Goal: Task Accomplishment & Management: Manage account settings

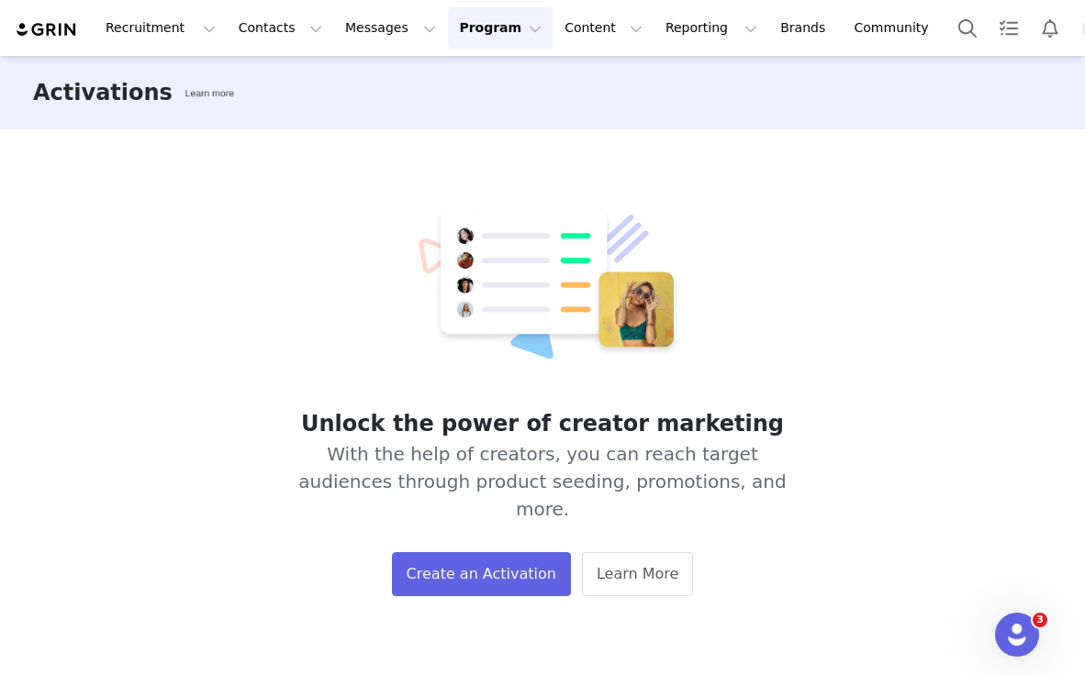
click at [503, 27] on button "Program Program" at bounding box center [500, 27] width 105 height 41
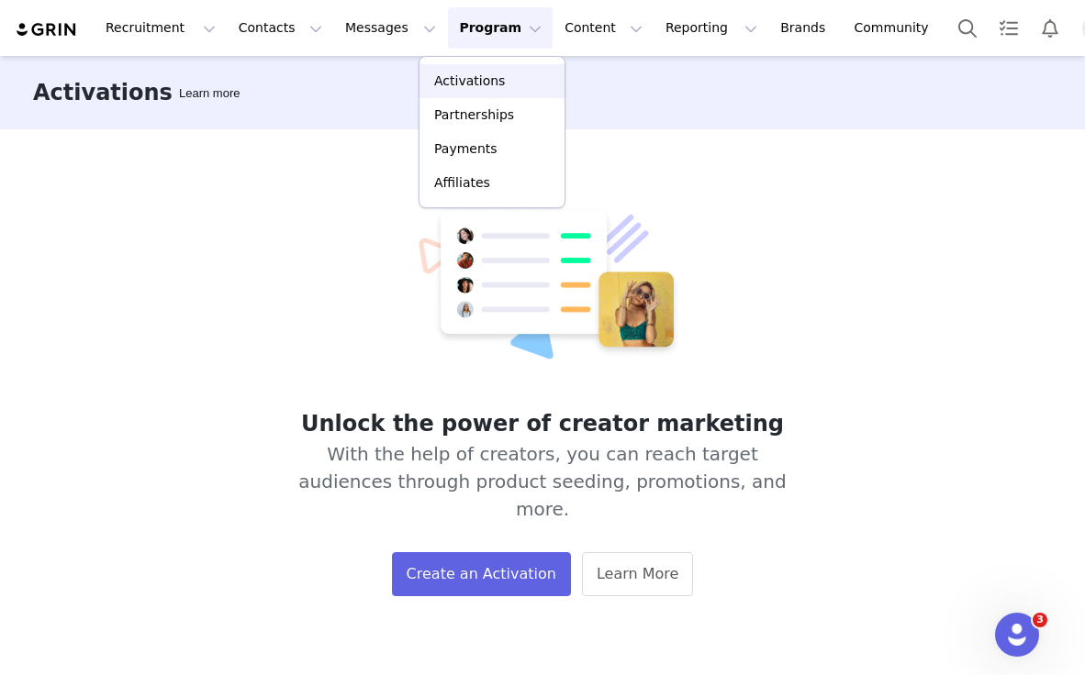
click at [505, 88] on div "Activations" at bounding box center [491, 81] width 123 height 19
click at [486, 32] on button "Program Program" at bounding box center [500, 27] width 105 height 41
click at [473, 85] on p "Activations" at bounding box center [469, 81] width 71 height 19
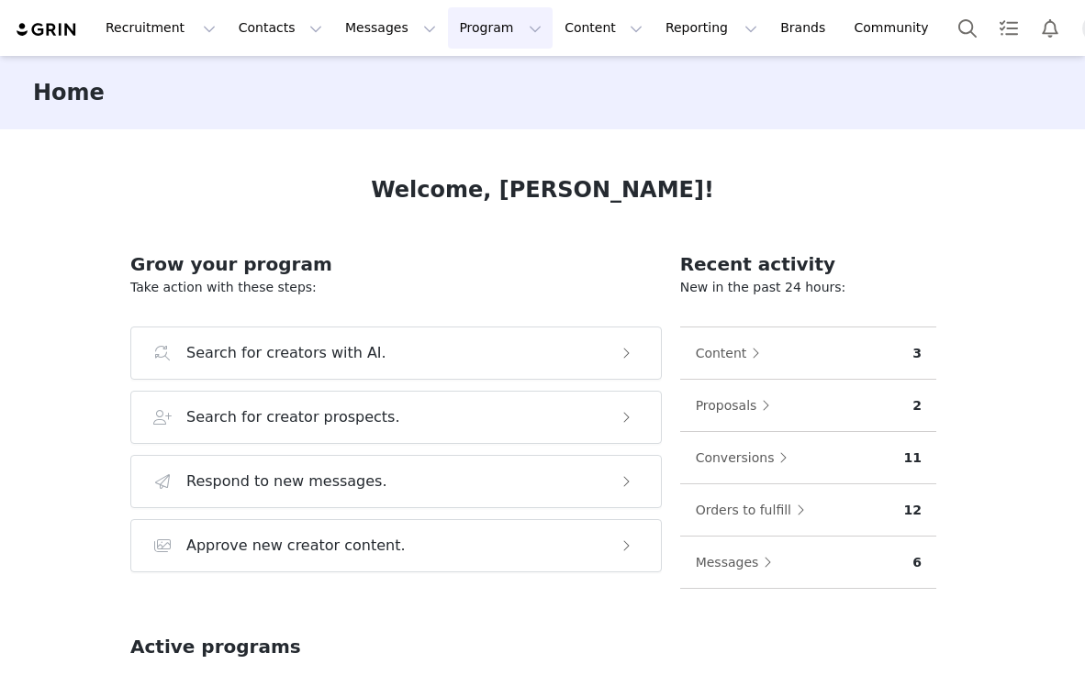
click at [500, 28] on button "Program Program" at bounding box center [500, 27] width 105 height 41
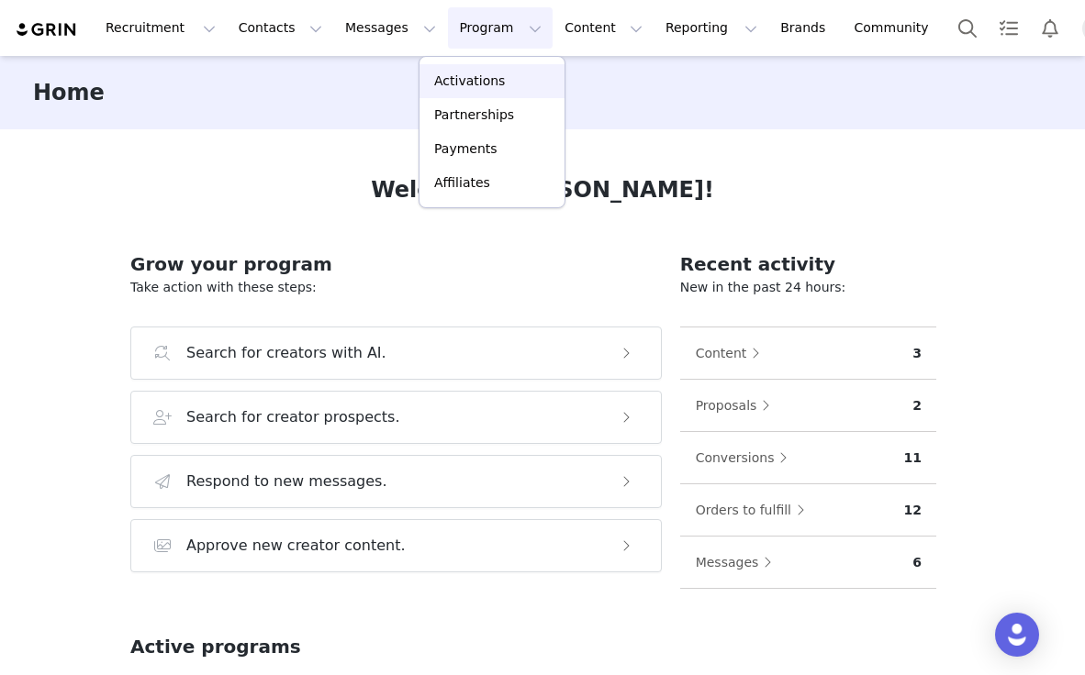
click at [485, 81] on p "Activations" at bounding box center [469, 81] width 71 height 19
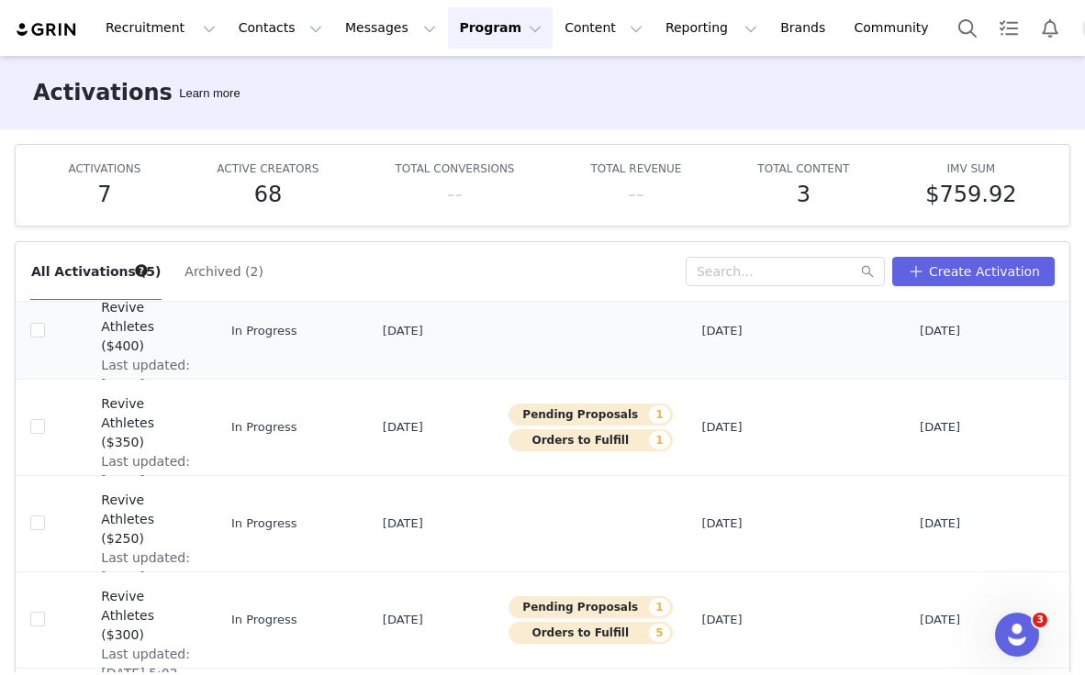
scroll to position [160, 3]
click at [426, 641] on td "[DATE]" at bounding box center [430, 620] width 127 height 96
click at [44, 614] on input "checkbox" at bounding box center [37, 619] width 15 height 15
checkbox input "true"
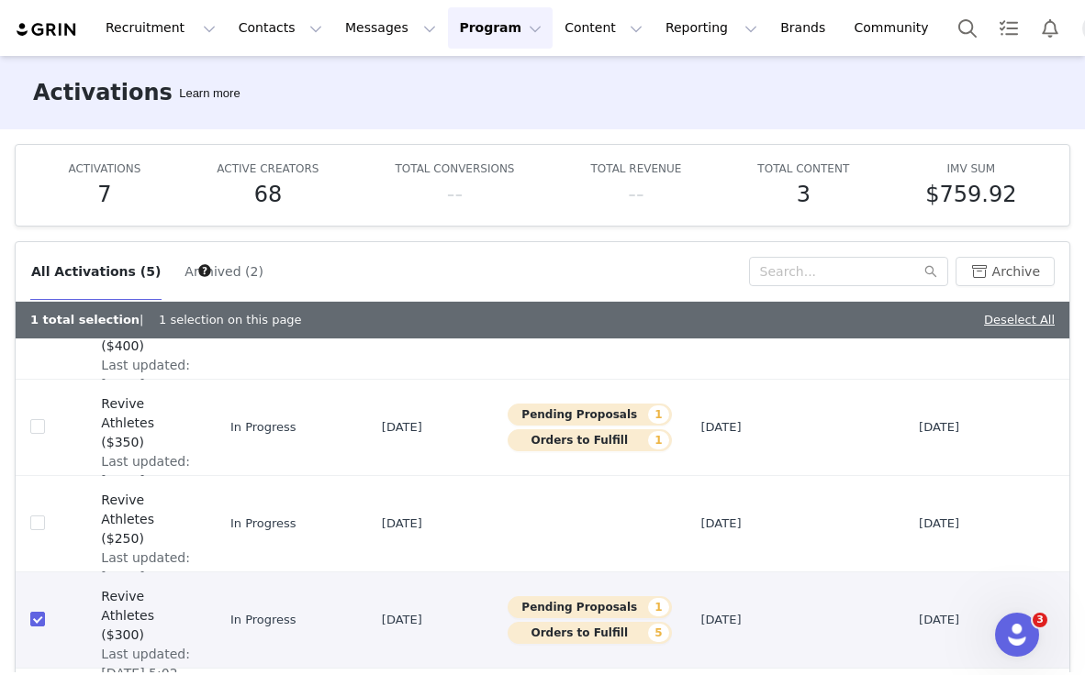
scroll to position [196, 3]
click at [296, 612] on td "In Progress" at bounding box center [291, 620] width 151 height 96
click at [157, 617] on span "Revive Athletes ($300)" at bounding box center [147, 616] width 92 height 58
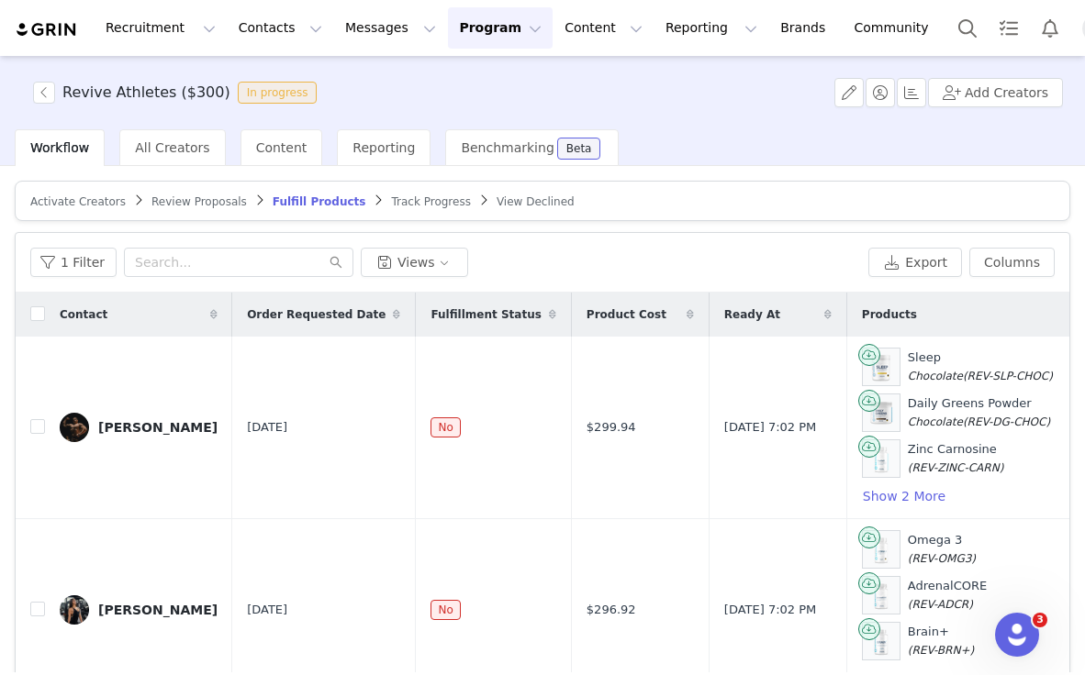
click at [218, 199] on span "Review Proposals" at bounding box center [198, 201] width 95 height 13
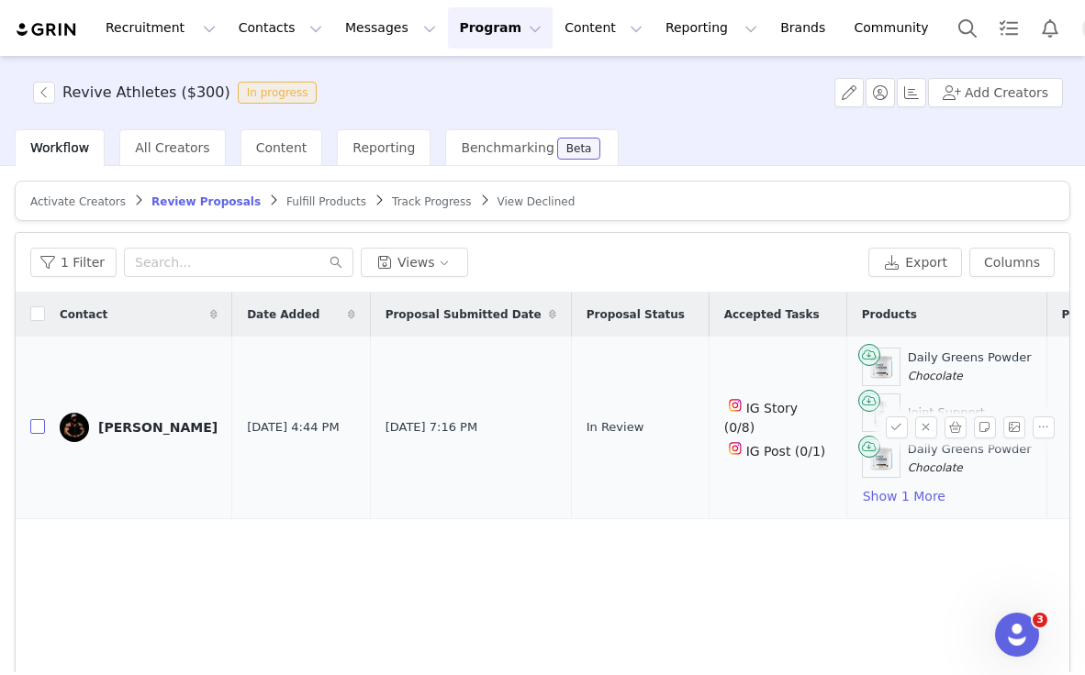
click at [33, 433] on input "checkbox" at bounding box center [37, 426] width 15 height 15
checkbox input "true"
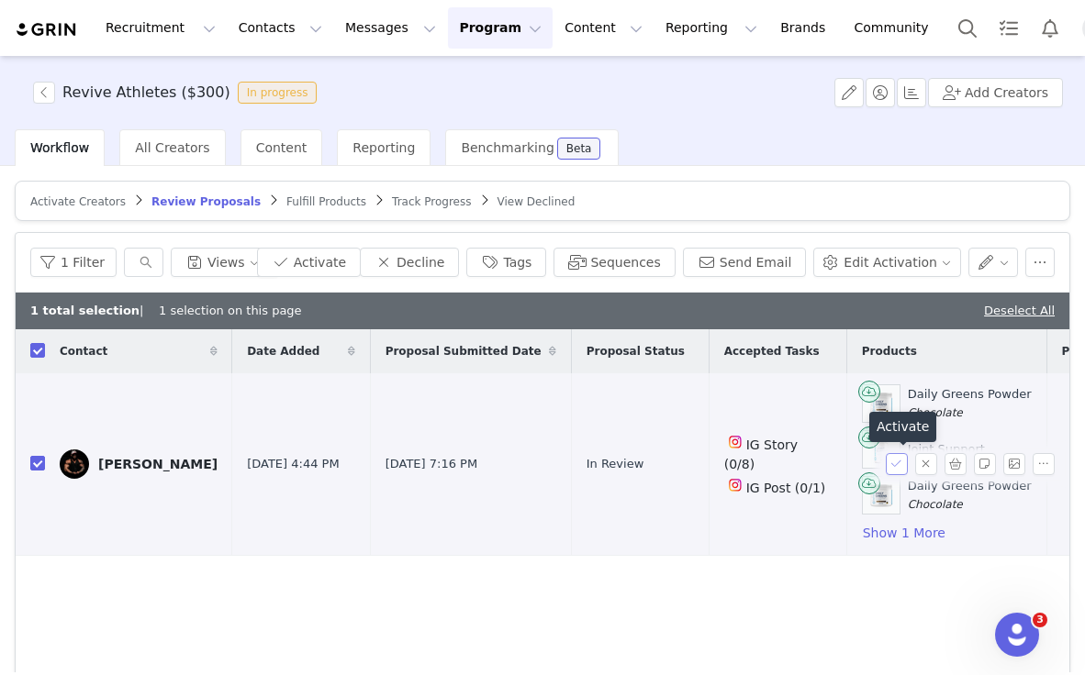
click at [896, 467] on button "button" at bounding box center [896, 464] width 22 height 22
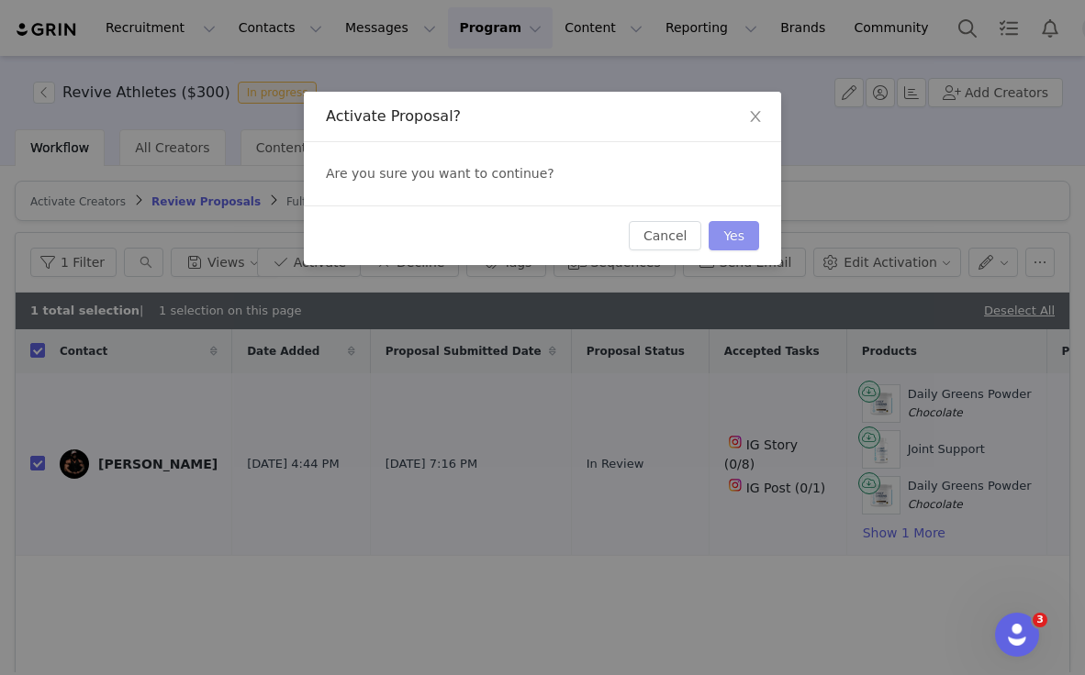
click at [737, 235] on button "Yes" at bounding box center [733, 235] width 50 height 29
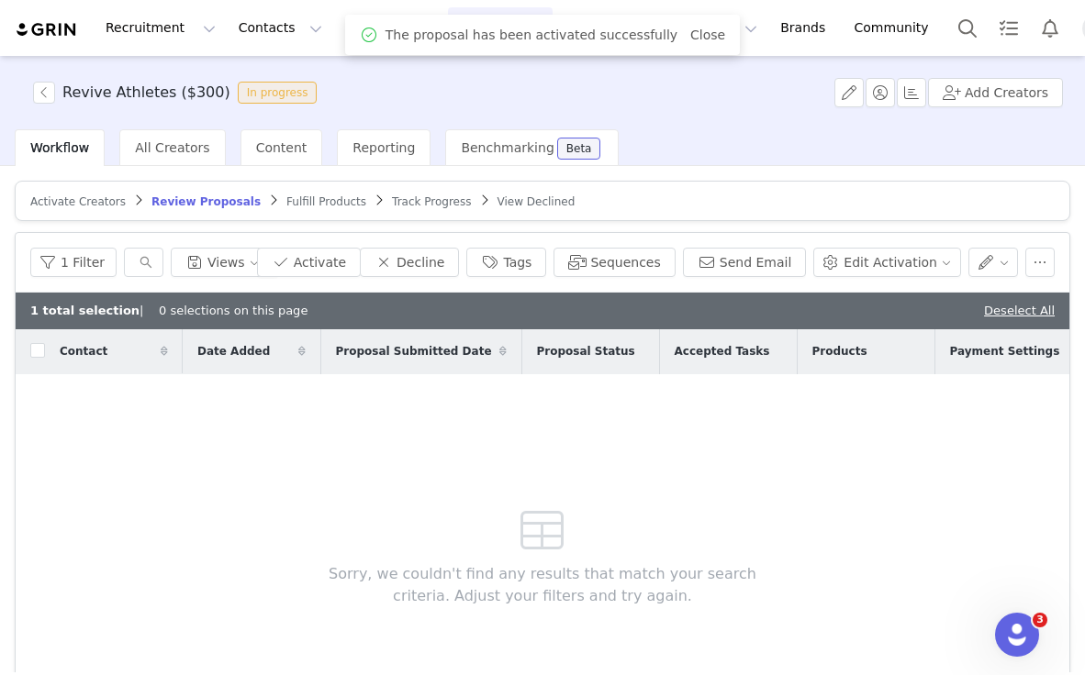
checkbox input "false"
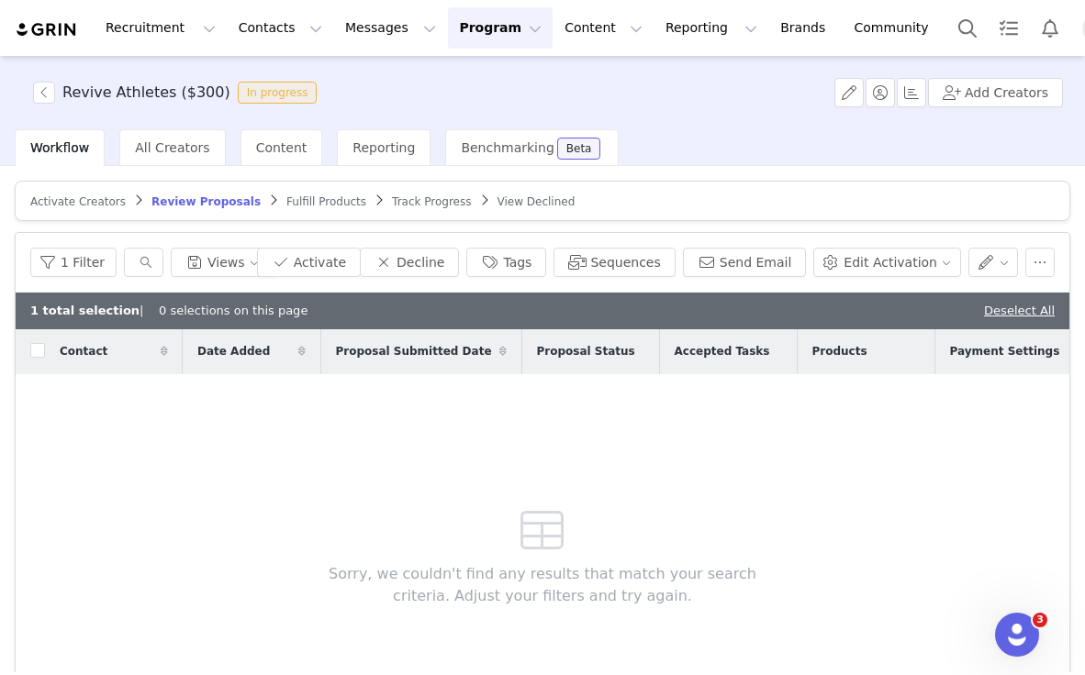
click at [296, 199] on span "Fulfill Products" at bounding box center [326, 201] width 80 height 13
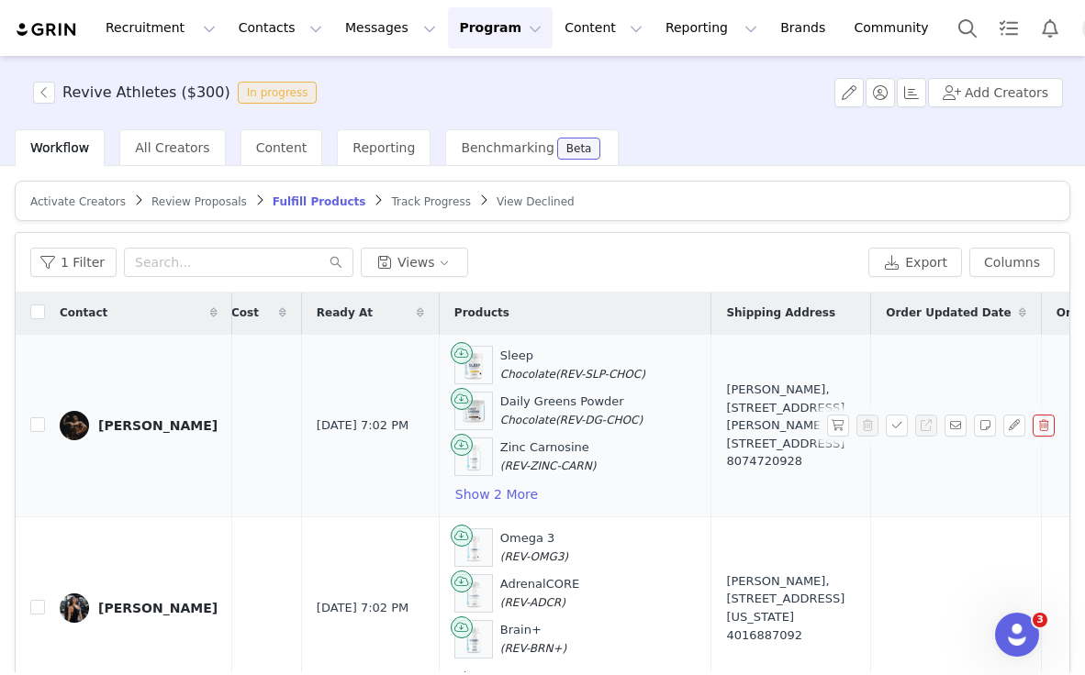
scroll to position [2, 746]
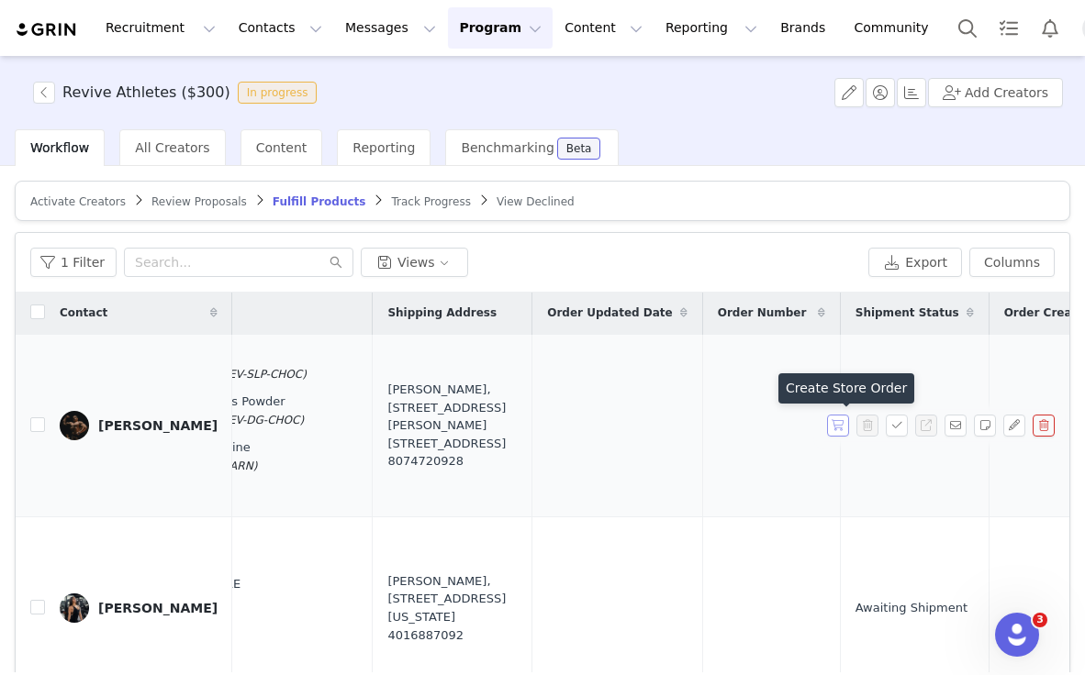
click at [835, 426] on button "button" at bounding box center [838, 426] width 22 height 22
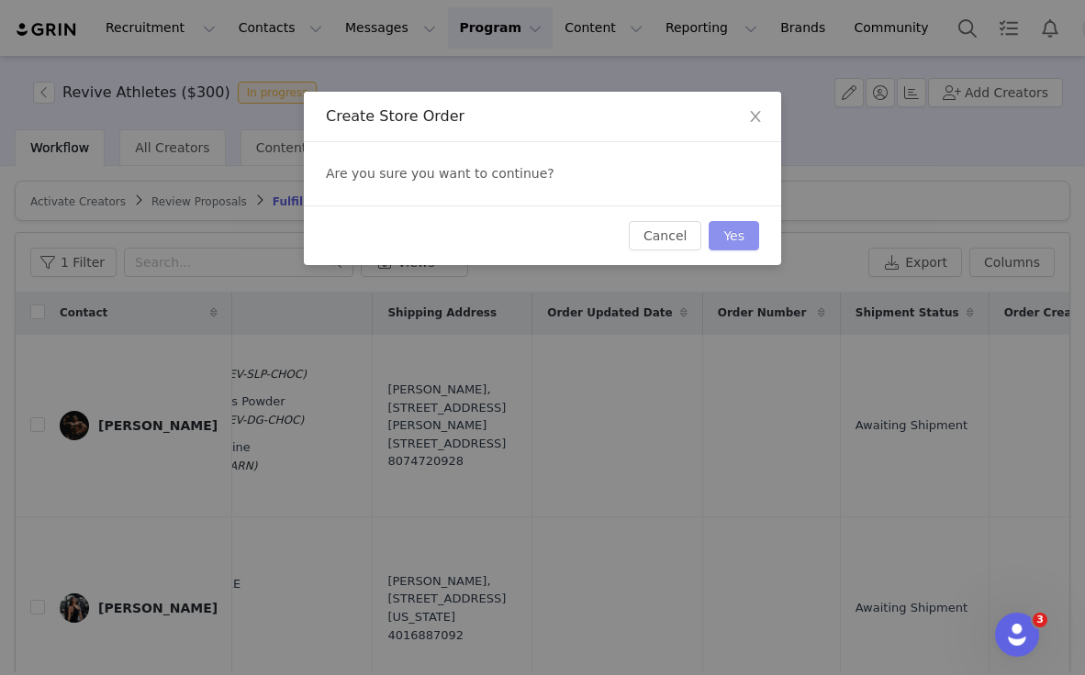
click at [743, 226] on button "Yes" at bounding box center [733, 235] width 50 height 29
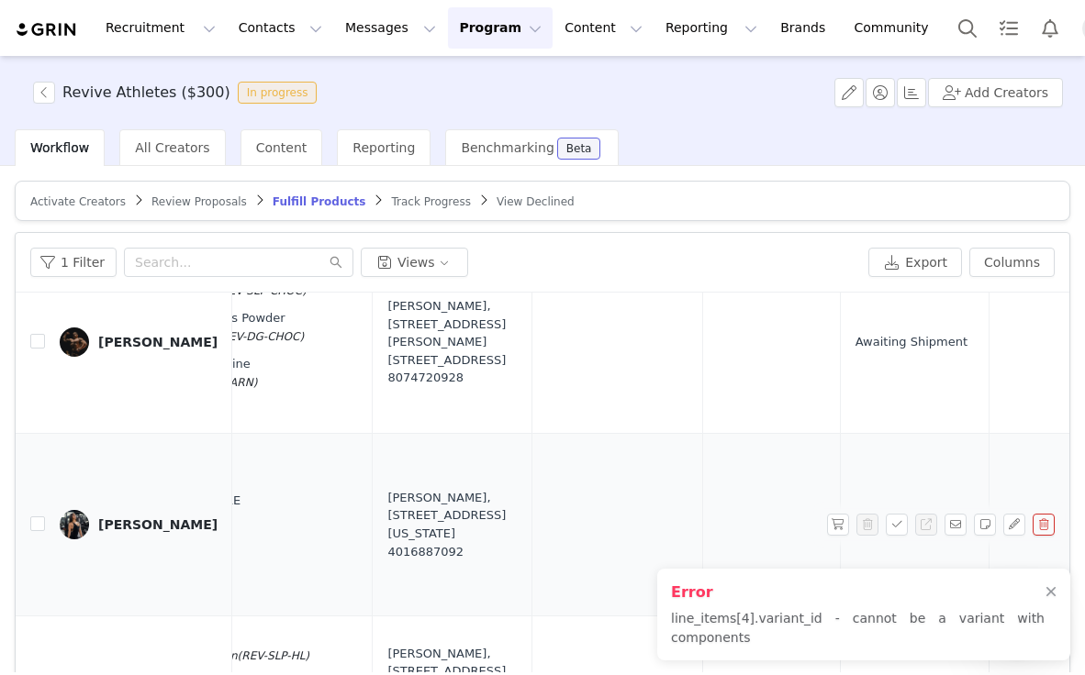
scroll to position [83, 744]
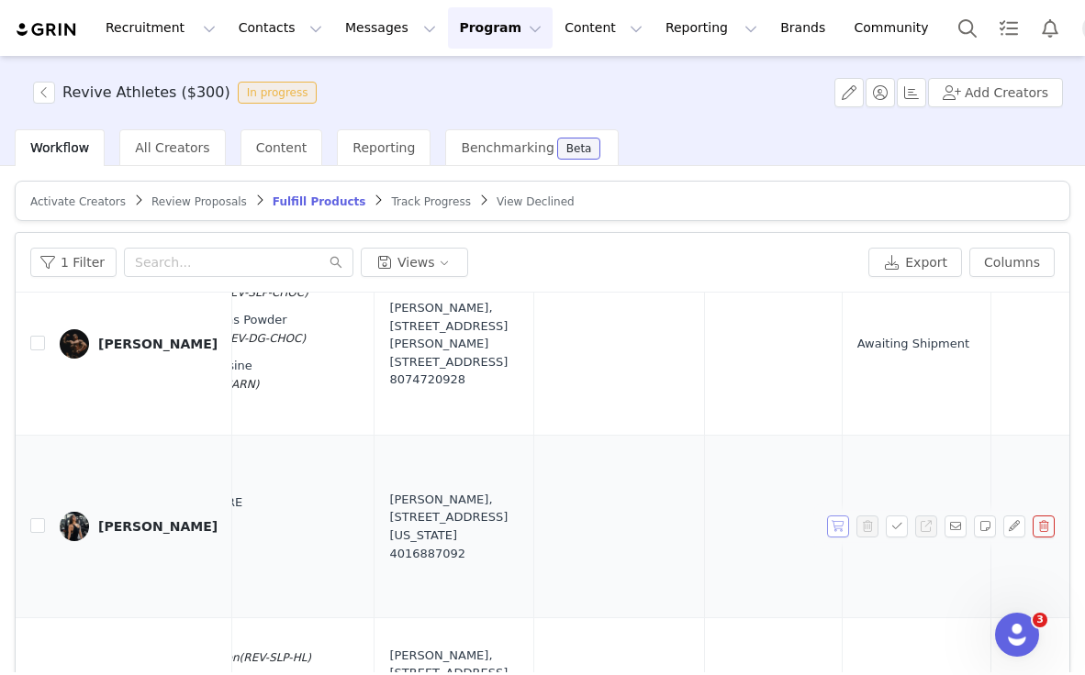
click at [835, 530] on button "button" at bounding box center [838, 527] width 22 height 22
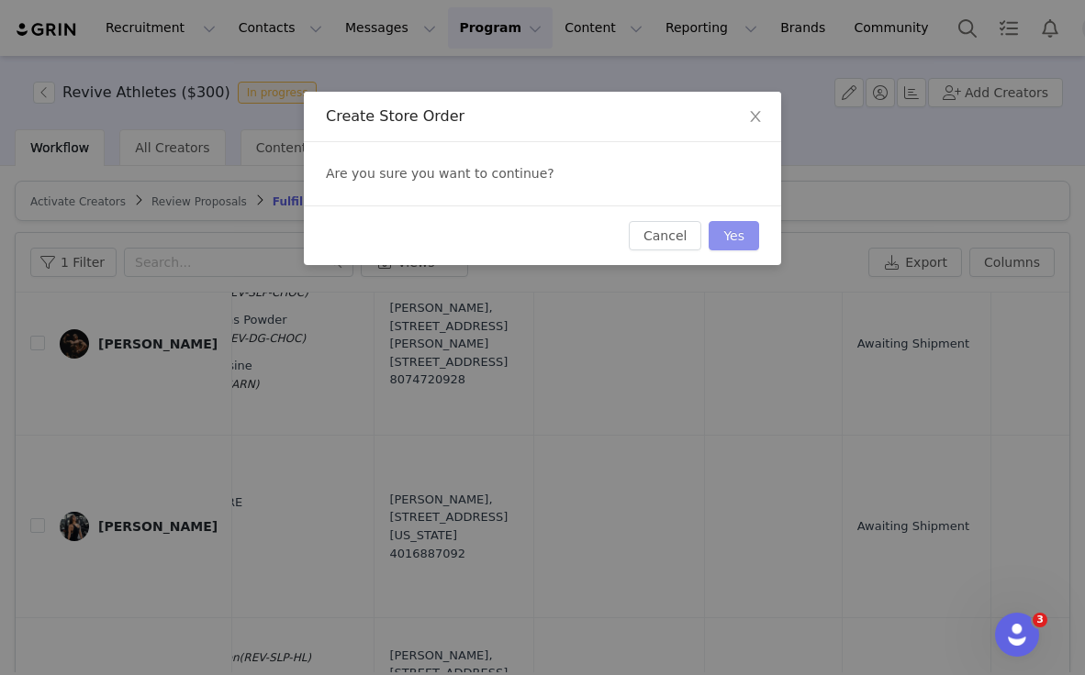
click at [734, 247] on button "Yes" at bounding box center [733, 235] width 50 height 29
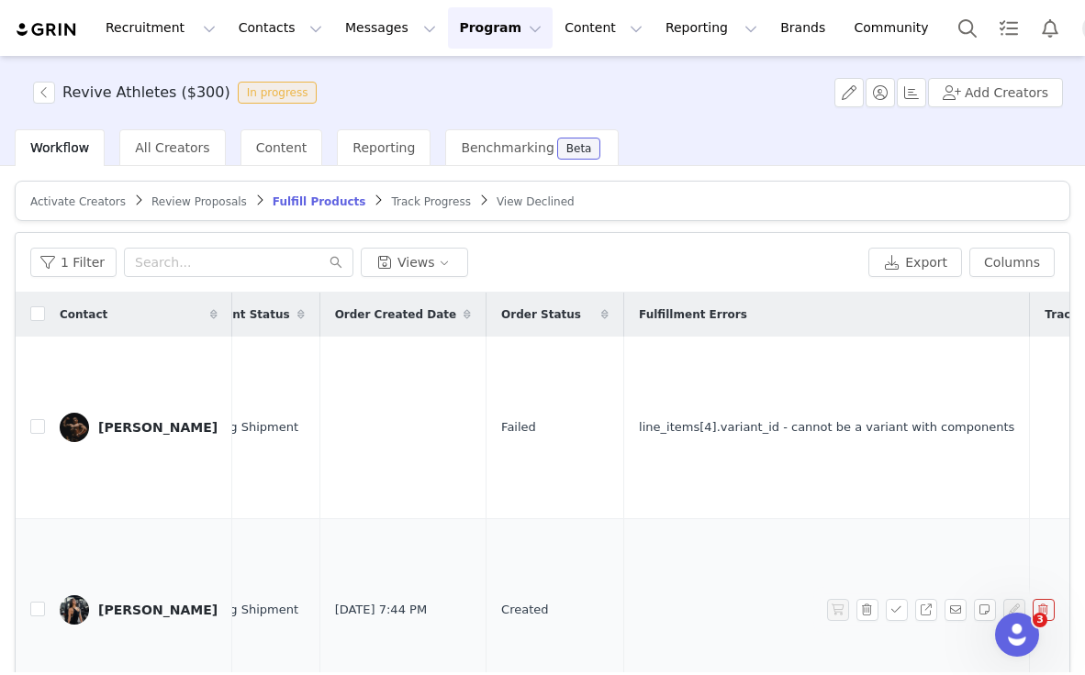
scroll to position [0, 1414]
click at [835, 432] on button "button" at bounding box center [838, 428] width 22 height 22
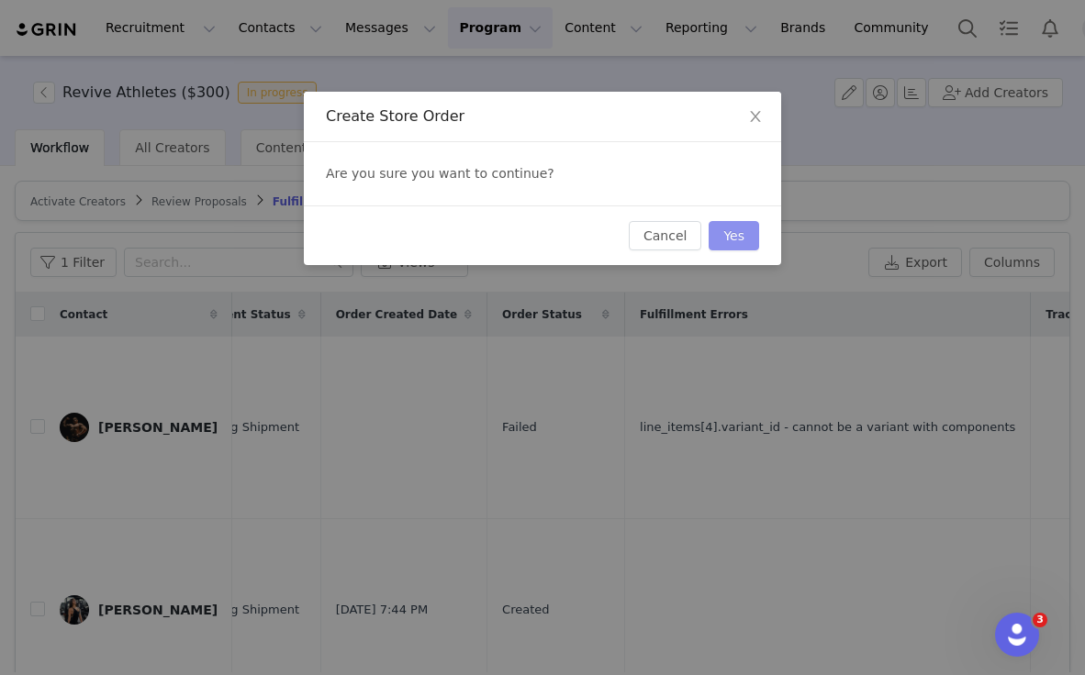
click at [739, 237] on button "Yes" at bounding box center [733, 235] width 50 height 29
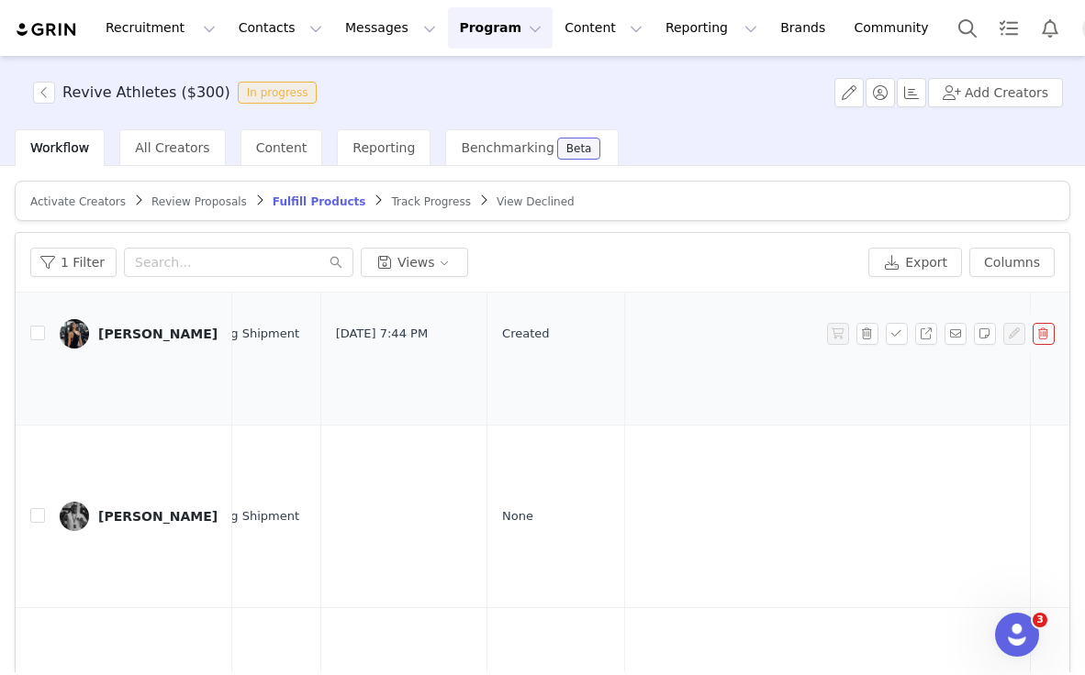
scroll to position [334, 1414]
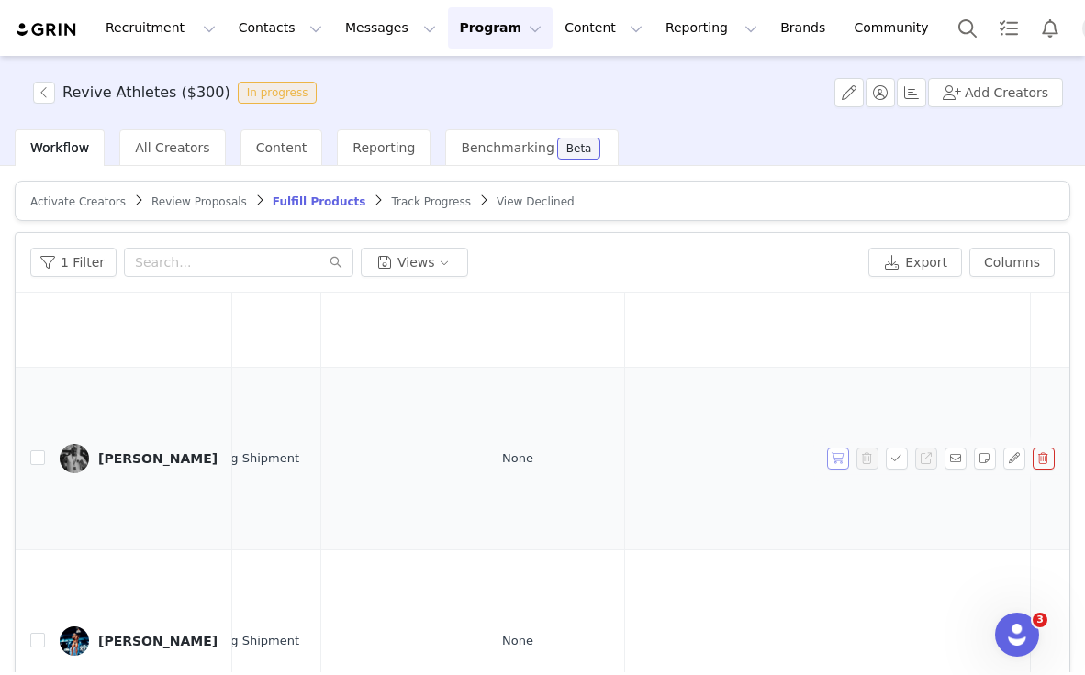
click at [836, 458] on button "button" at bounding box center [838, 459] width 22 height 22
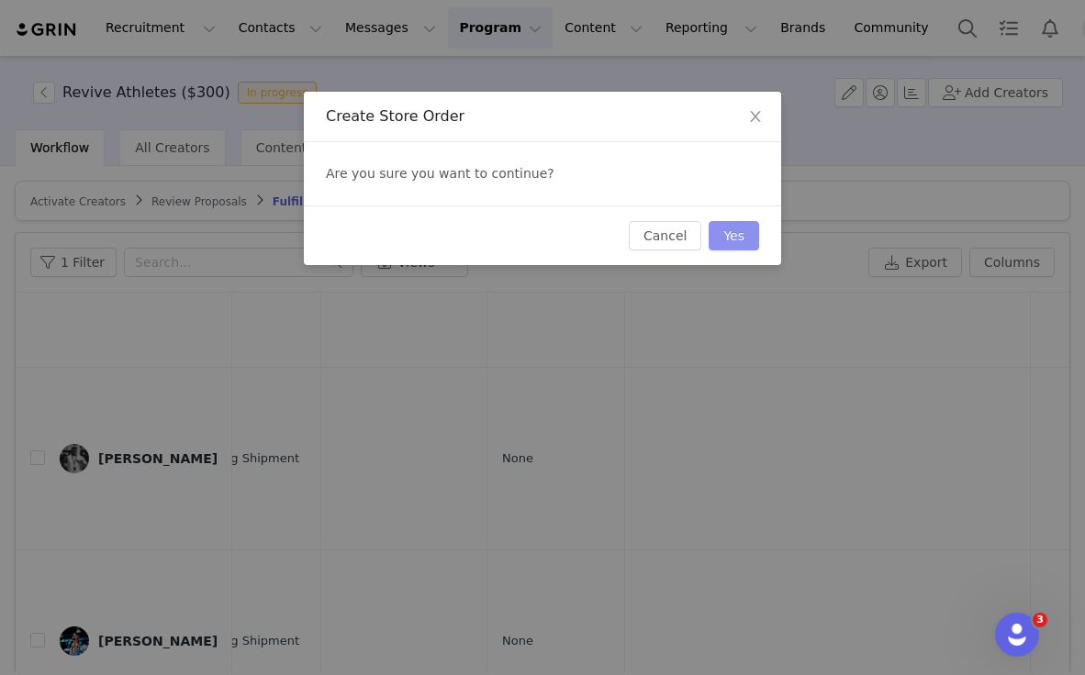
click at [727, 230] on button "Yes" at bounding box center [733, 235] width 50 height 29
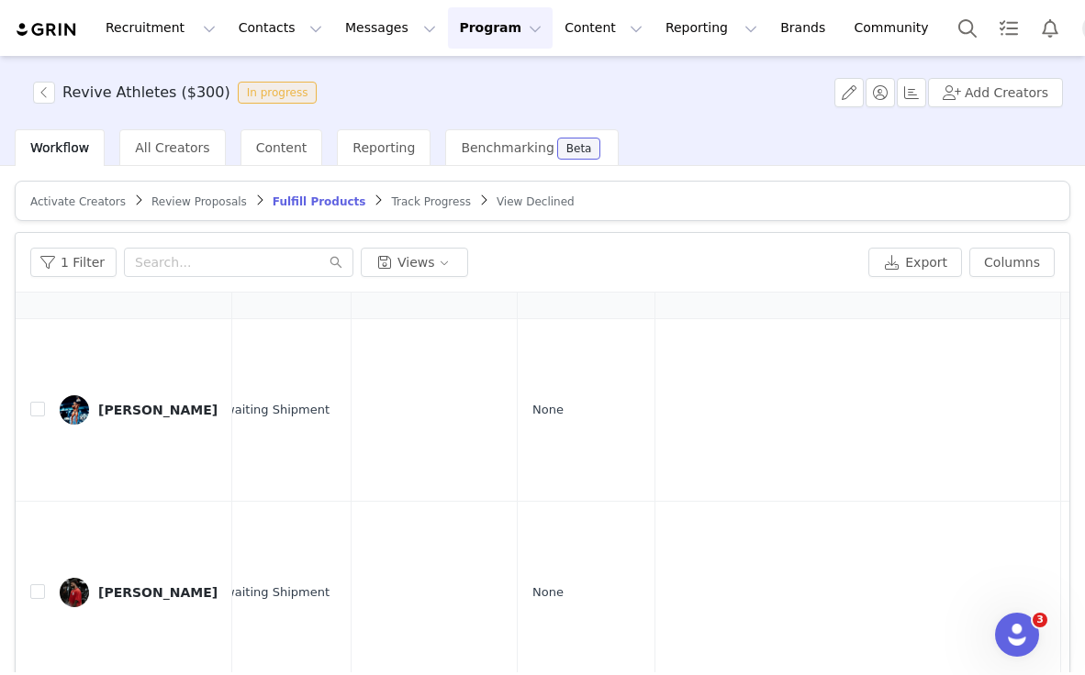
scroll to position [591, 1384]
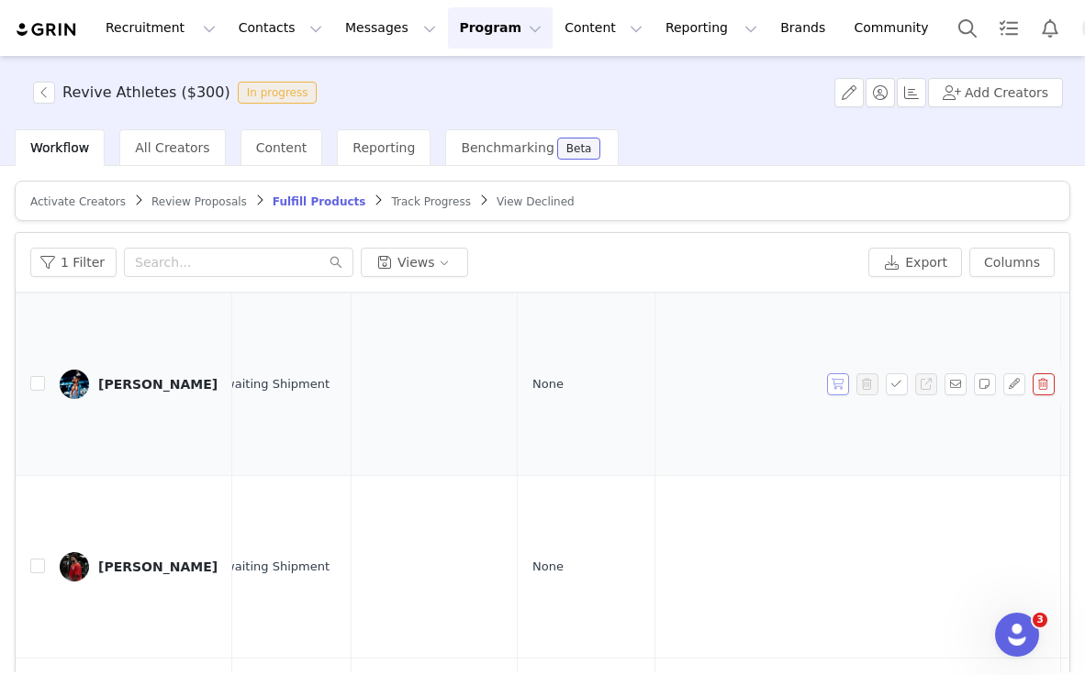
click at [832, 384] on button "button" at bounding box center [838, 384] width 22 height 22
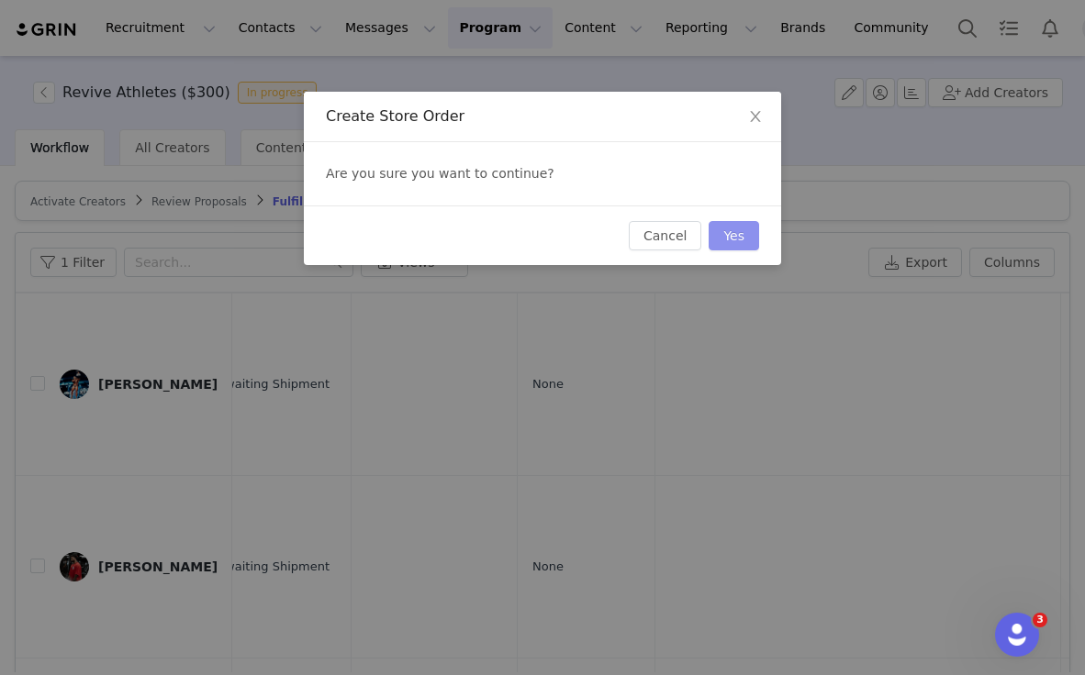
click at [741, 232] on button "Yes" at bounding box center [733, 235] width 50 height 29
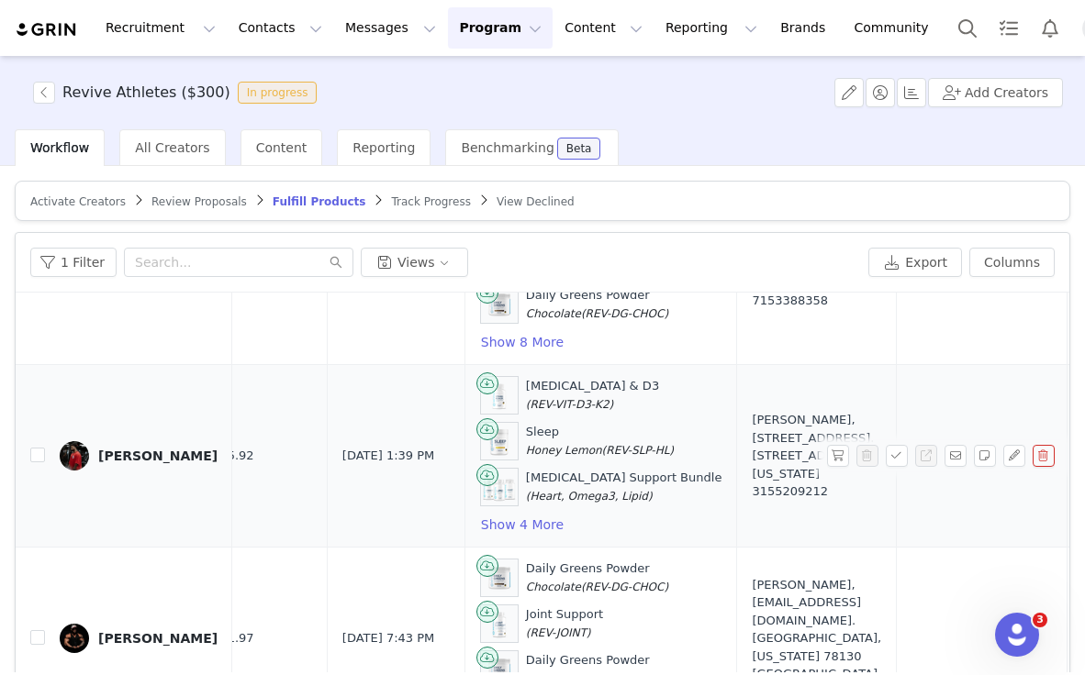
scroll to position [702, 382]
click at [837, 459] on button "button" at bounding box center [838, 456] width 22 height 22
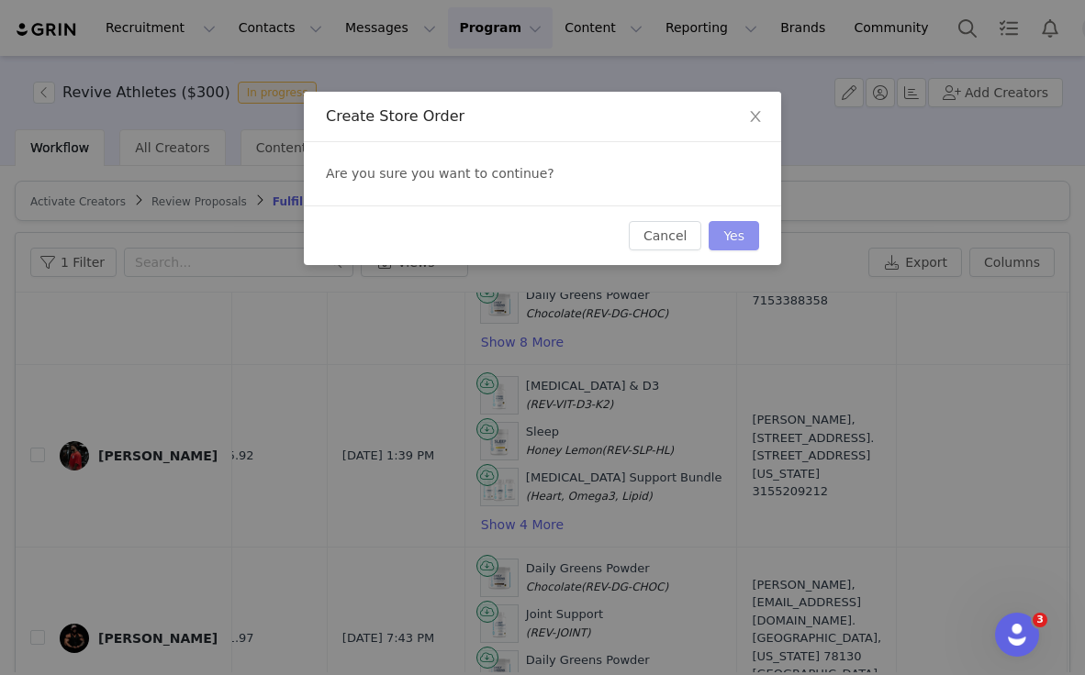
click at [745, 239] on button "Yes" at bounding box center [733, 235] width 50 height 29
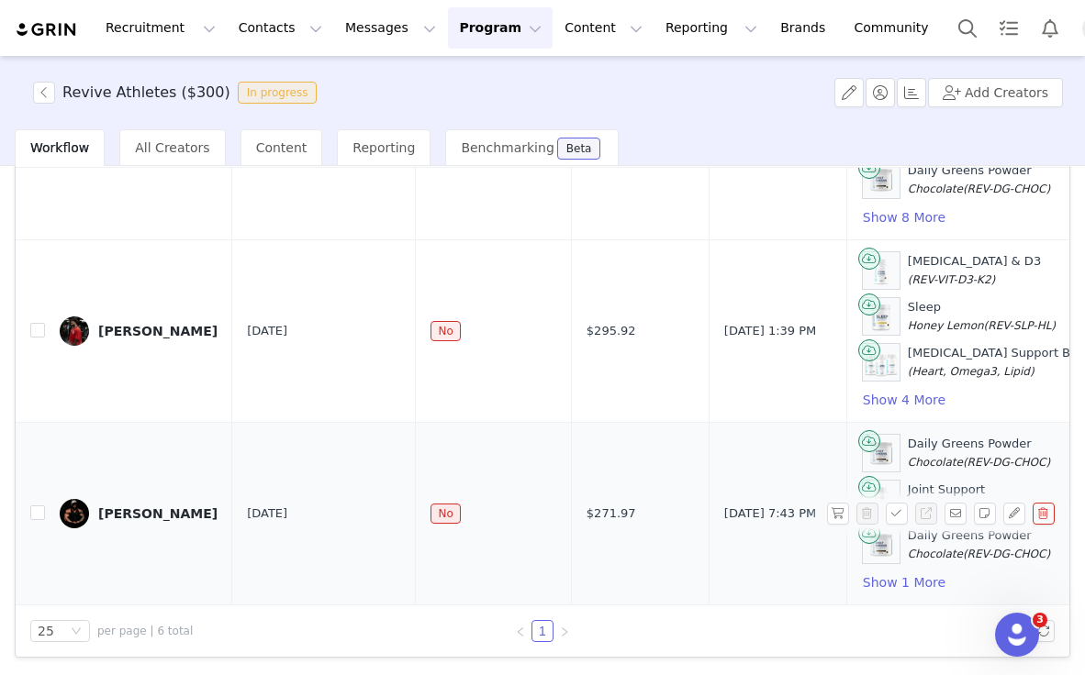
scroll to position [125, 0]
click at [835, 516] on button "button" at bounding box center [838, 514] width 22 height 22
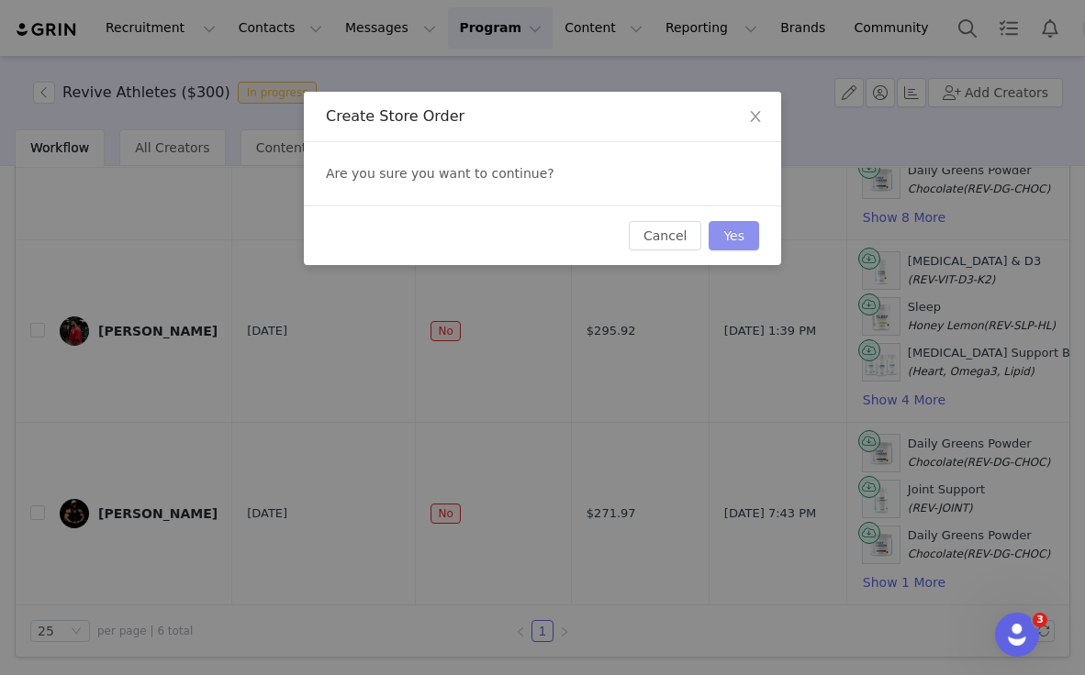
click at [735, 238] on button "Yes" at bounding box center [733, 235] width 50 height 29
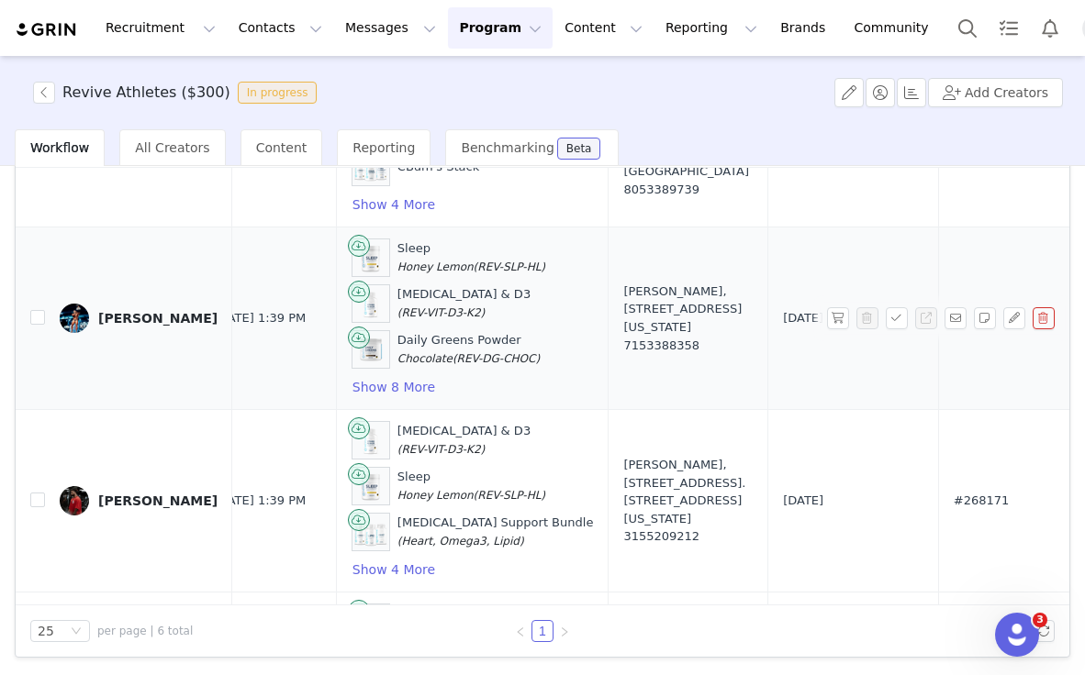
scroll to position [532, 512]
click at [371, 391] on button "Show 8 More" at bounding box center [392, 387] width 84 height 22
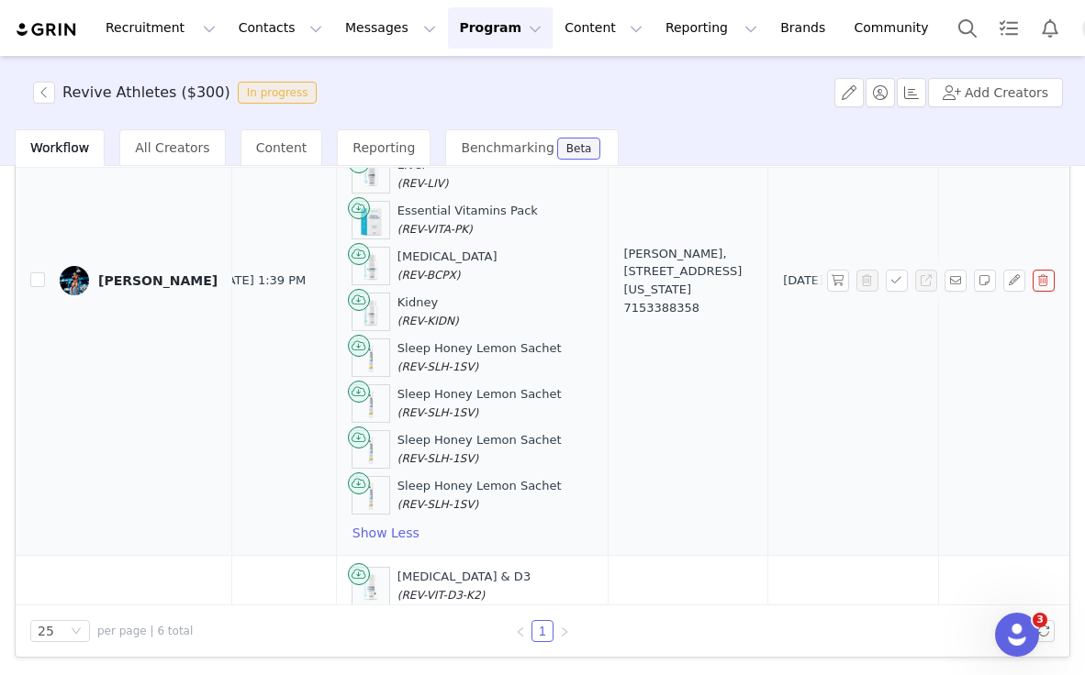
scroll to position [753, 511]
click at [834, 282] on button "button" at bounding box center [838, 281] width 22 height 22
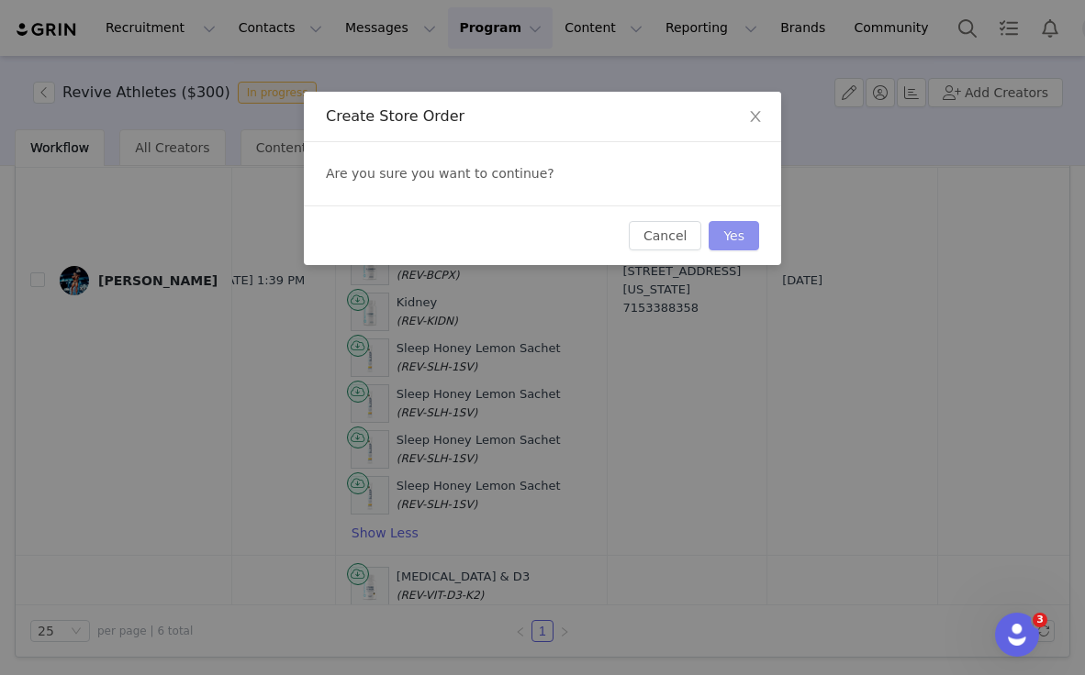
click at [742, 243] on button "Yes" at bounding box center [733, 235] width 50 height 29
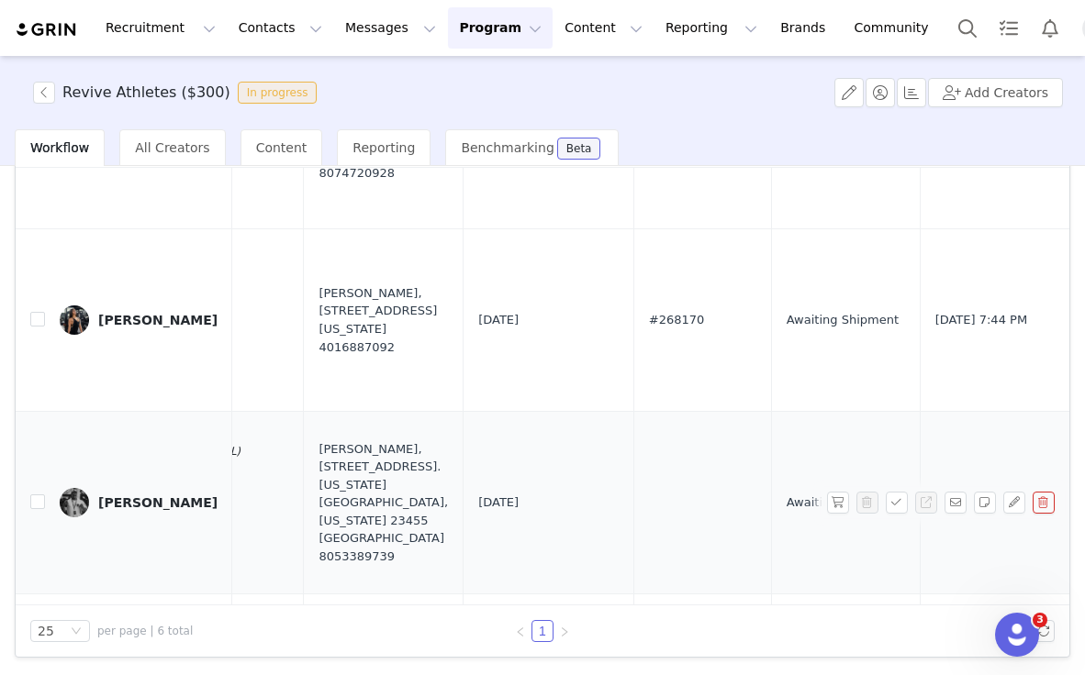
scroll to position [165, 822]
click at [838, 506] on button "button" at bounding box center [838, 503] width 22 height 22
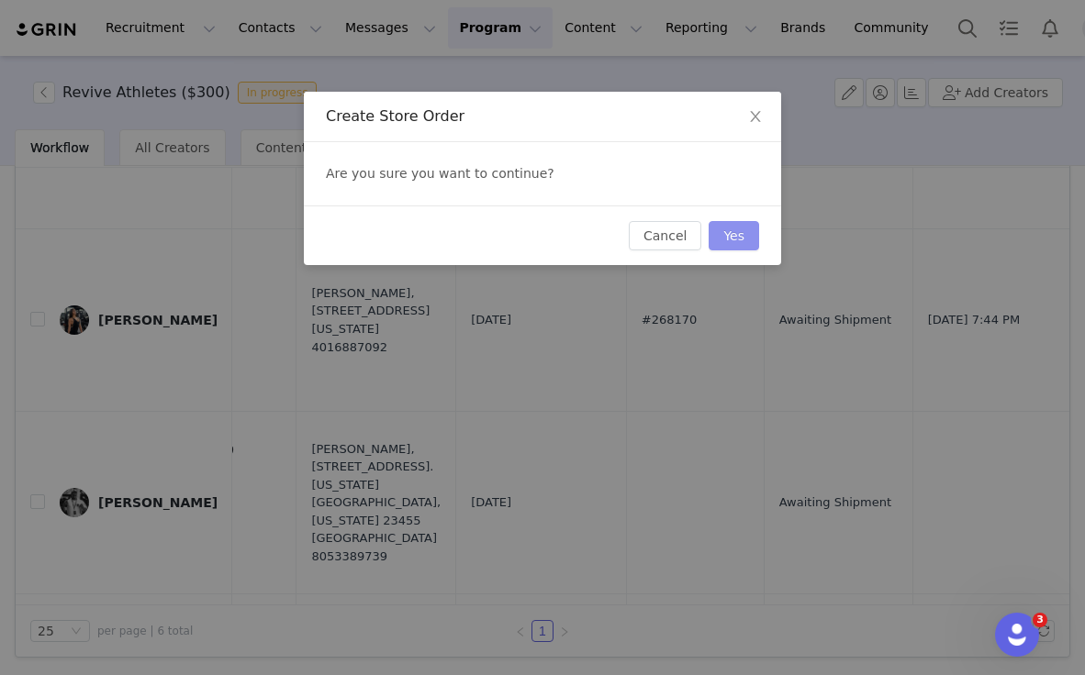
click at [731, 231] on button "Yes" at bounding box center [733, 235] width 50 height 29
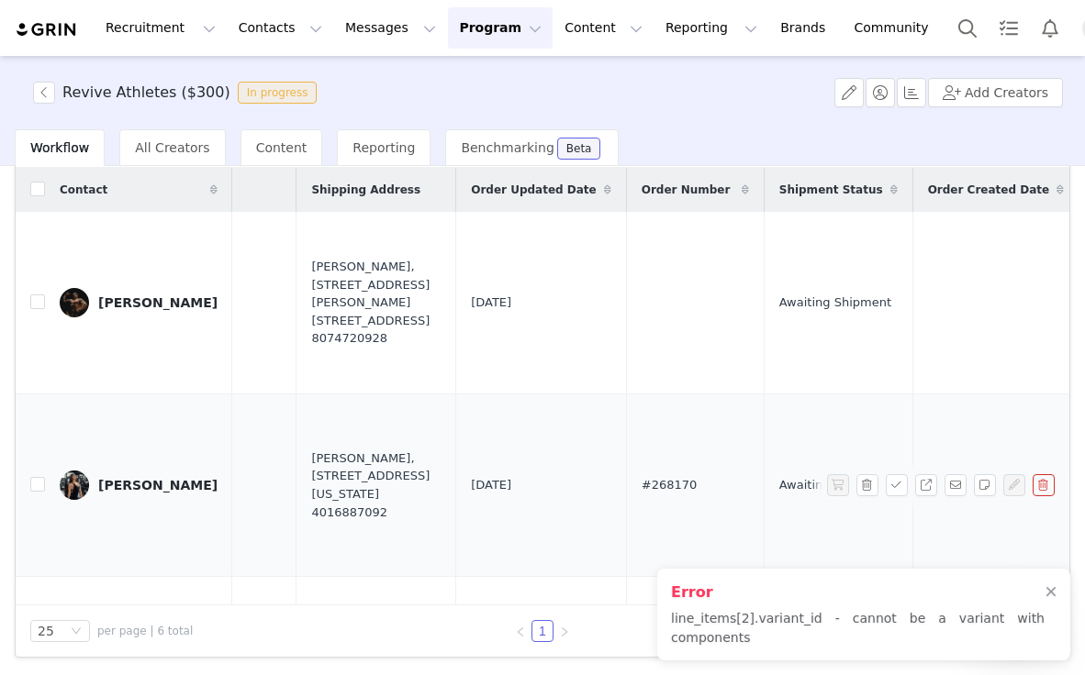
scroll to position [0, 822]
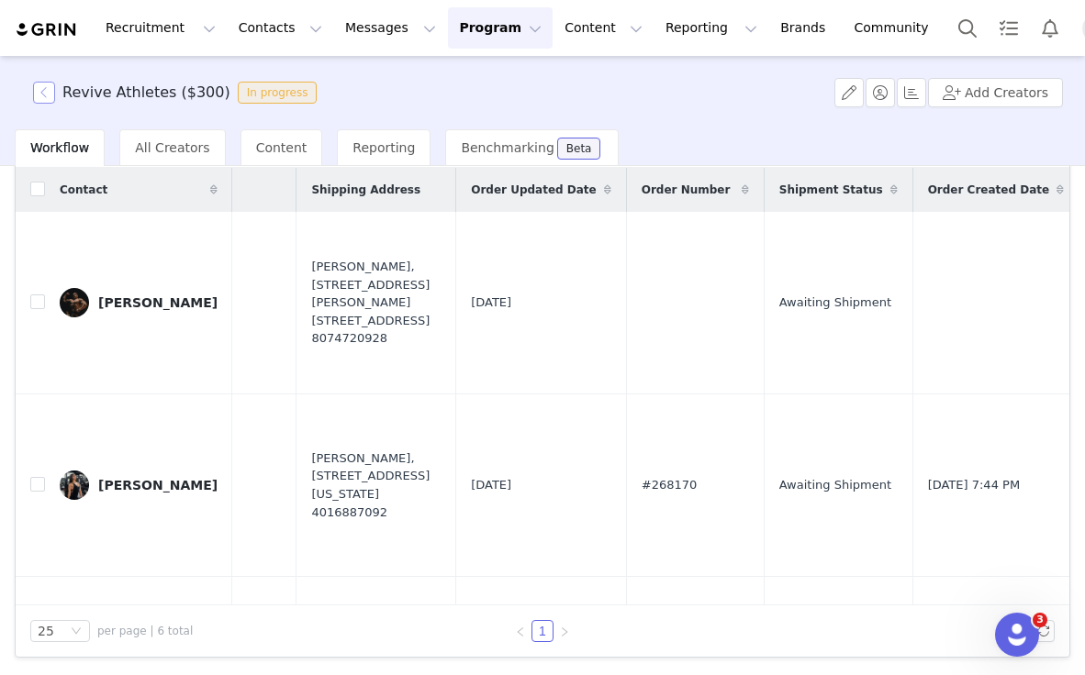
click at [33, 84] on button "button" at bounding box center [44, 93] width 22 height 22
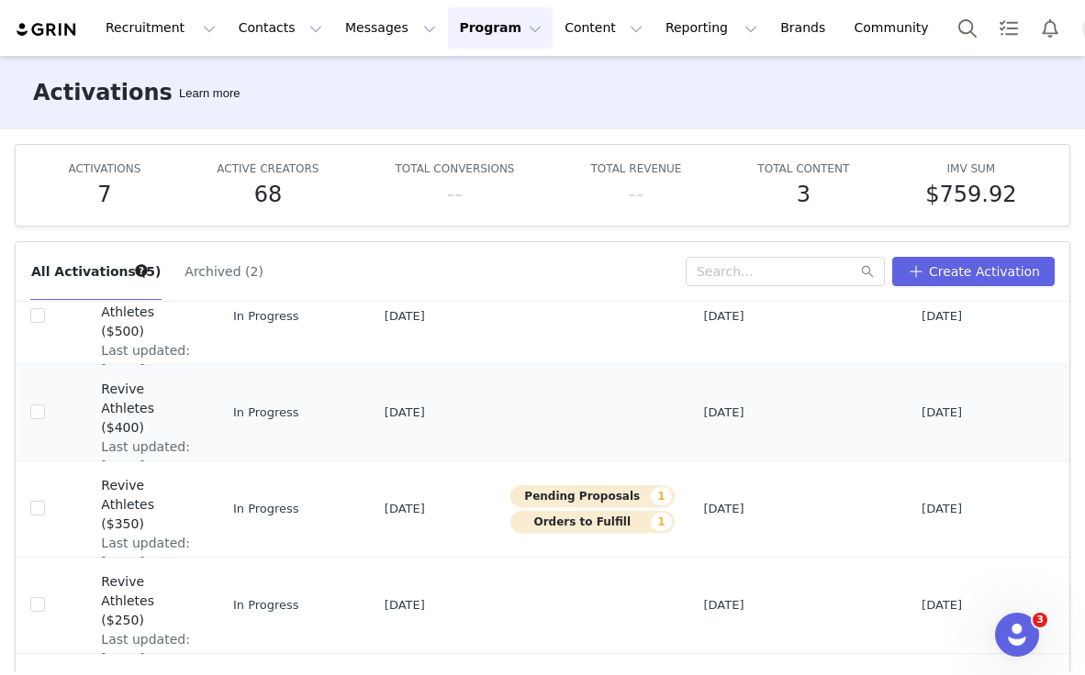
scroll to position [77, 0]
click at [114, 499] on span "Revive Athletes ($350)" at bounding box center [147, 506] width 92 height 58
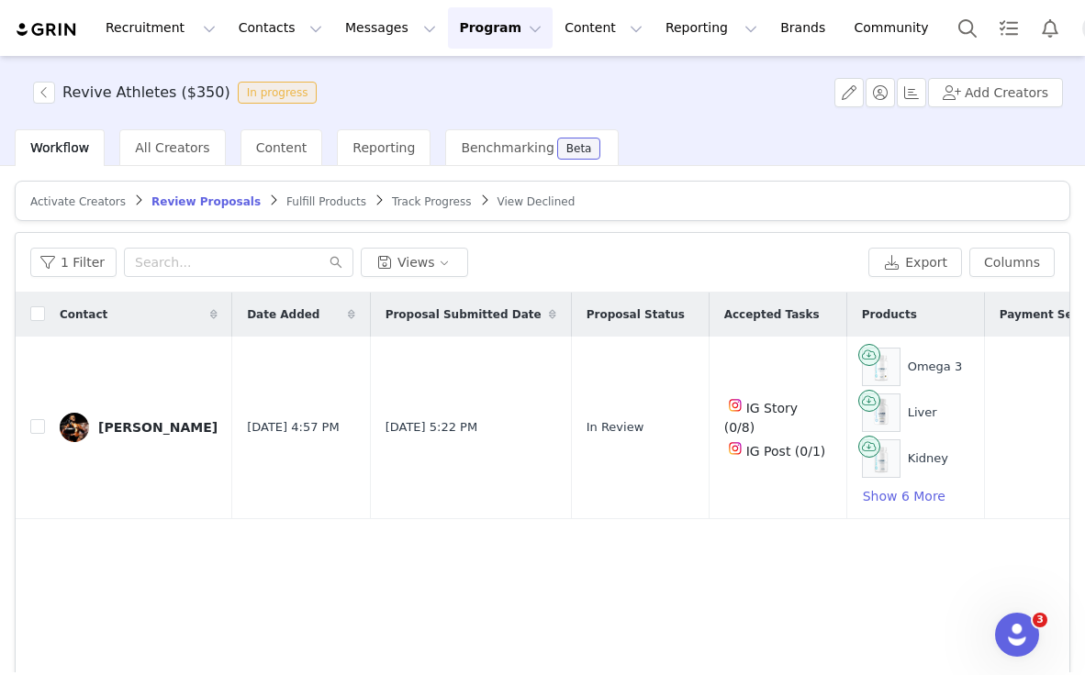
scroll to position [4, 0]
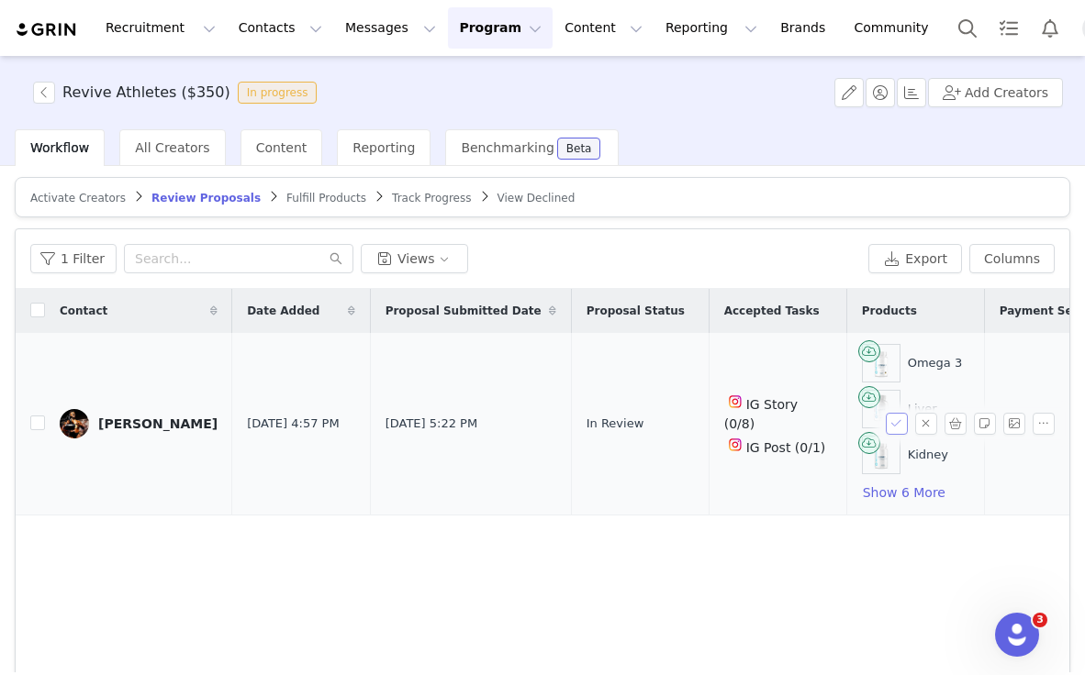
click at [892, 420] on button "button" at bounding box center [896, 424] width 22 height 22
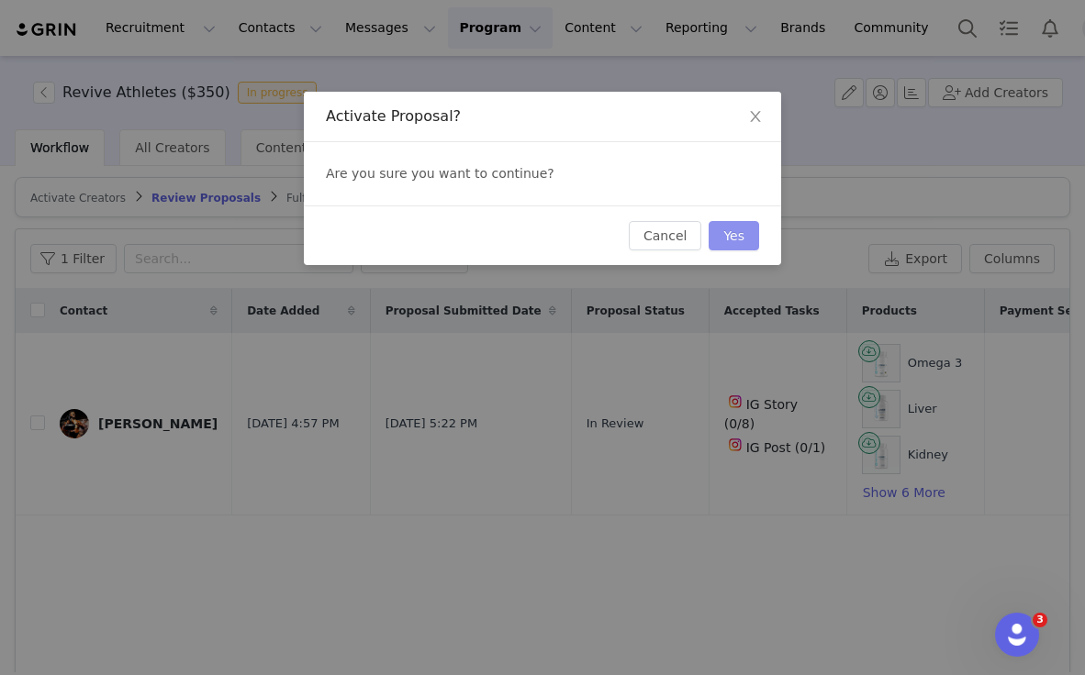
click at [733, 243] on button "Yes" at bounding box center [733, 235] width 50 height 29
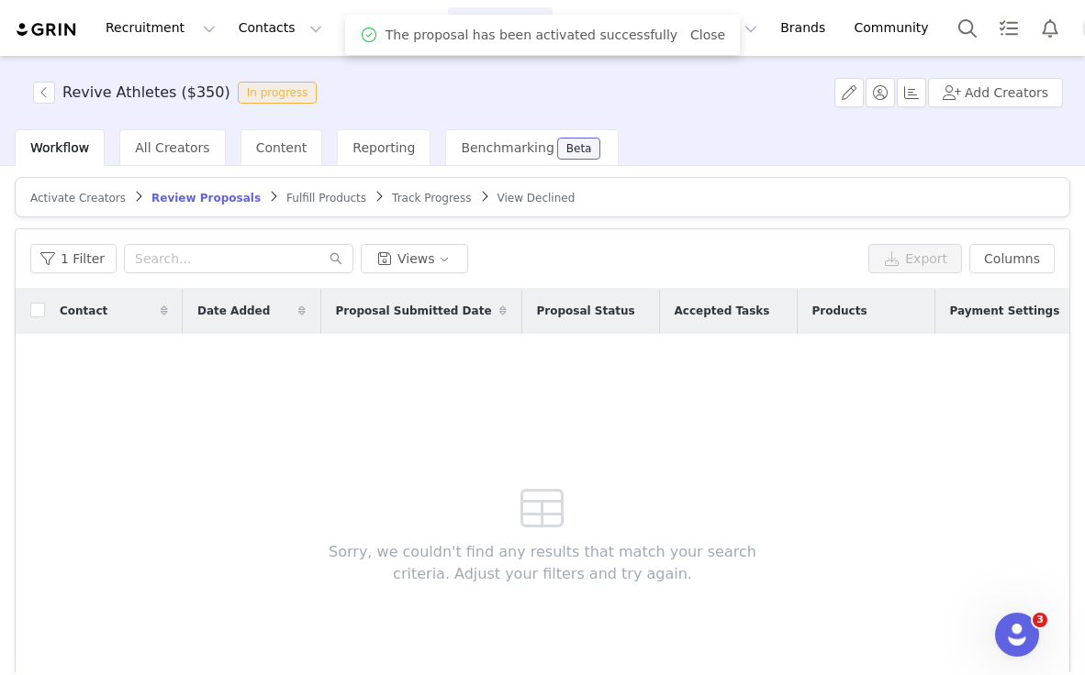
scroll to position [0, 6]
click at [313, 200] on span "Fulfill Products" at bounding box center [326, 198] width 80 height 13
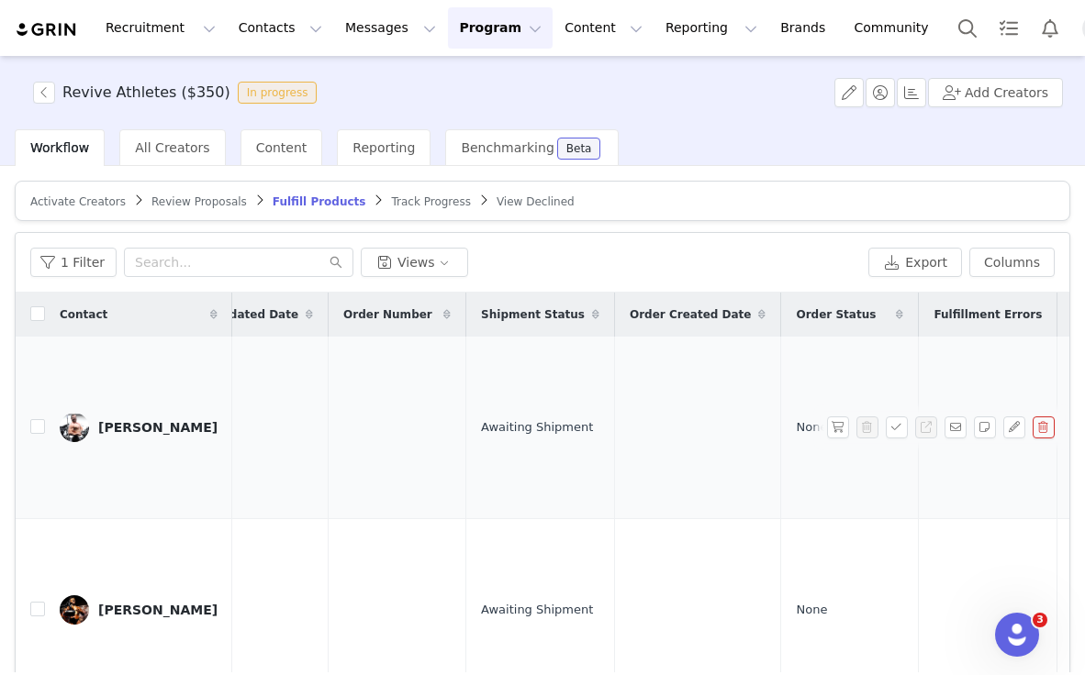
scroll to position [0, 1067]
click at [835, 427] on button "button" at bounding box center [838, 428] width 22 height 22
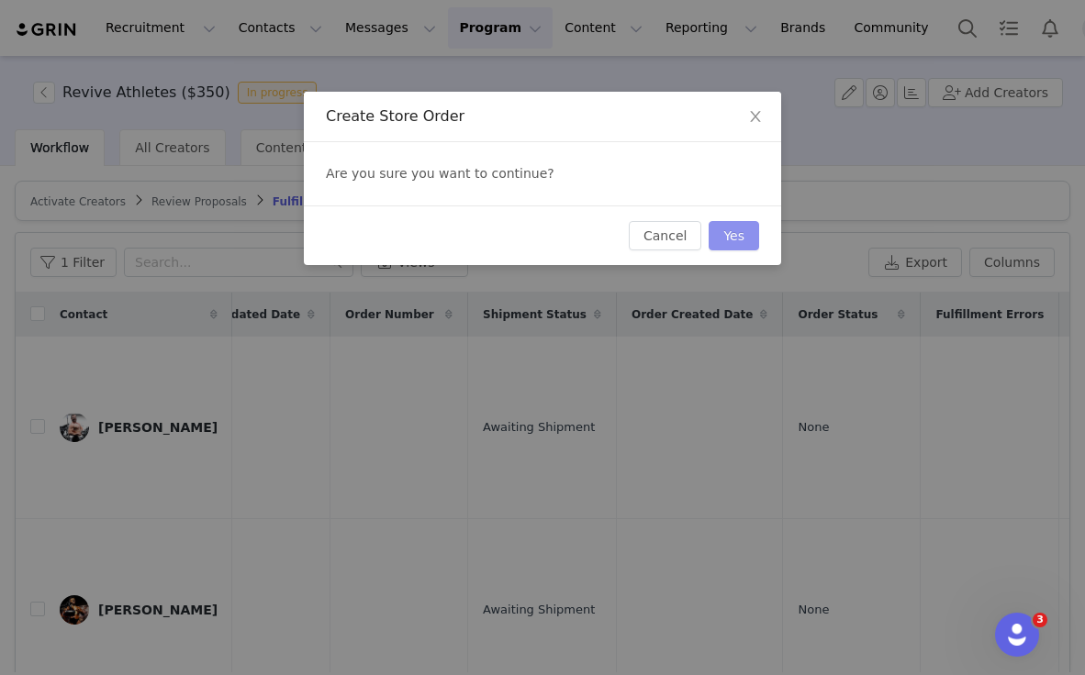
click at [736, 229] on button "Yes" at bounding box center [733, 235] width 50 height 29
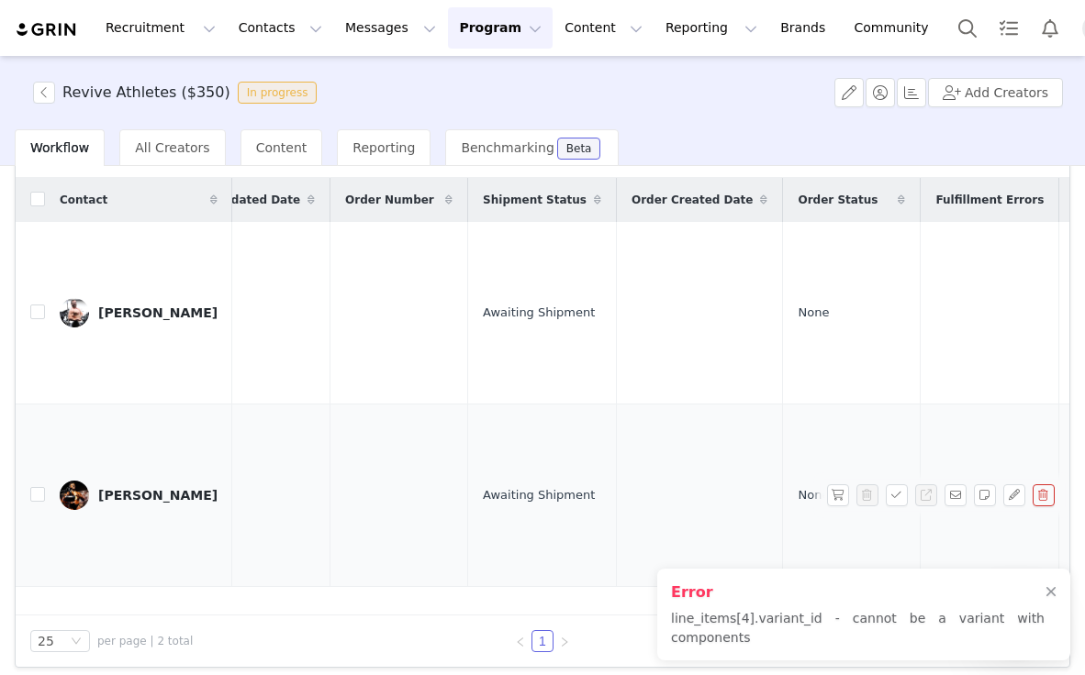
scroll to position [117, 0]
click at [835, 489] on button "button" at bounding box center [838, 494] width 22 height 22
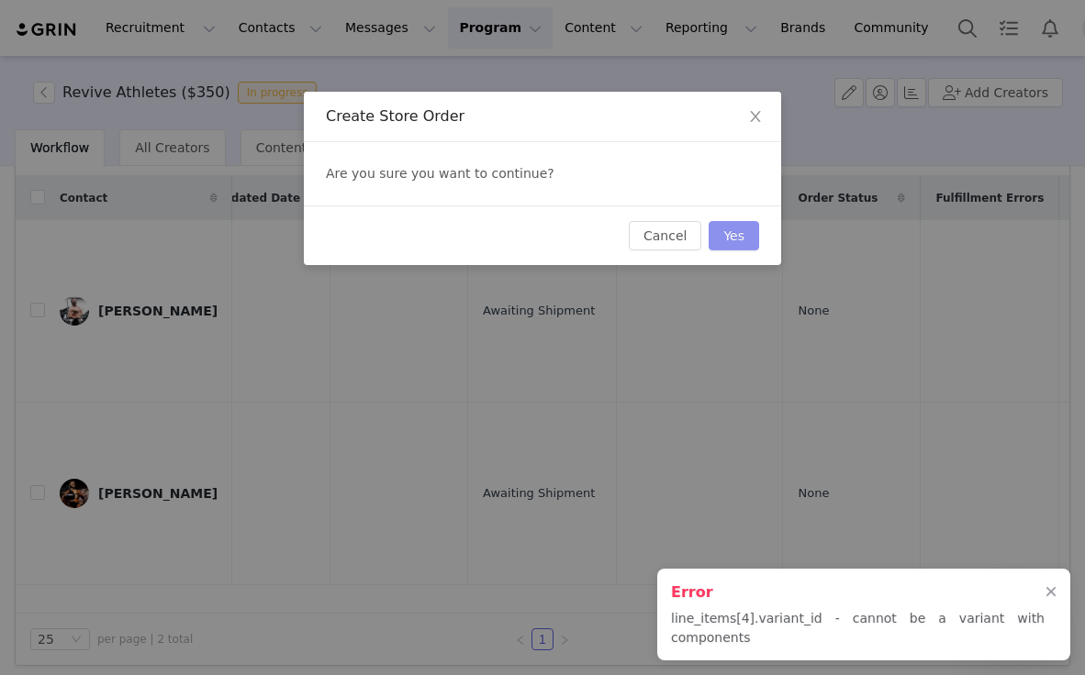
click at [730, 239] on button "Yes" at bounding box center [733, 235] width 50 height 29
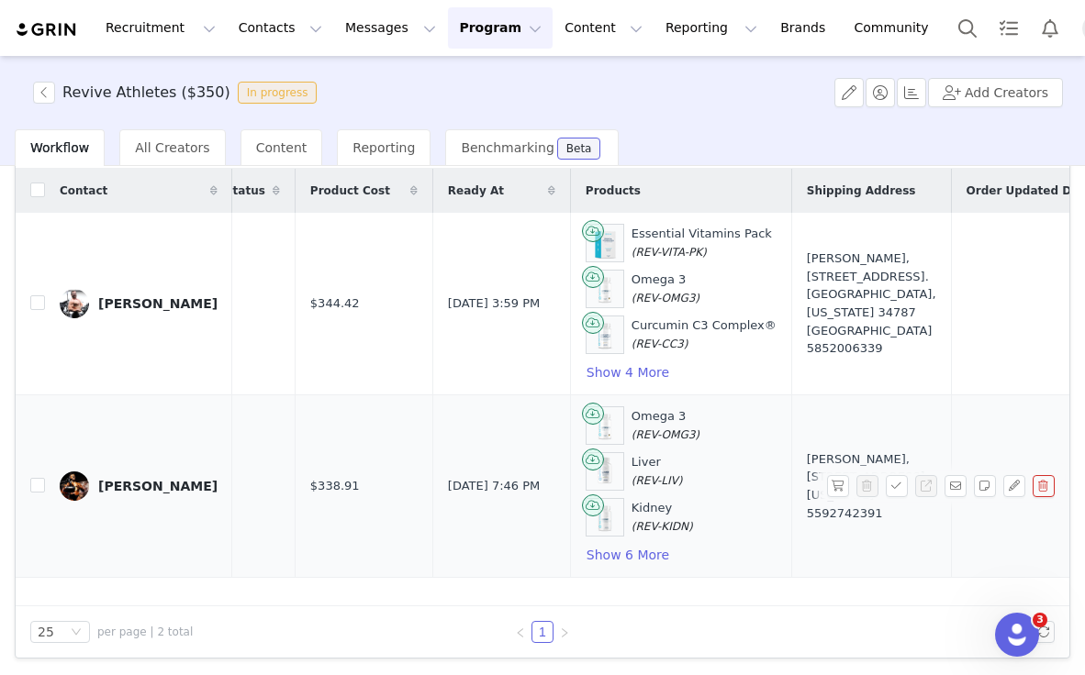
scroll to position [0, 275]
click at [586, 554] on button "Show 6 More" at bounding box center [628, 555] width 84 height 22
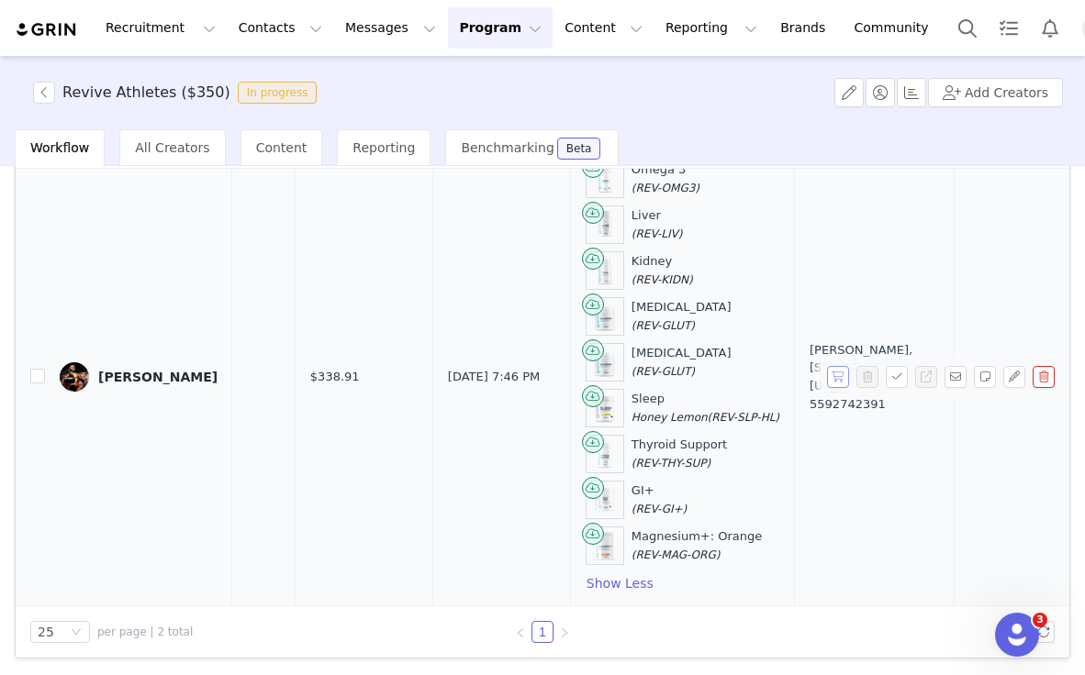
scroll to position [247, 276]
click at [840, 376] on button "button" at bounding box center [838, 377] width 22 height 22
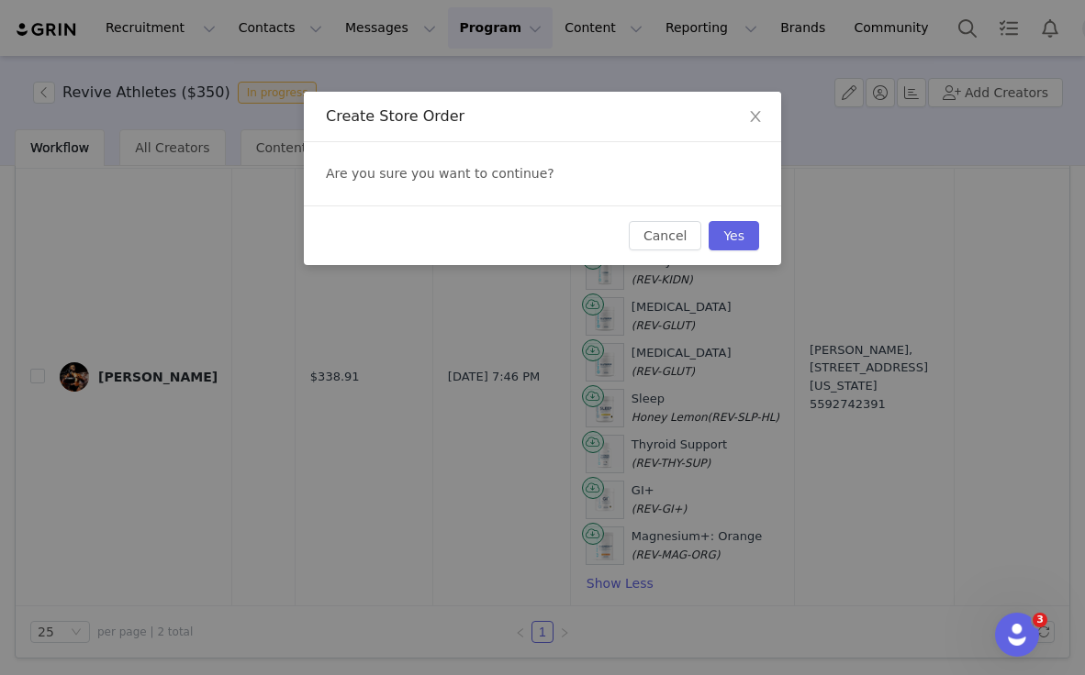
click at [754, 274] on div "Create Store Order Are you sure you want to continue? Cancel Yes" at bounding box center [542, 337] width 1085 height 675
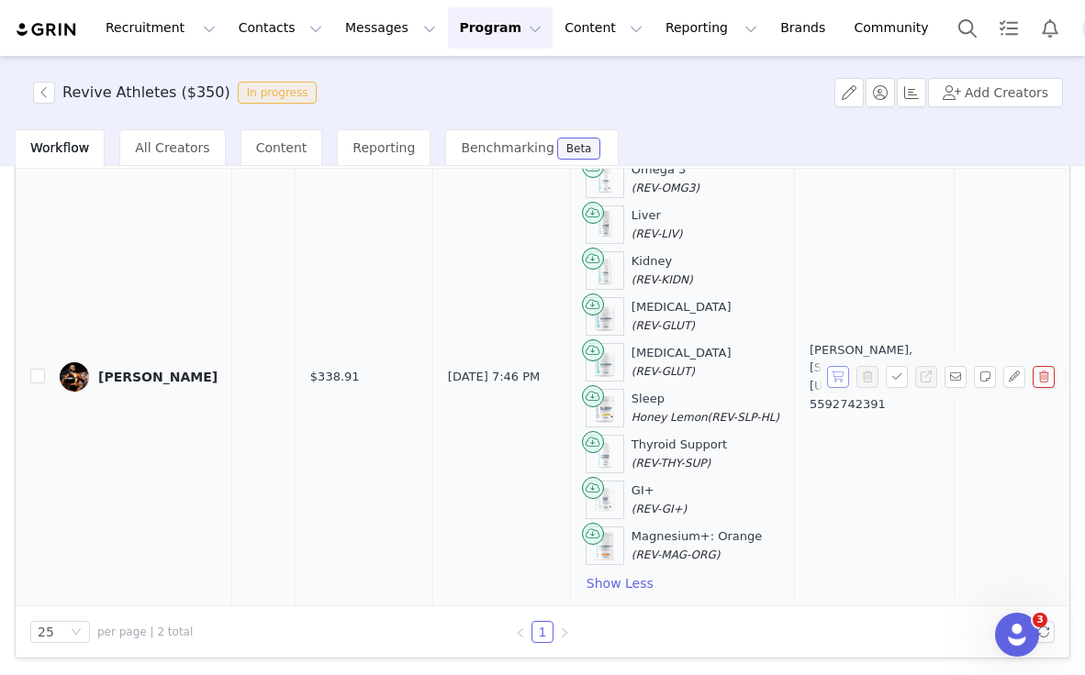
click at [831, 374] on button "button" at bounding box center [838, 377] width 22 height 22
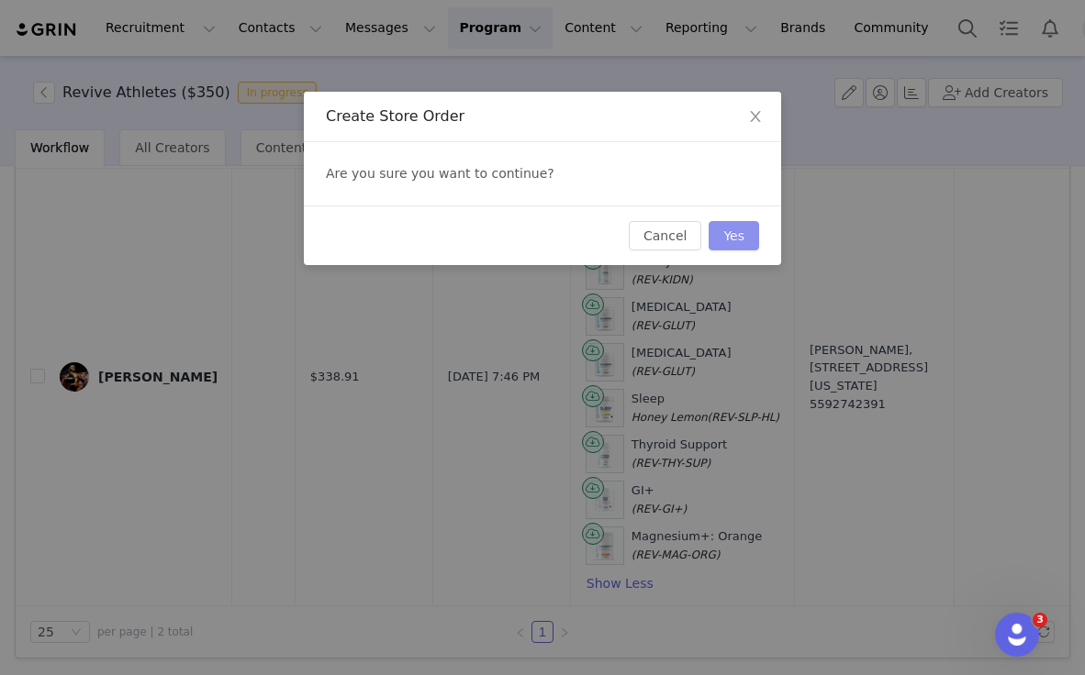
click at [740, 233] on button "Yes" at bounding box center [733, 235] width 50 height 29
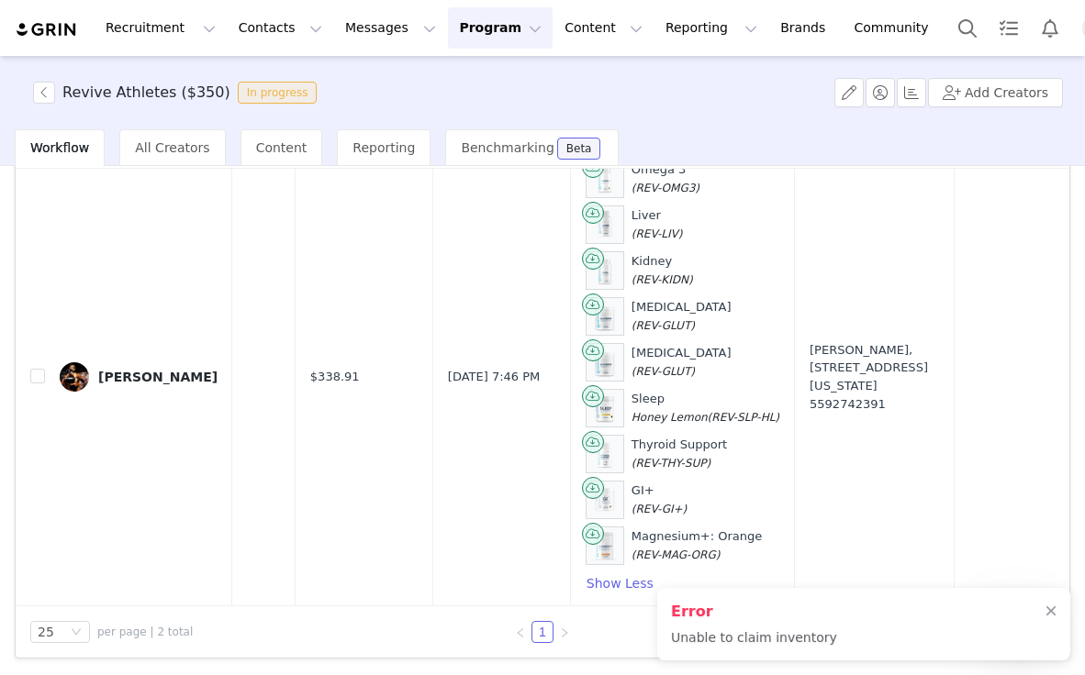
click at [698, 632] on p "Unable to claim inventory" at bounding box center [754, 638] width 166 height 19
click at [53, 78] on div "Revive Athletes ($350) In progress Add Creators" at bounding box center [542, 92] width 1085 height 73
click at [51, 84] on button "button" at bounding box center [44, 93] width 22 height 22
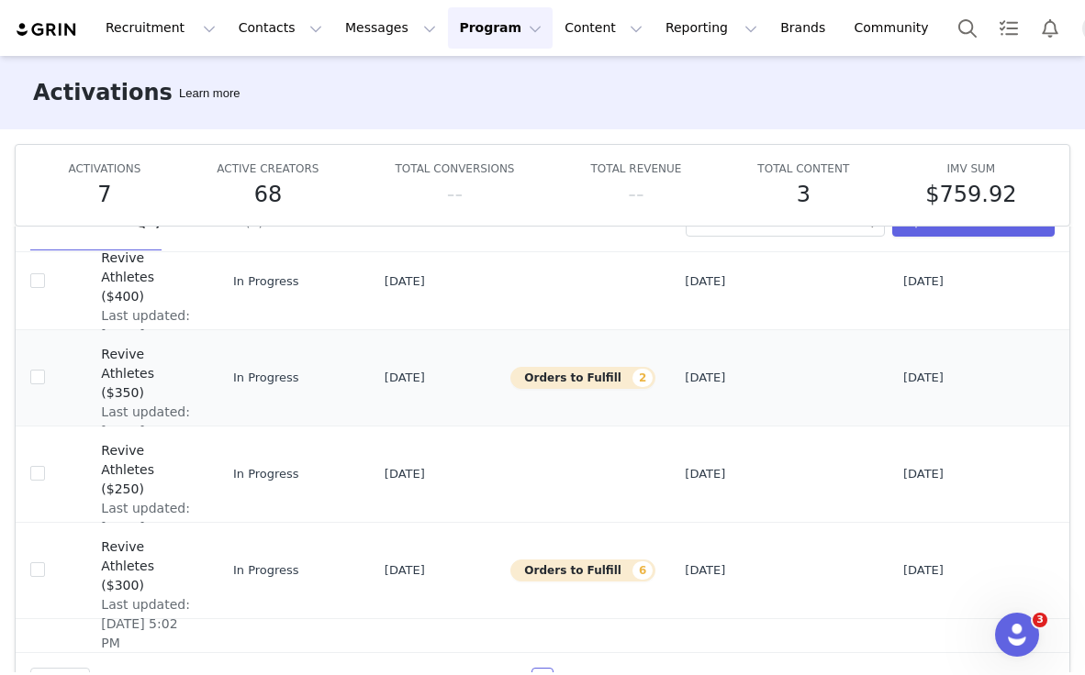
scroll to position [51, 0]
click at [39, 381] on input "checkbox" at bounding box center [37, 375] width 15 height 15
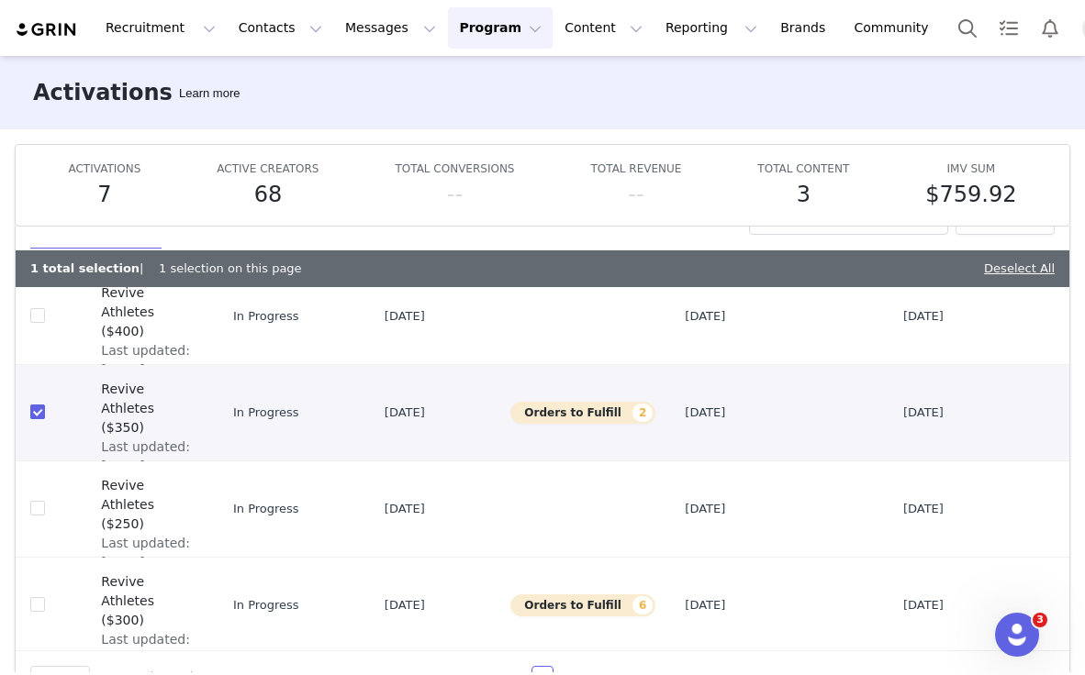
click at [34, 411] on input "checkbox" at bounding box center [37, 412] width 15 height 15
checkbox input "false"
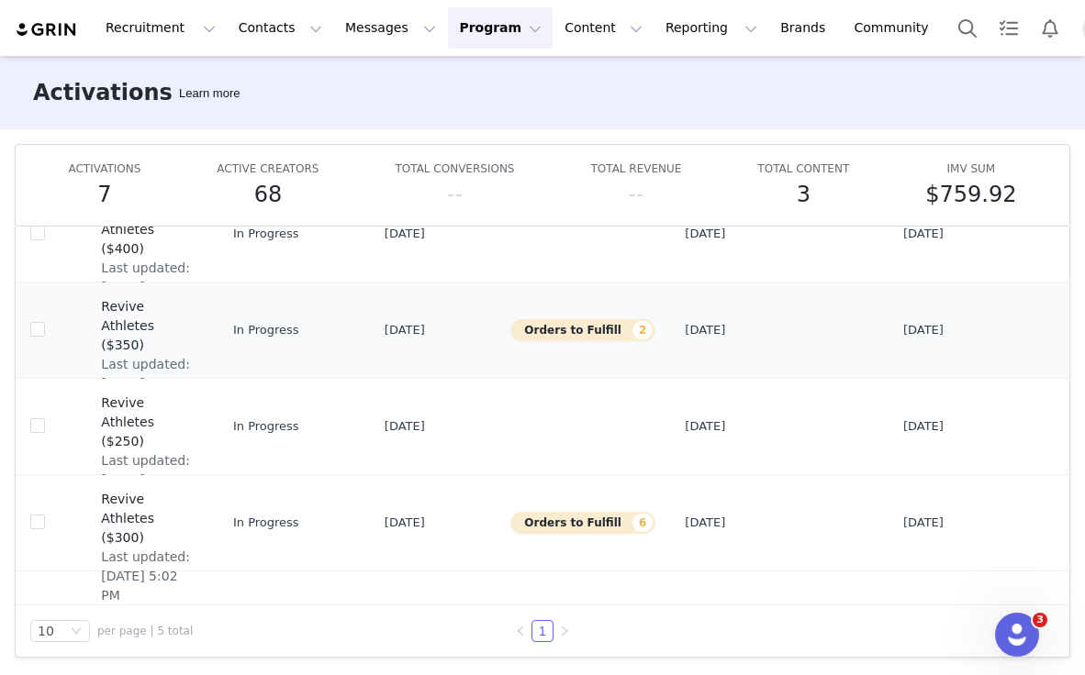
scroll to position [96, 0]
click at [101, 517] on span "Revive Athletes ($300)" at bounding box center [147, 520] width 92 height 58
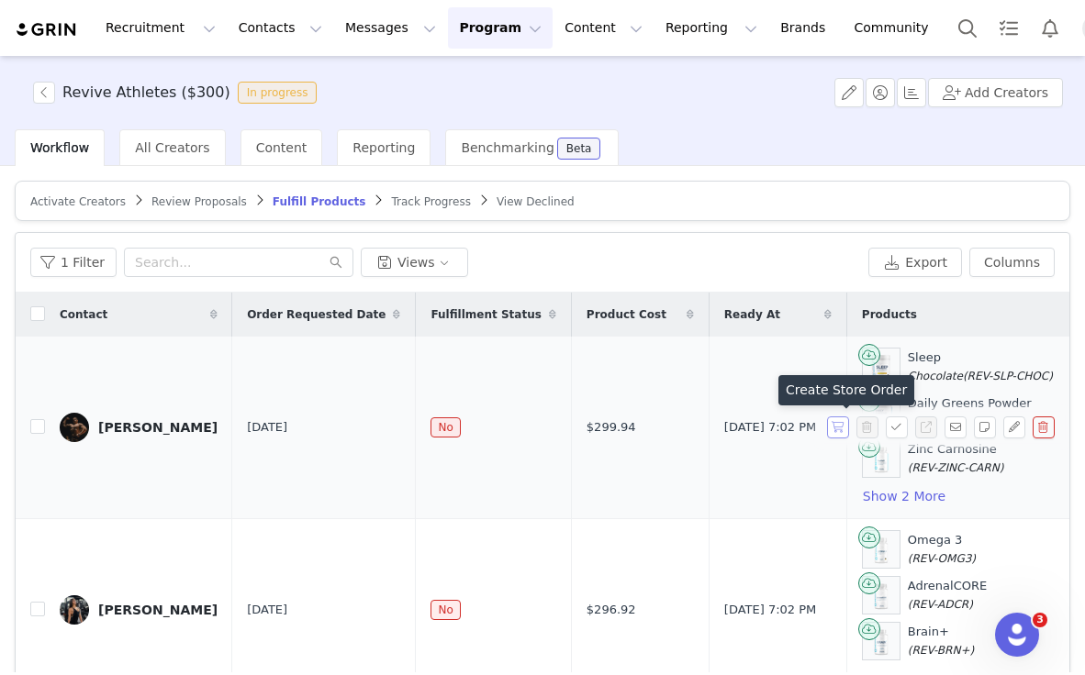
click at [836, 428] on button "button" at bounding box center [838, 428] width 22 height 22
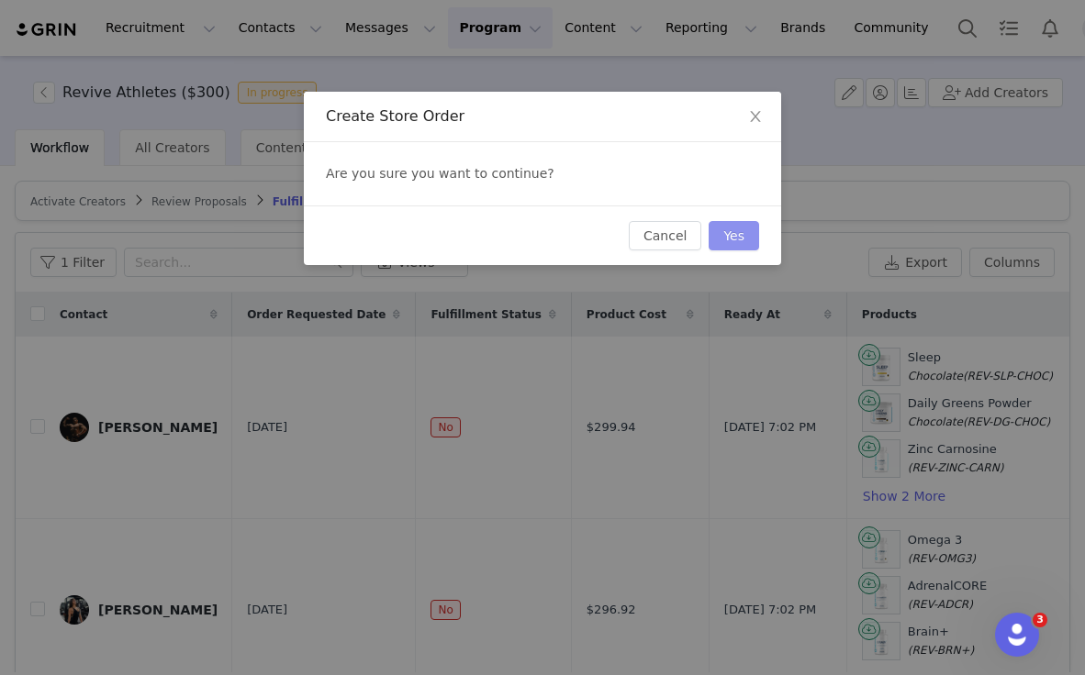
click at [746, 230] on button "Yes" at bounding box center [733, 235] width 50 height 29
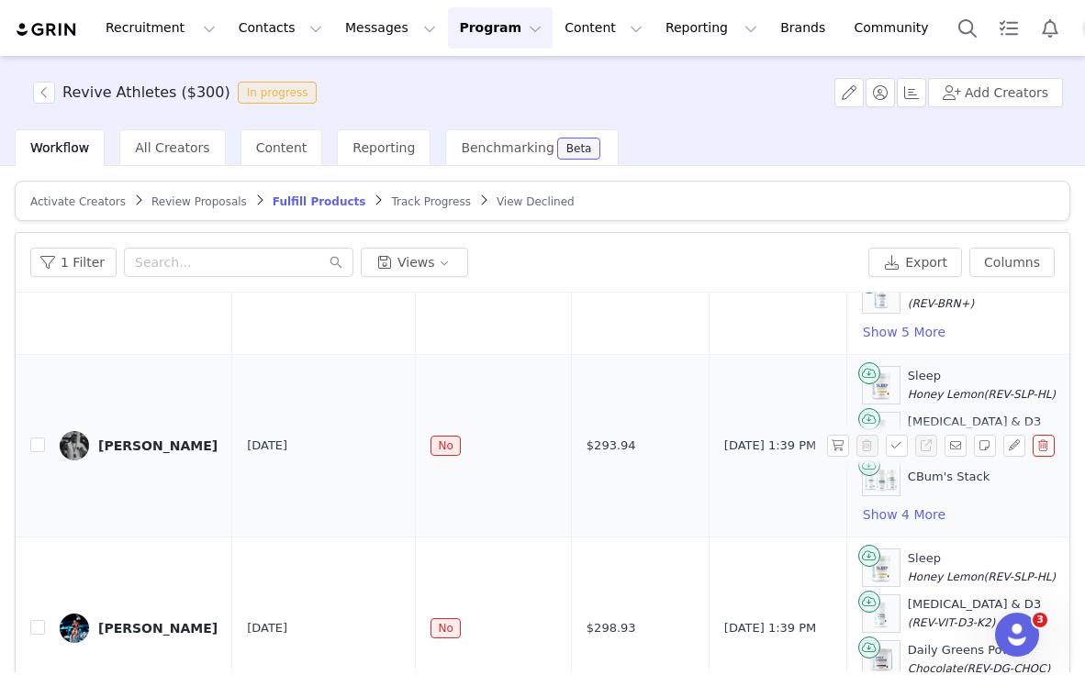
scroll to position [351, 0]
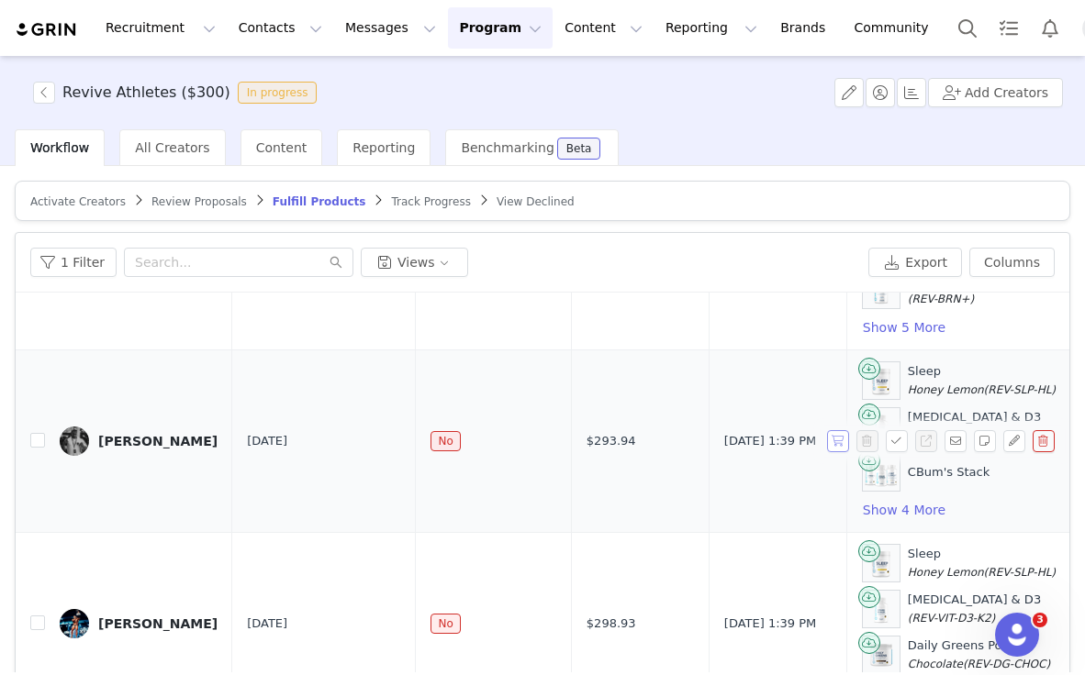
click at [841, 443] on button "button" at bounding box center [838, 441] width 22 height 22
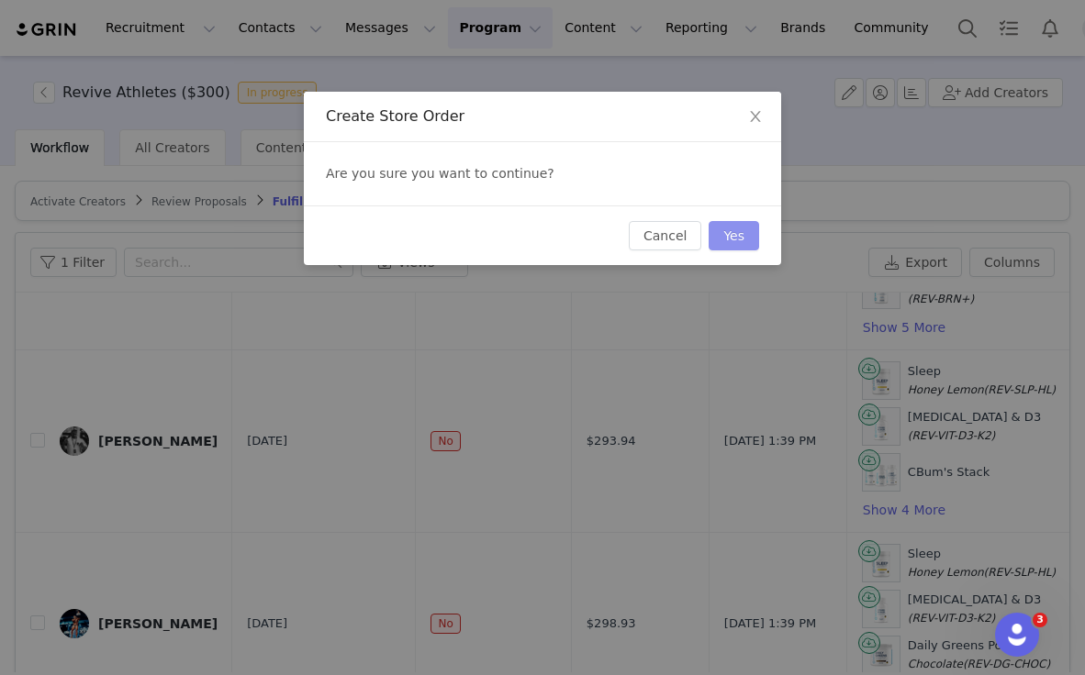
click at [727, 233] on button "Yes" at bounding box center [733, 235] width 50 height 29
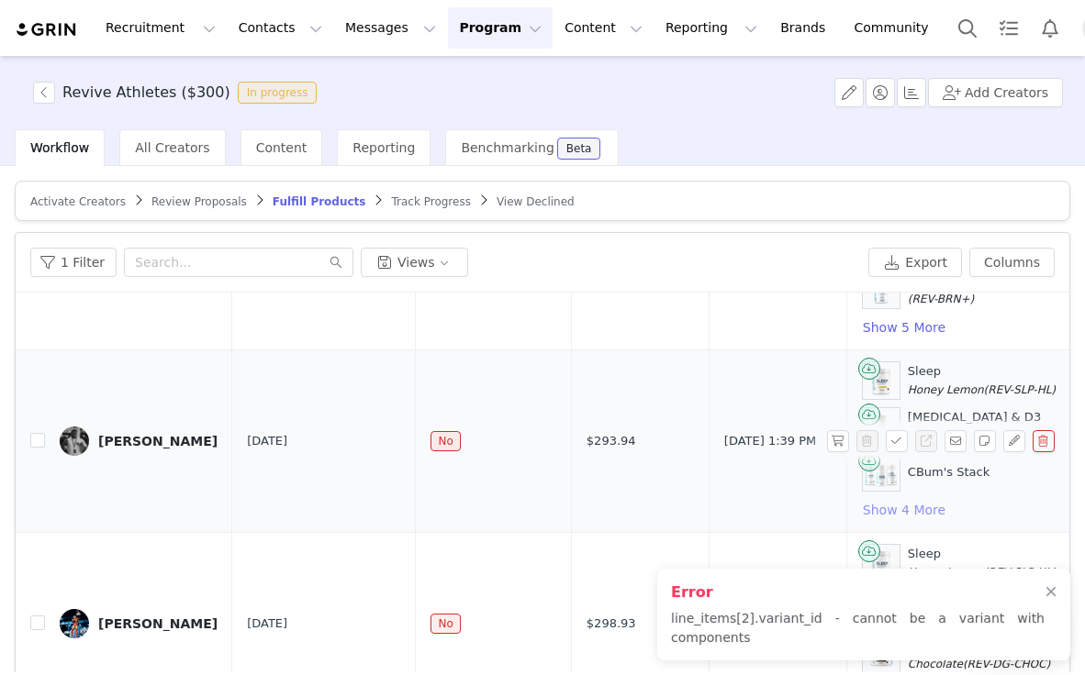
click at [865, 509] on button "Show 4 More" at bounding box center [904, 510] width 84 height 22
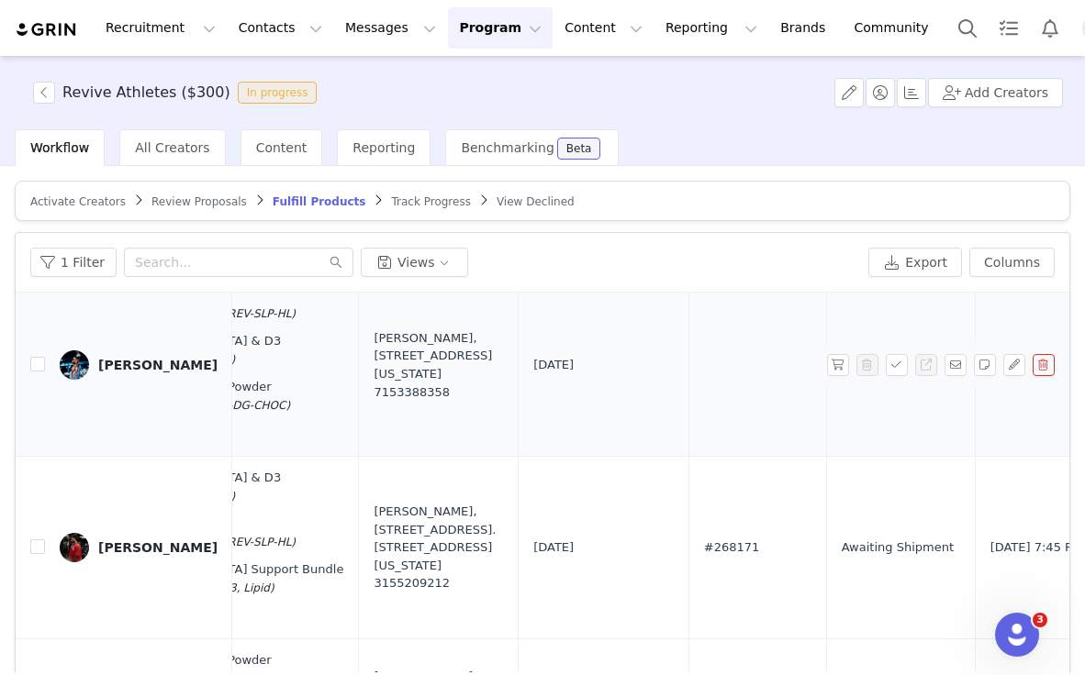
scroll to position [794, 861]
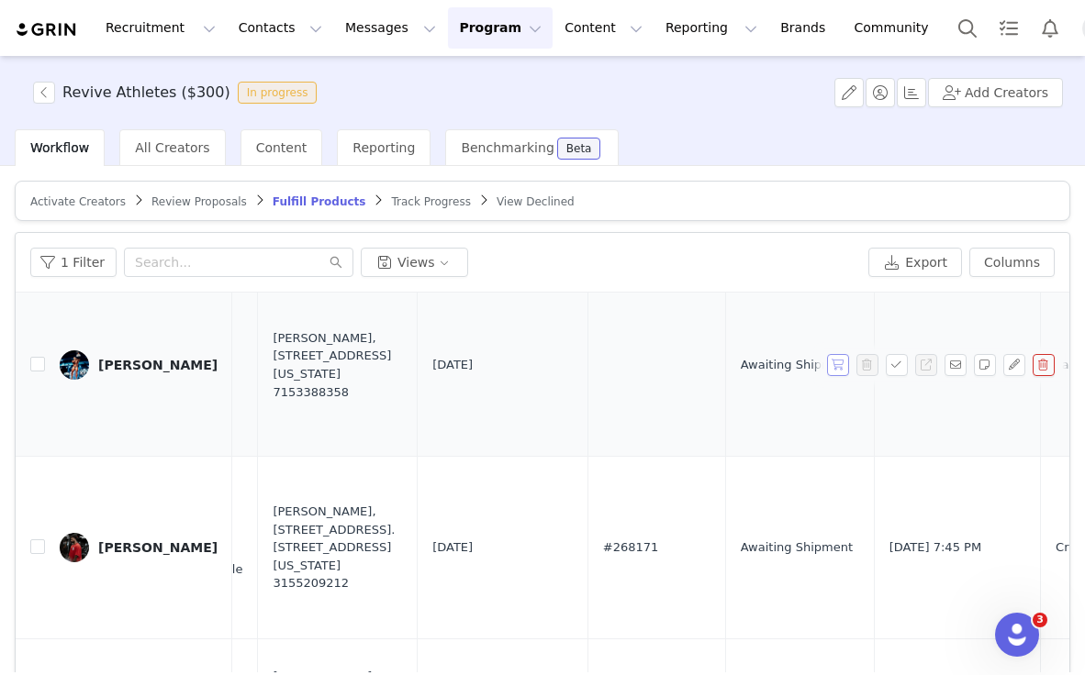
click at [840, 367] on button "button" at bounding box center [838, 365] width 22 height 22
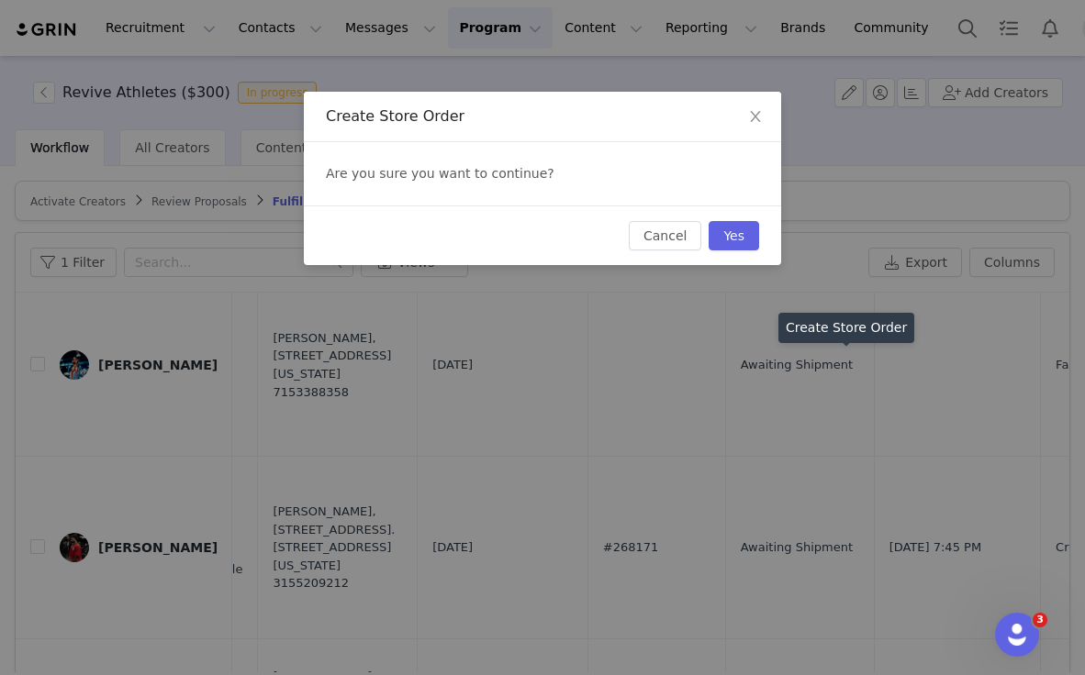
drag, startPoint x: 751, startPoint y: 234, endPoint x: 737, endPoint y: 239, distance: 14.5
click at [751, 235] on button "Yes" at bounding box center [733, 235] width 50 height 29
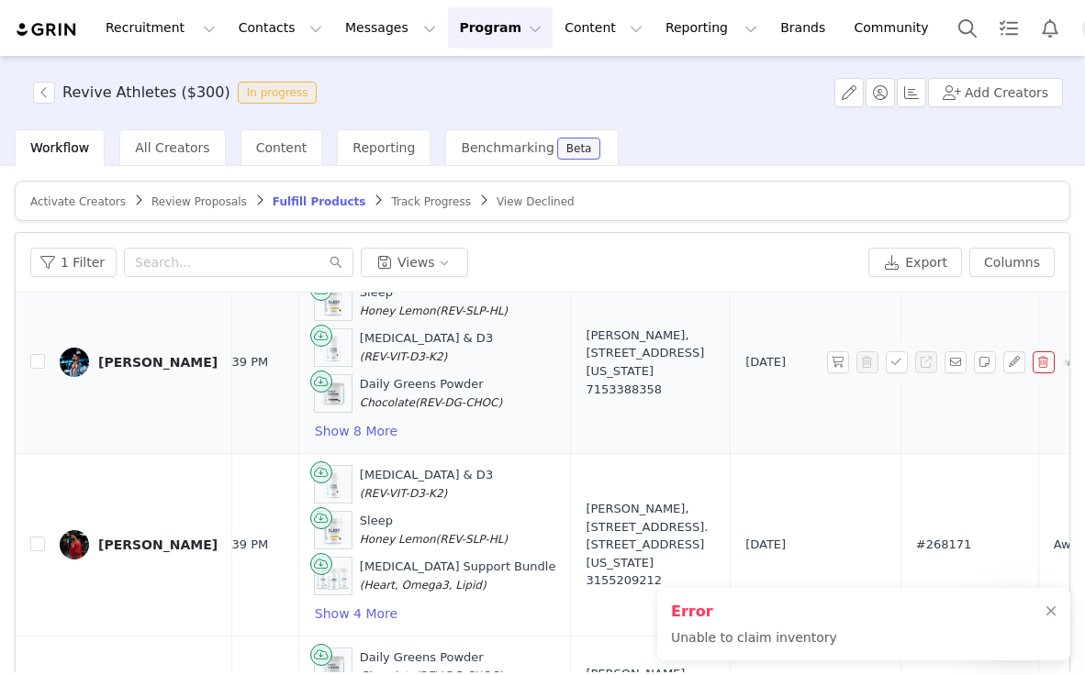
scroll to position [796, 517]
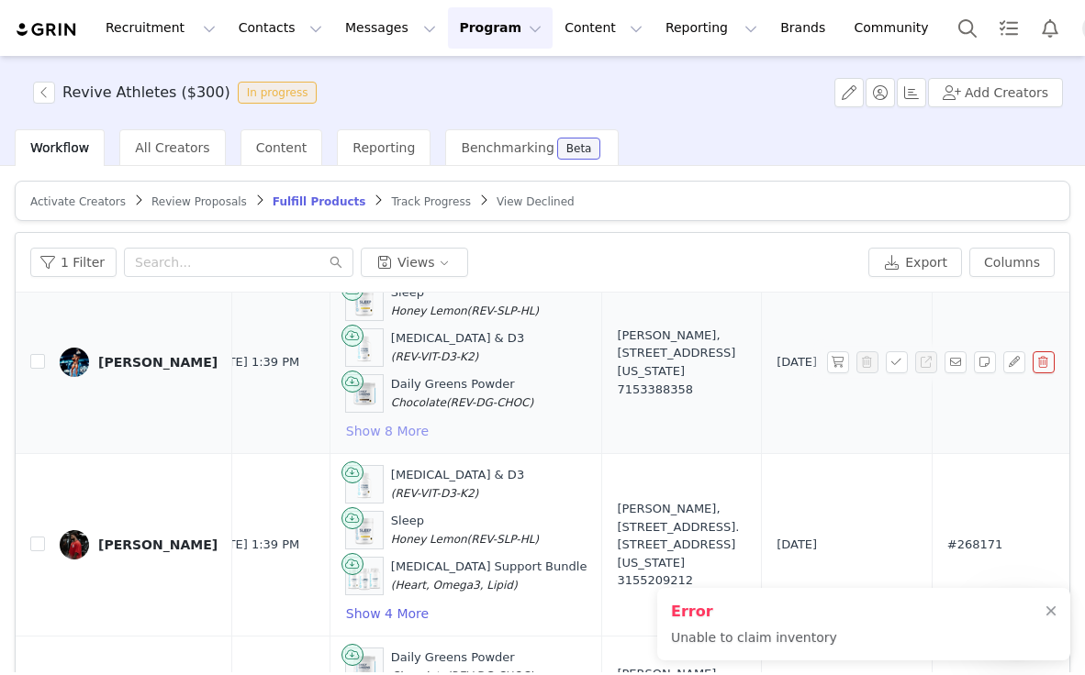
click at [345, 428] on button "Show 8 More" at bounding box center [387, 431] width 84 height 22
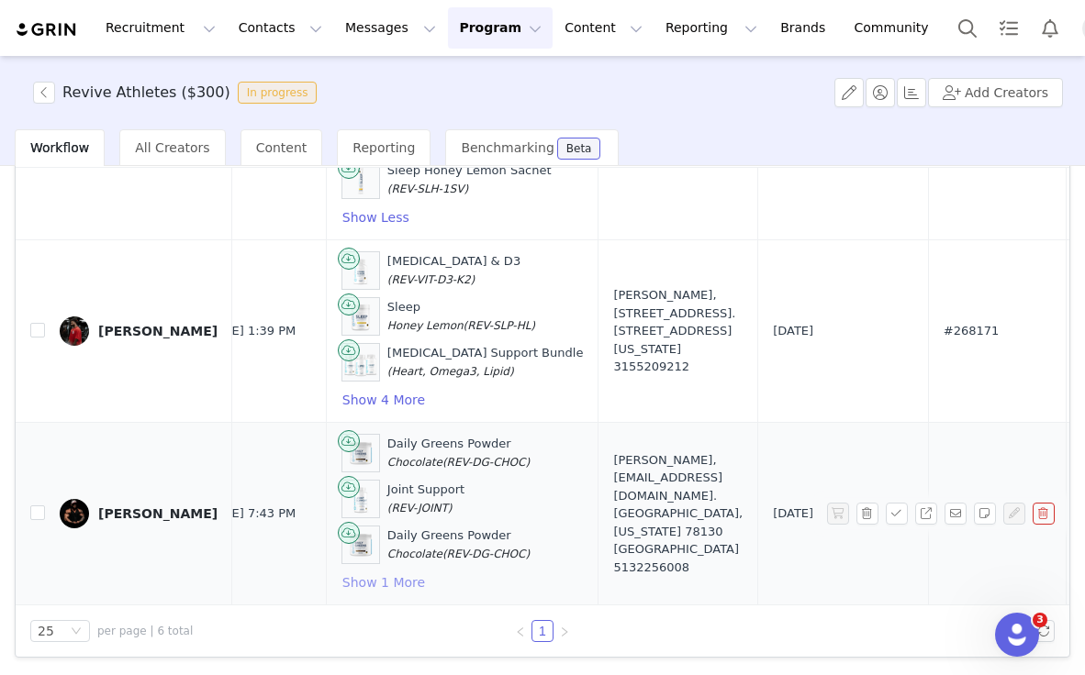
scroll to position [125, 0]
click at [341, 583] on button "Show 1 More" at bounding box center [383, 583] width 84 height 22
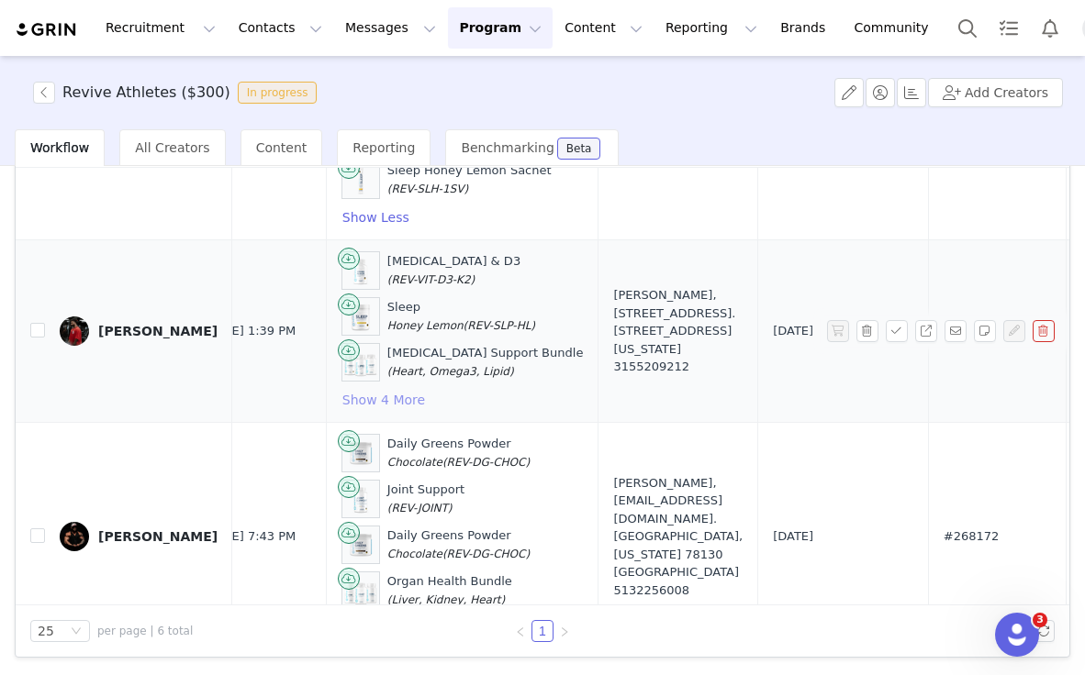
click at [341, 390] on button "Show 4 More" at bounding box center [383, 400] width 84 height 22
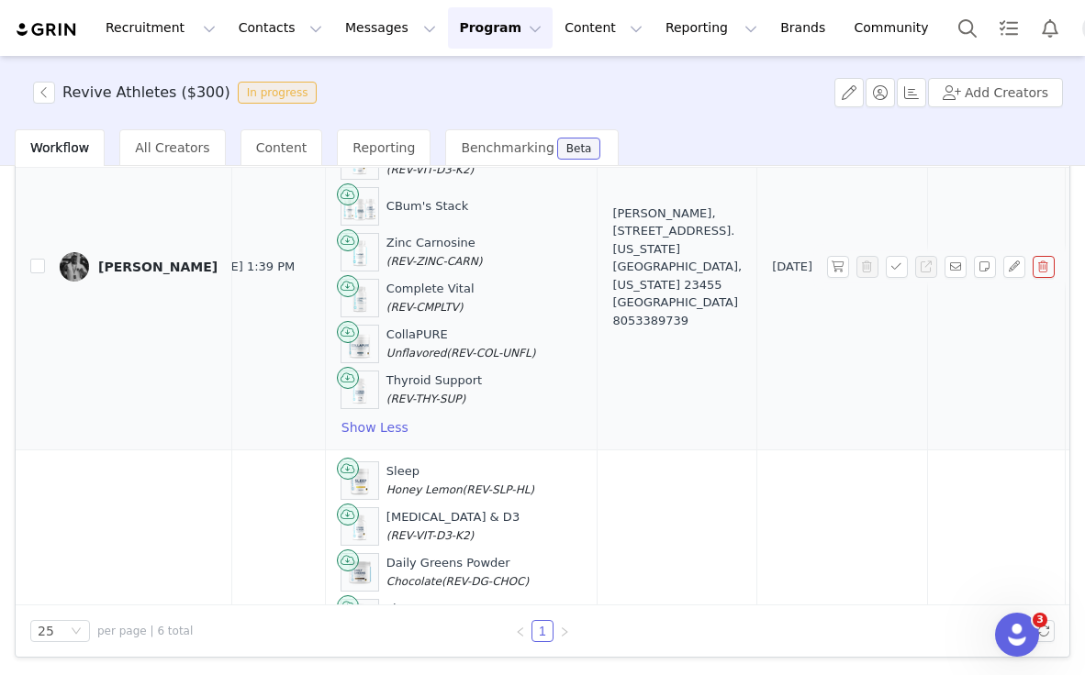
scroll to position [480, 521]
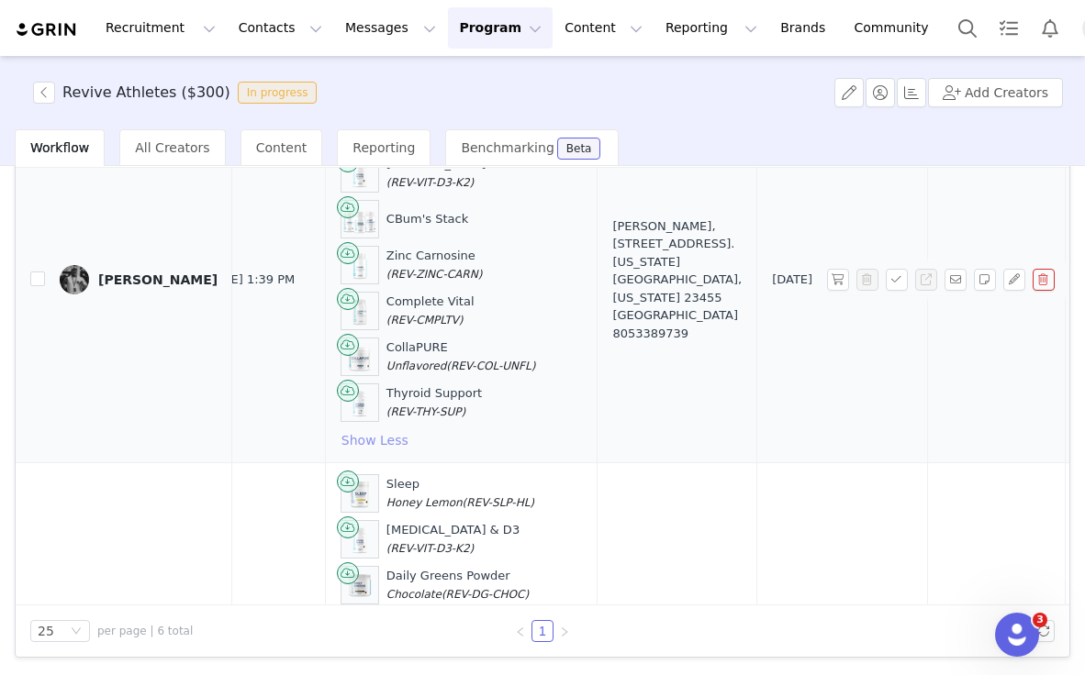
click at [343, 444] on button "Show Less" at bounding box center [374, 440] width 69 height 22
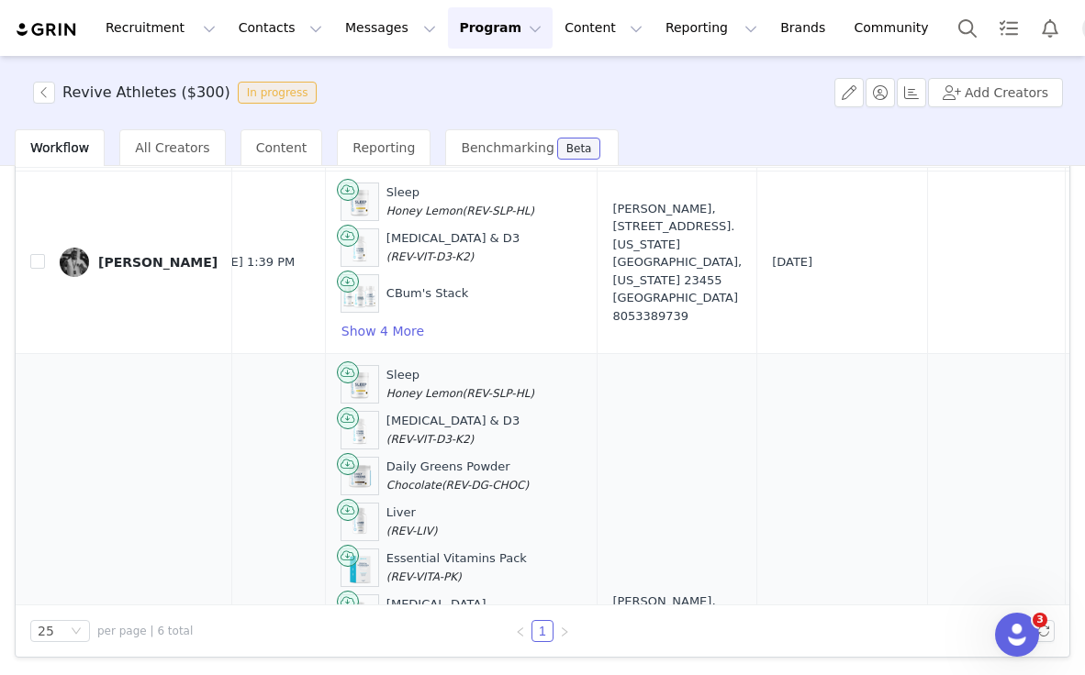
scroll to position [339, 521]
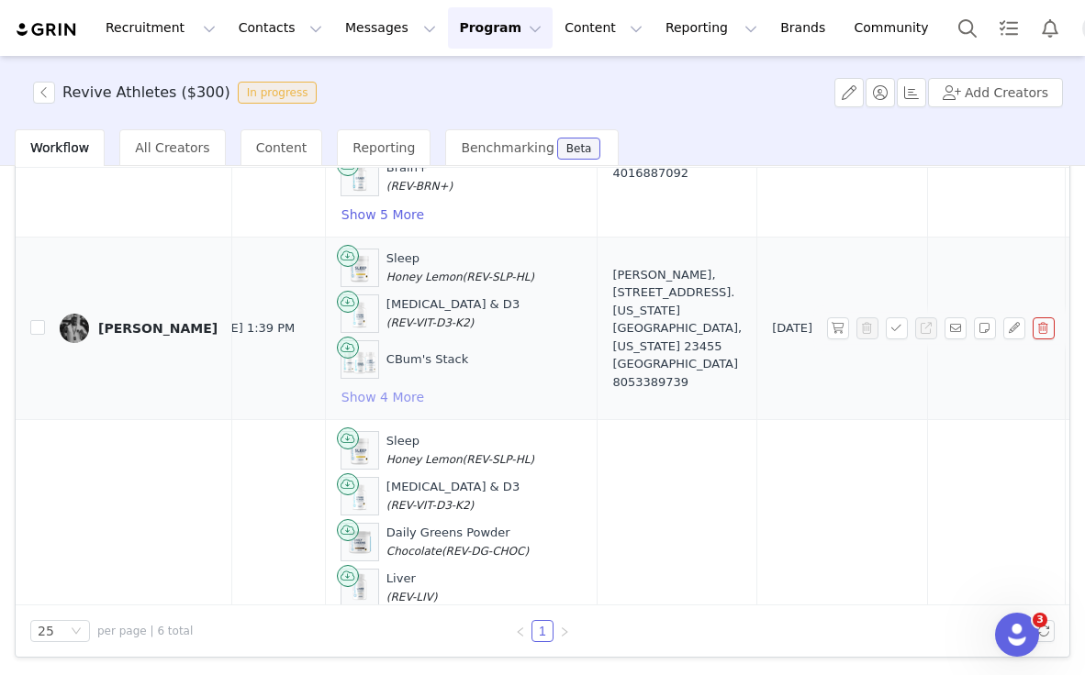
click at [346, 397] on button "Show 4 More" at bounding box center [382, 397] width 84 height 22
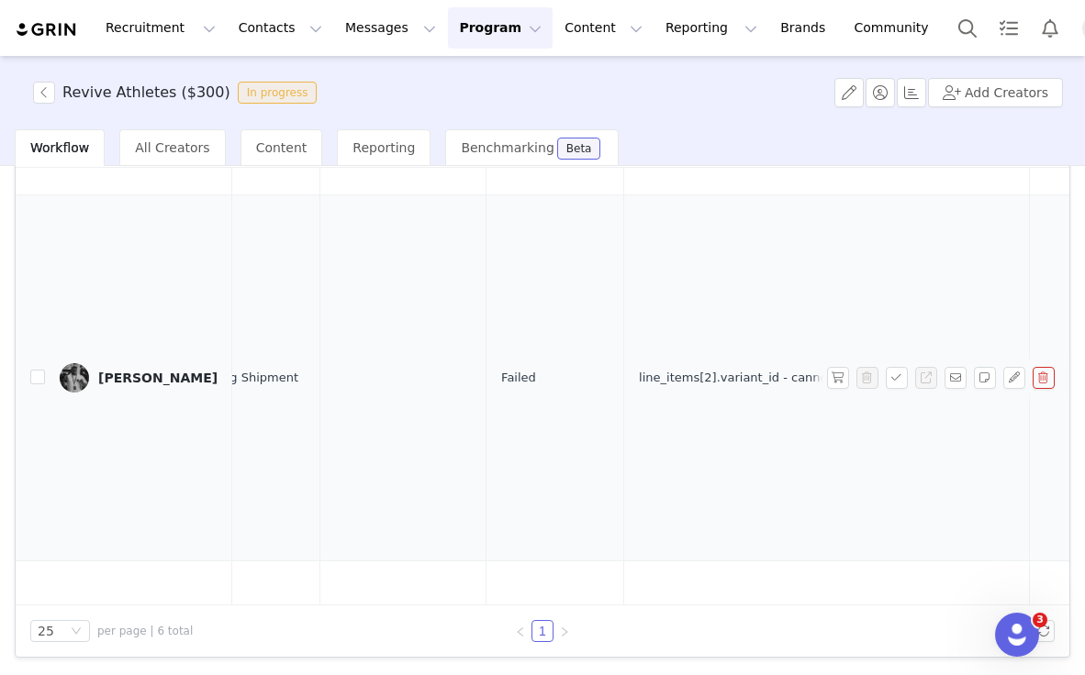
scroll to position [382, 1414]
drag, startPoint x: 573, startPoint y: 379, endPoint x: 730, endPoint y: 375, distance: 157.9
click at [730, 375] on div "line_items[2].variant_id - cannot be a variant with components" at bounding box center [827, 378] width 375 height 18
click at [669, 439] on td "line_items[2].variant_id - cannot be a variant with components" at bounding box center [828, 378] width 406 height 366
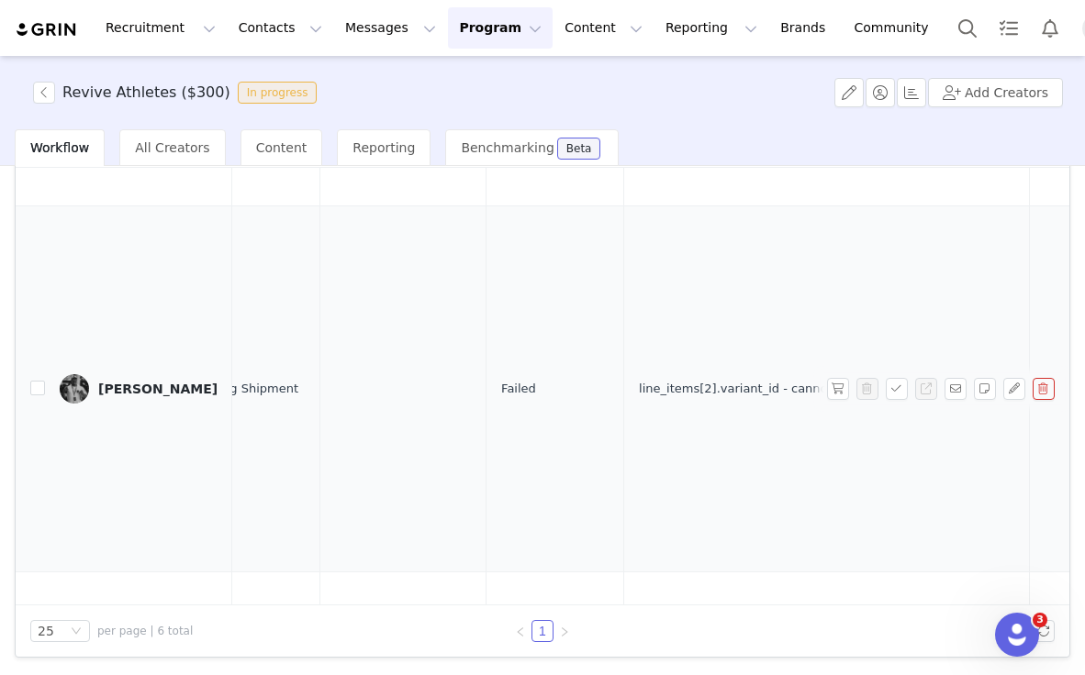
scroll to position [371, 1414]
drag, startPoint x: 564, startPoint y: 388, endPoint x: 824, endPoint y: 392, distance: 259.7
click at [824, 392] on td "line_items[2].variant_id - cannot be a variant with components" at bounding box center [828, 389] width 406 height 366
copy div "line_items[2].variant_id - cannot be a variant"
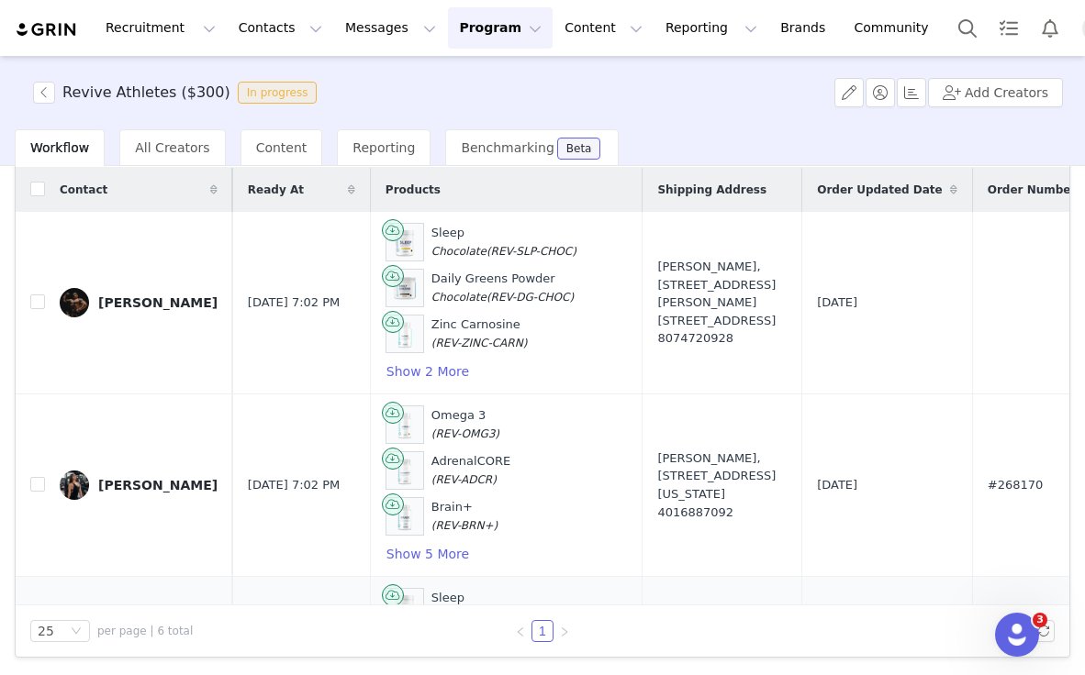
scroll to position [0, 476]
click at [406, 375] on button "Show 2 More" at bounding box center [427, 372] width 84 height 22
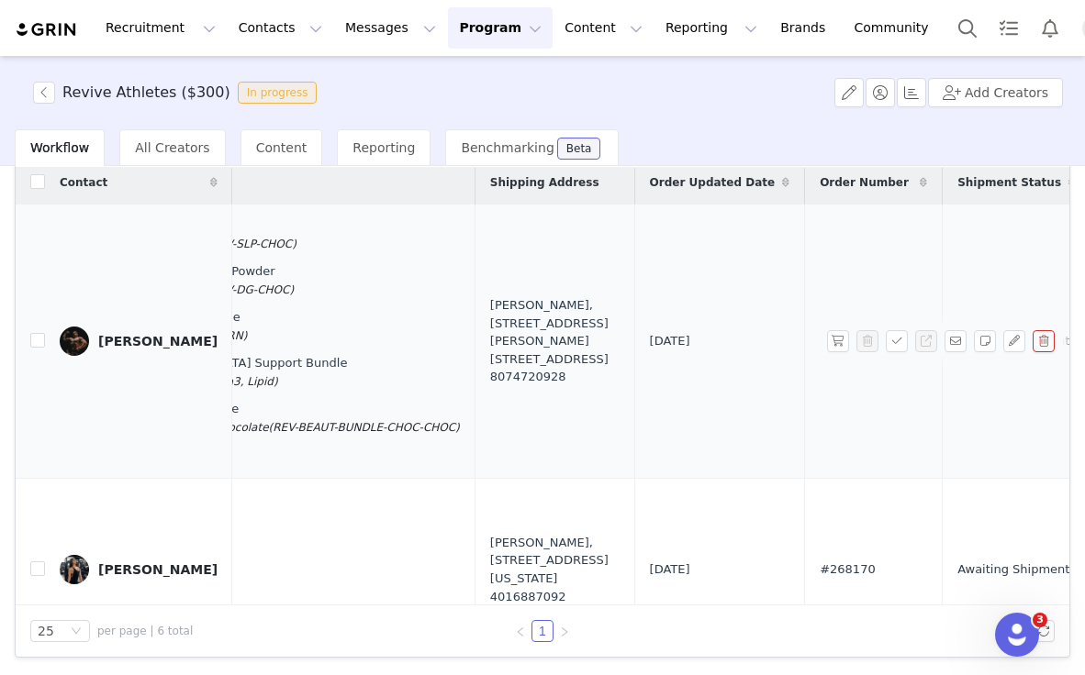
scroll to position [7, 786]
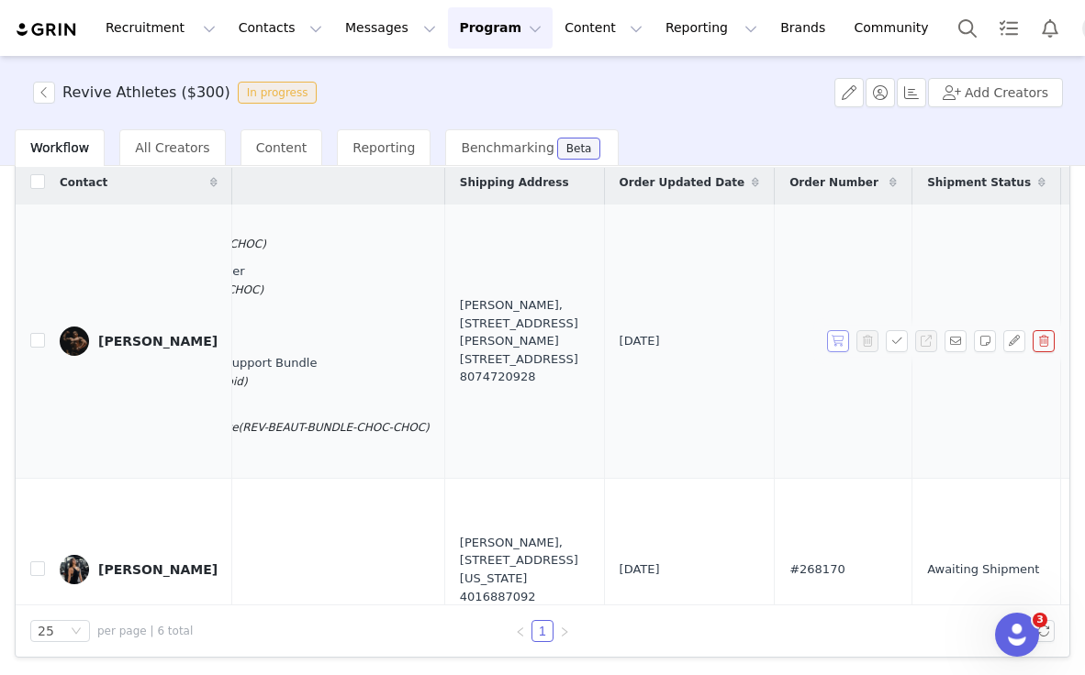
click at [840, 338] on button "button" at bounding box center [838, 341] width 22 height 22
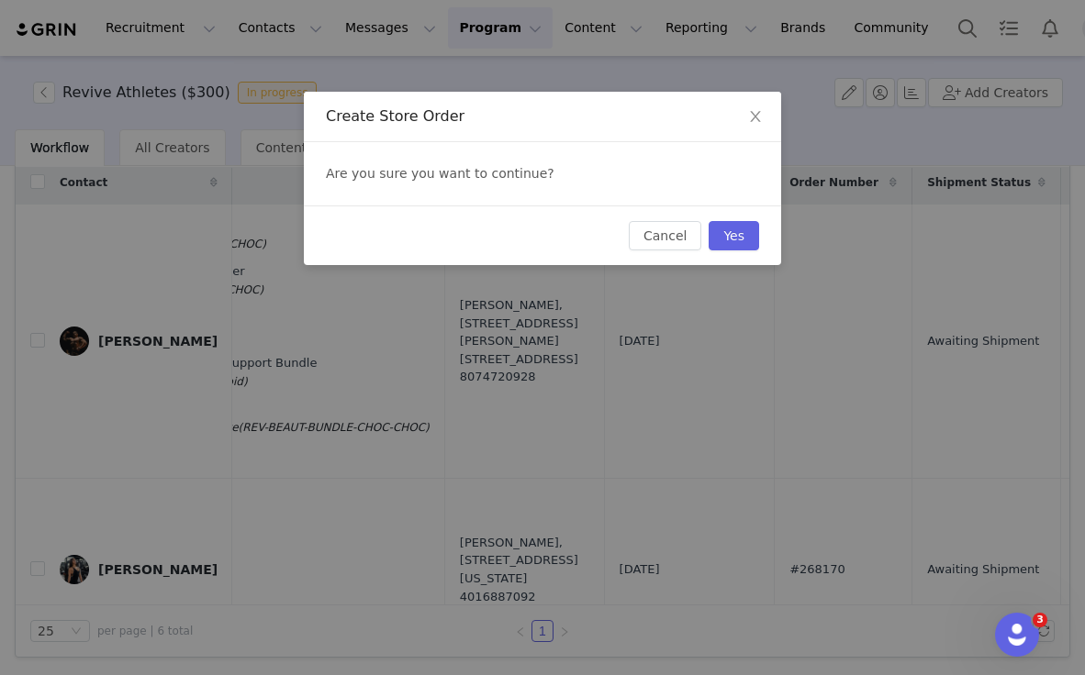
click at [759, 236] on div "Cancel Yes" at bounding box center [542, 236] width 477 height 60
click at [740, 234] on button "Yes" at bounding box center [733, 235] width 50 height 29
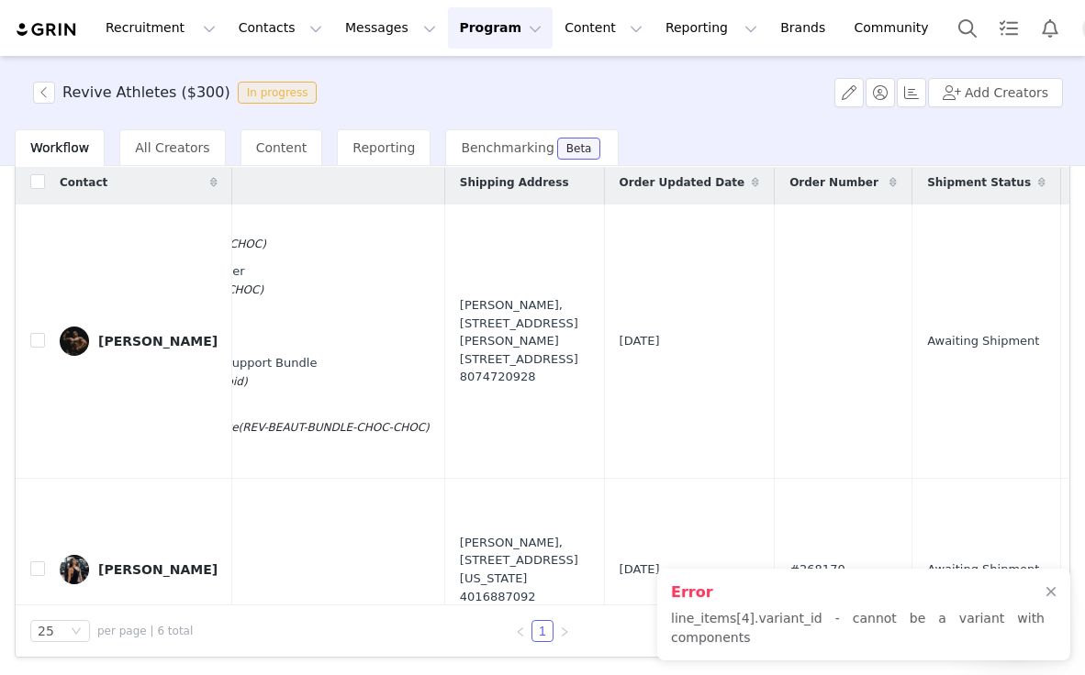
scroll to position [7, 1569]
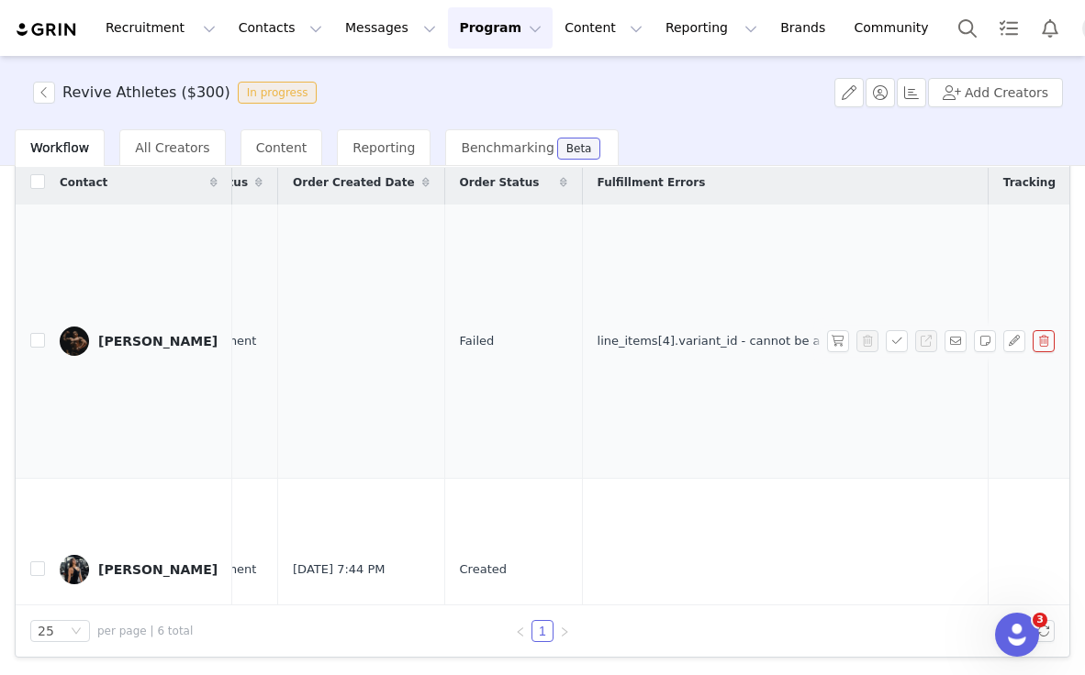
click at [582, 339] on td "line_items[4].variant_id - cannot be a variant with components" at bounding box center [785, 342] width 406 height 274
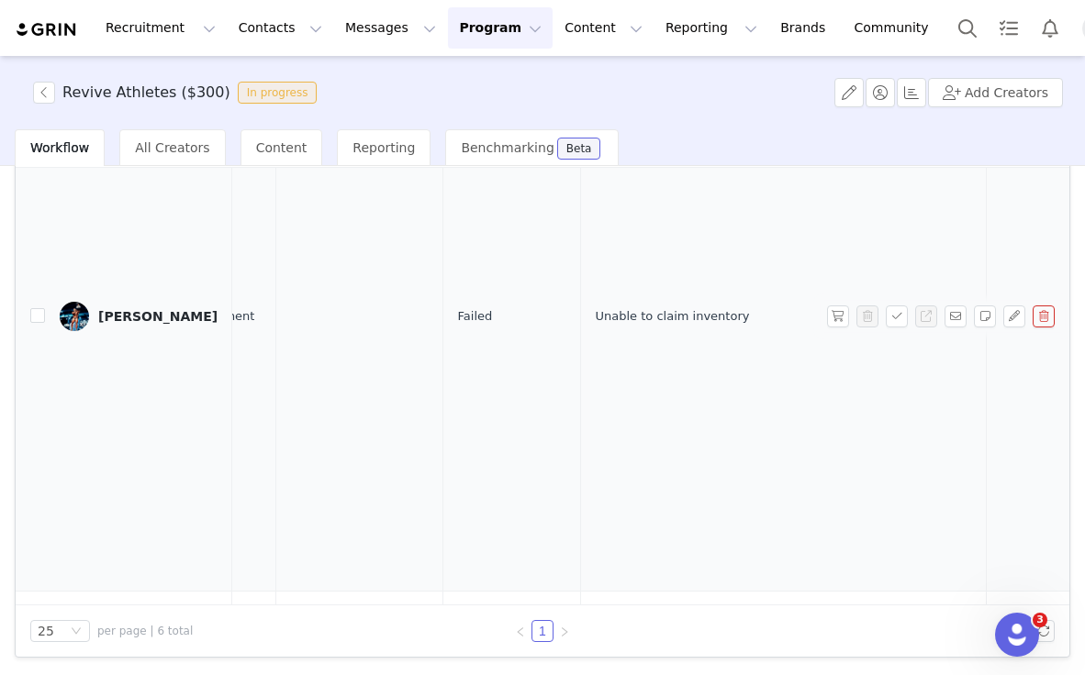
scroll to position [993, 1569]
drag, startPoint x: 567, startPoint y: 311, endPoint x: 719, endPoint y: 312, distance: 152.3
click at [719, 312] on td "Unable to claim inventory" at bounding box center [785, 317] width 406 height 550
copy div "Unable to claim inventory"
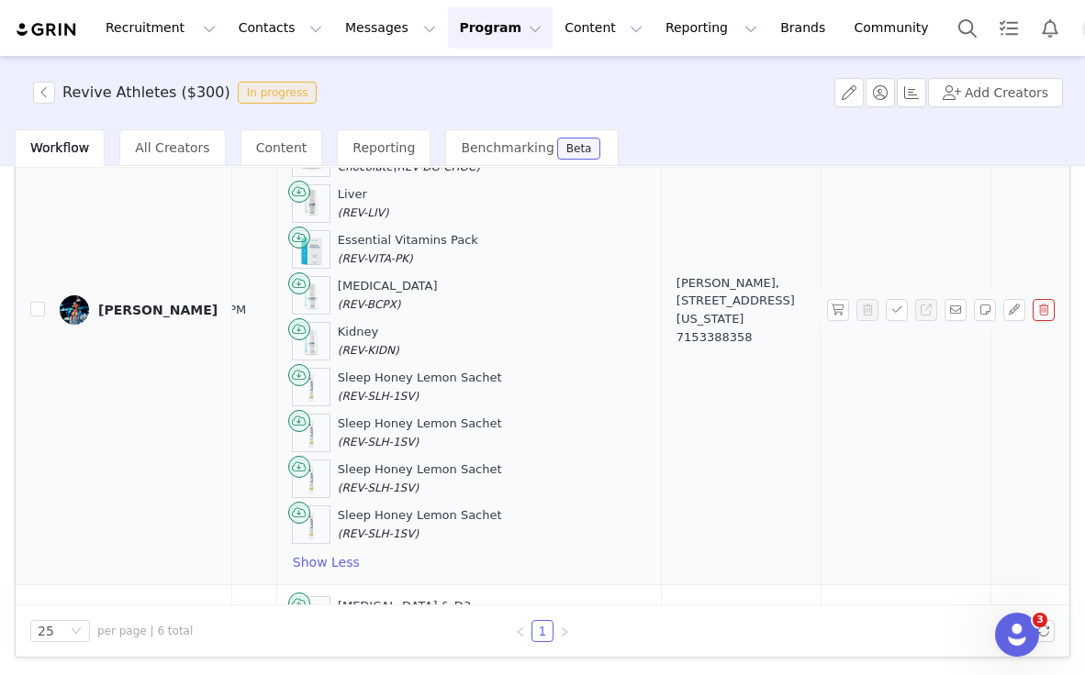
scroll to position [1001, 565]
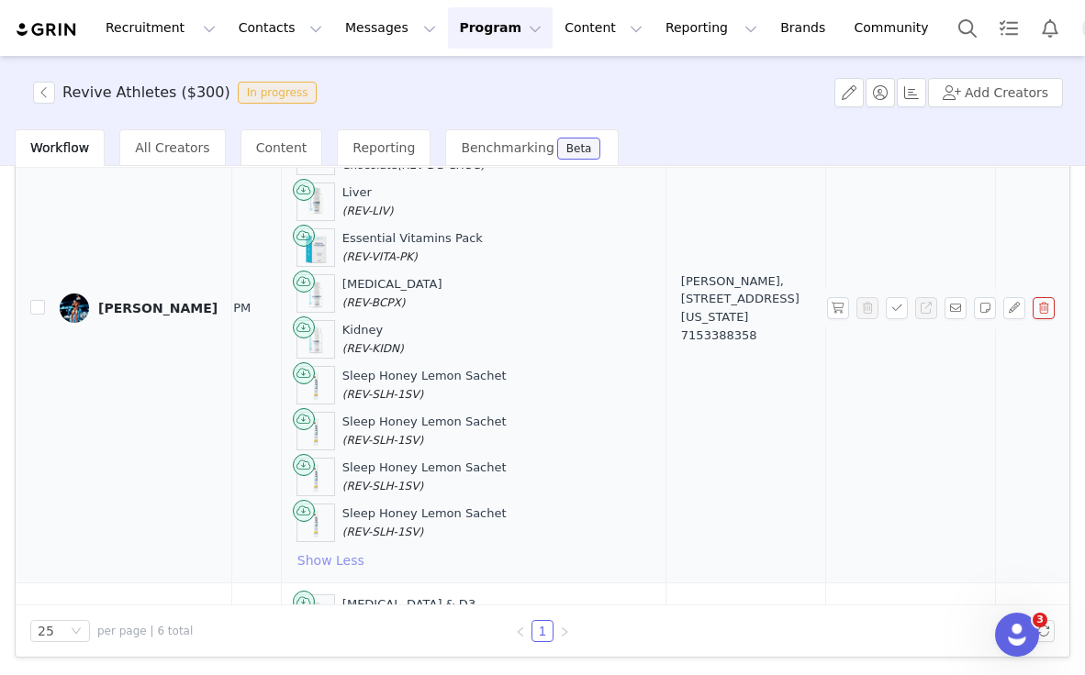
click at [304, 560] on button "Show Less" at bounding box center [330, 561] width 69 height 22
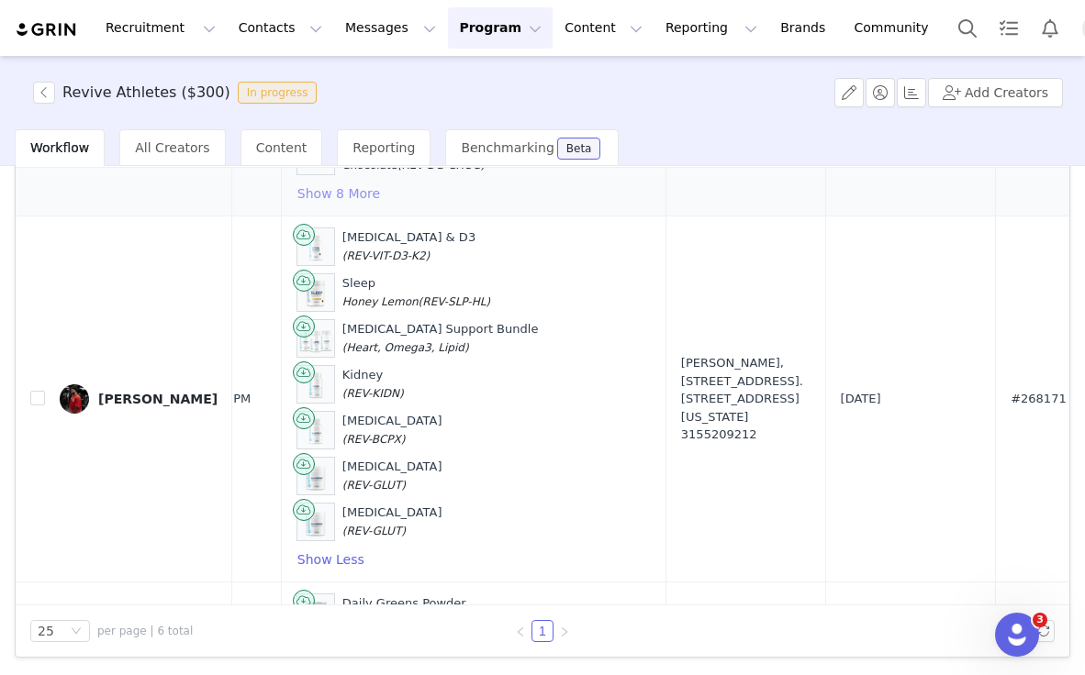
click at [304, 560] on button "Show Less" at bounding box center [330, 560] width 69 height 22
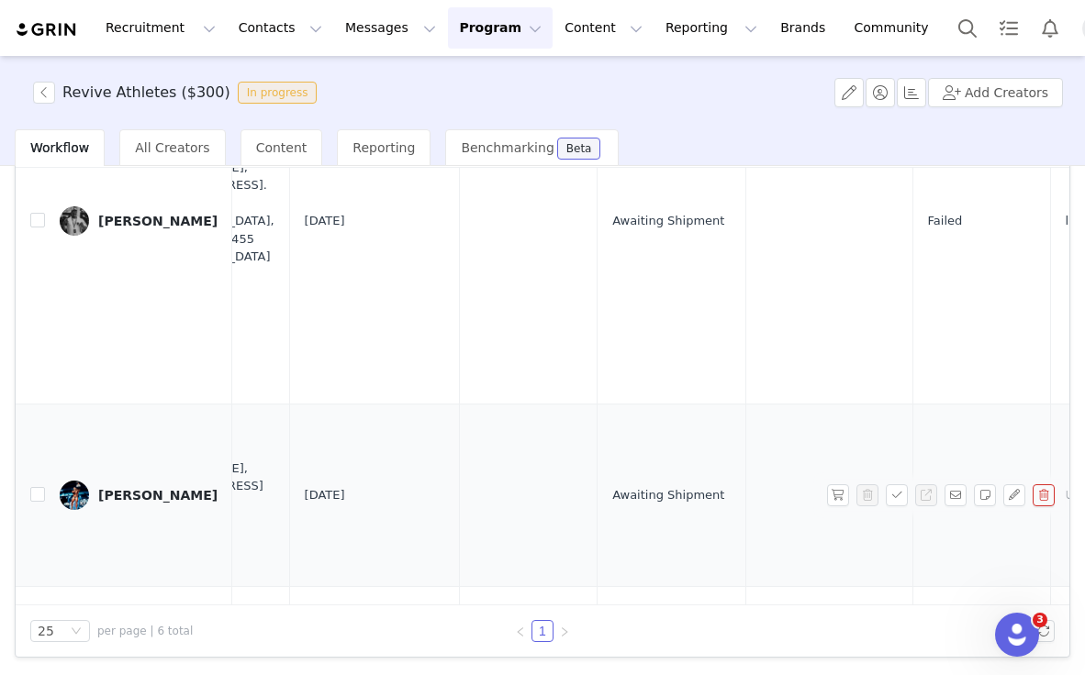
scroll to position [630, 539]
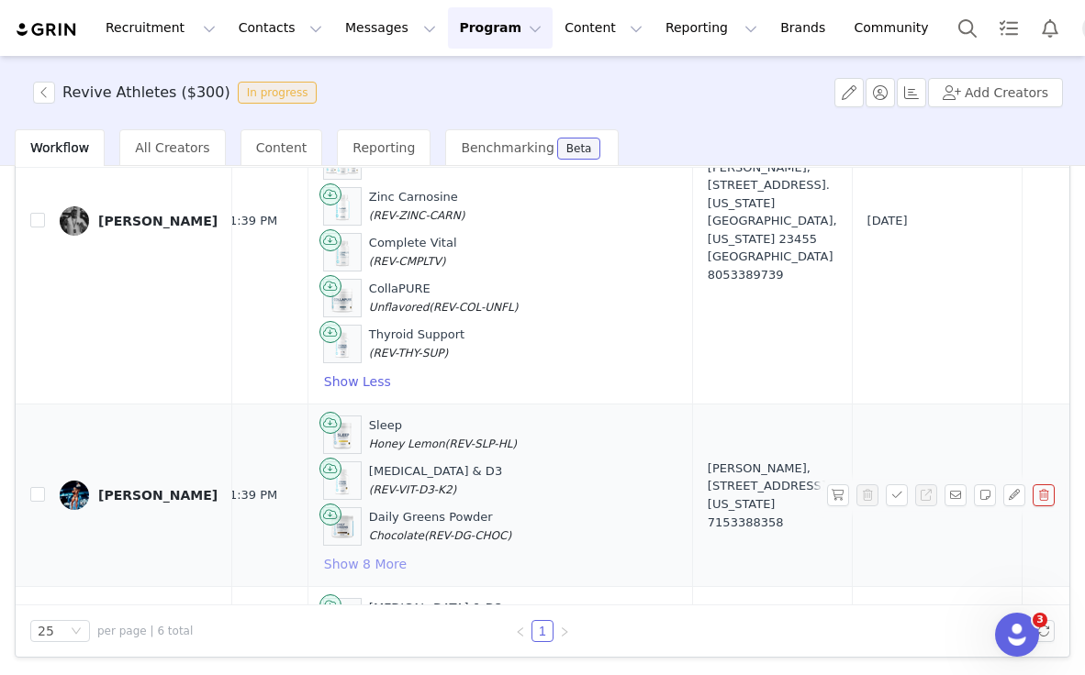
click at [323, 562] on button "Show 8 More" at bounding box center [365, 564] width 84 height 22
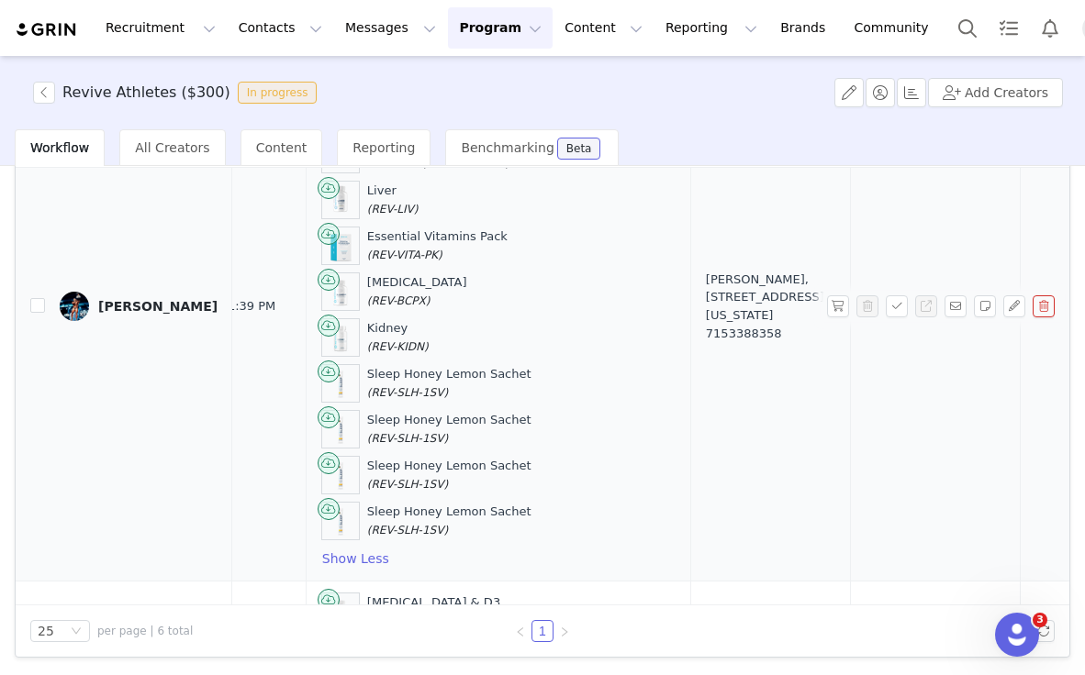
scroll to position [1000, 540]
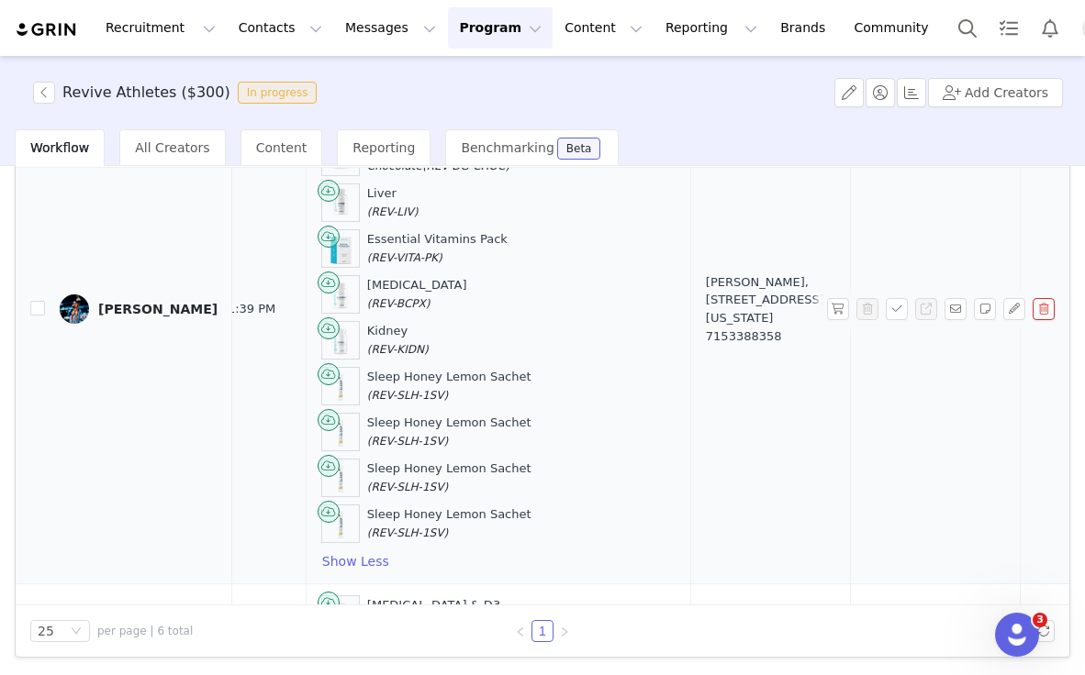
click at [154, 308] on div "[PERSON_NAME]" at bounding box center [157, 309] width 119 height 15
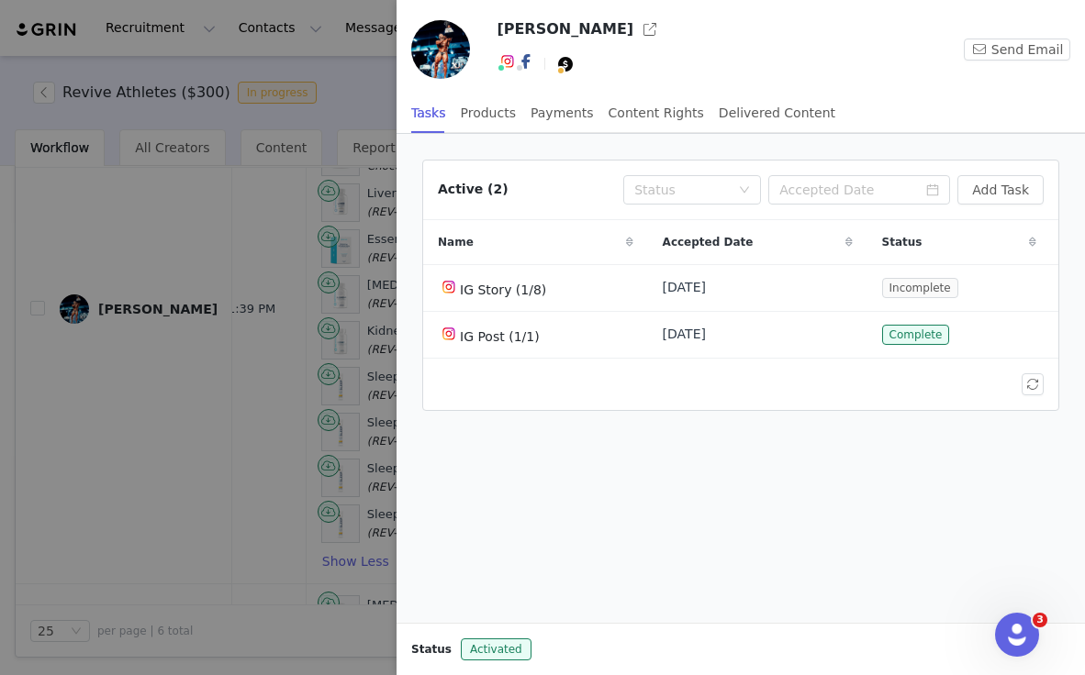
click at [210, 279] on div at bounding box center [542, 337] width 1085 height 675
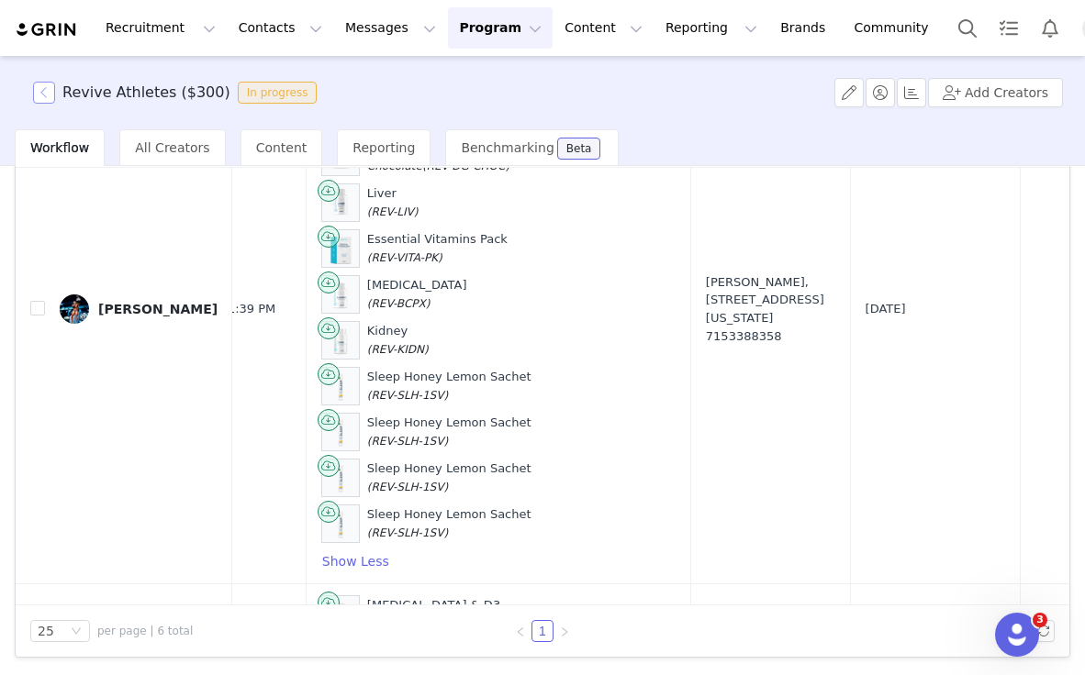
click at [50, 92] on button "button" at bounding box center [44, 93] width 22 height 22
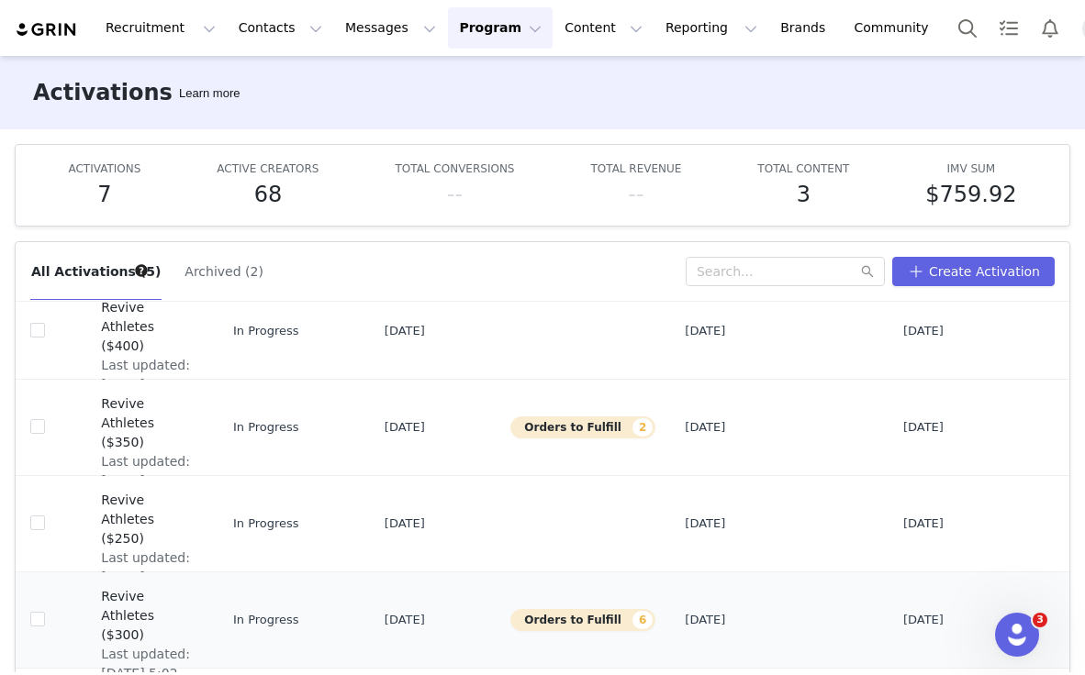
scroll to position [160, 0]
click at [128, 608] on span "Revive Athletes ($300)" at bounding box center [147, 616] width 92 height 58
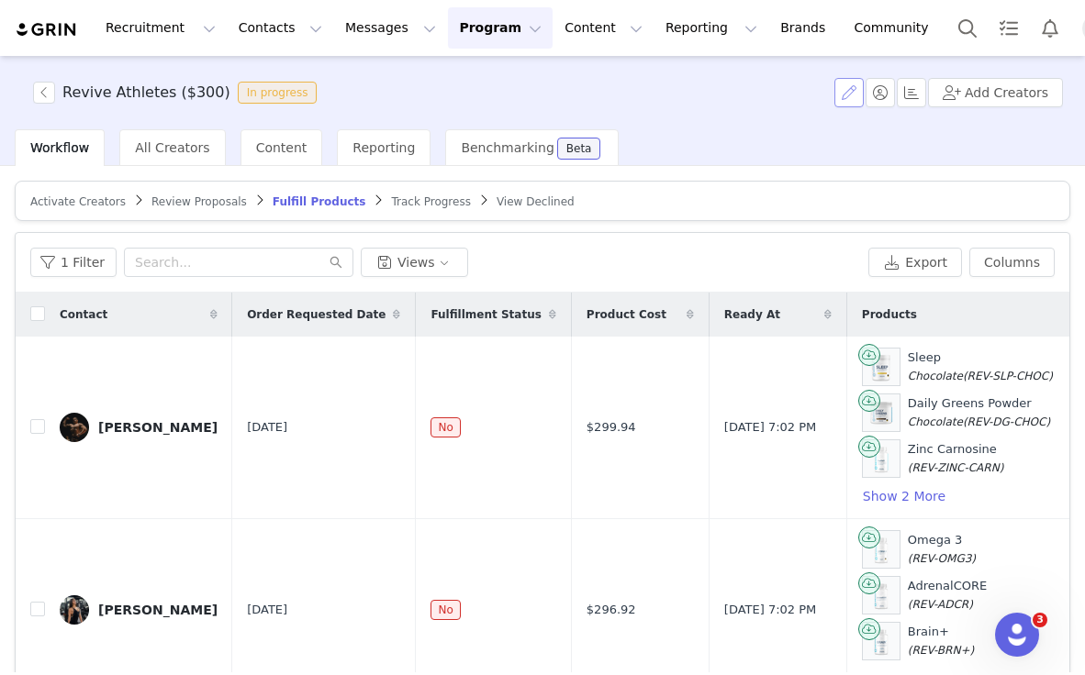
click at [851, 95] on button "button" at bounding box center [848, 92] width 29 height 29
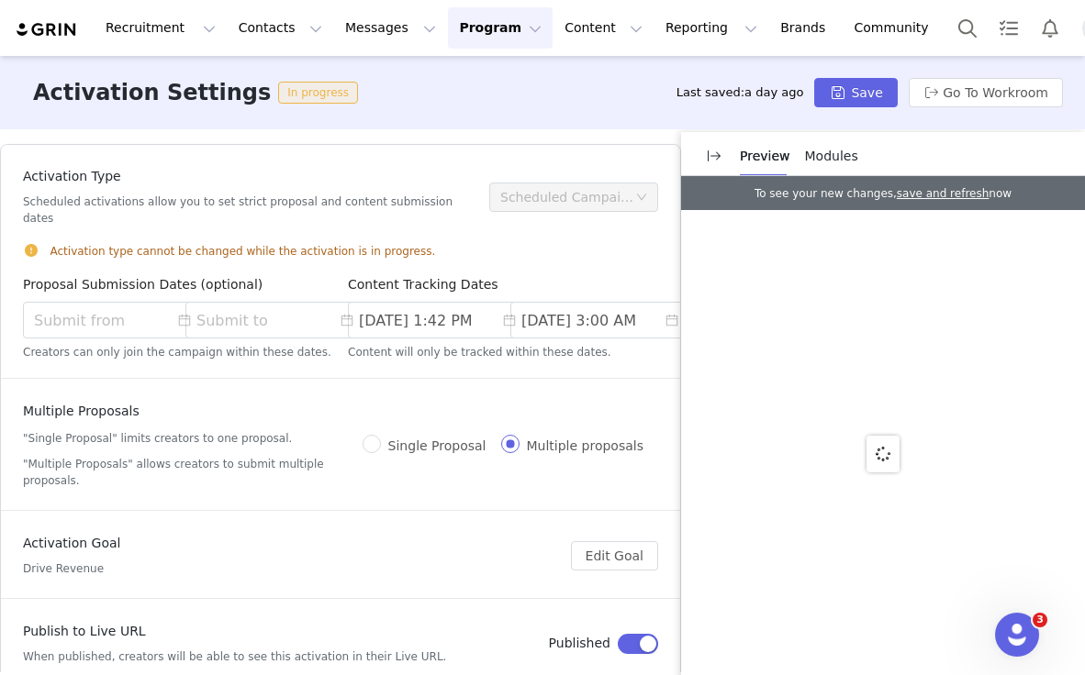
scroll to position [517, 0]
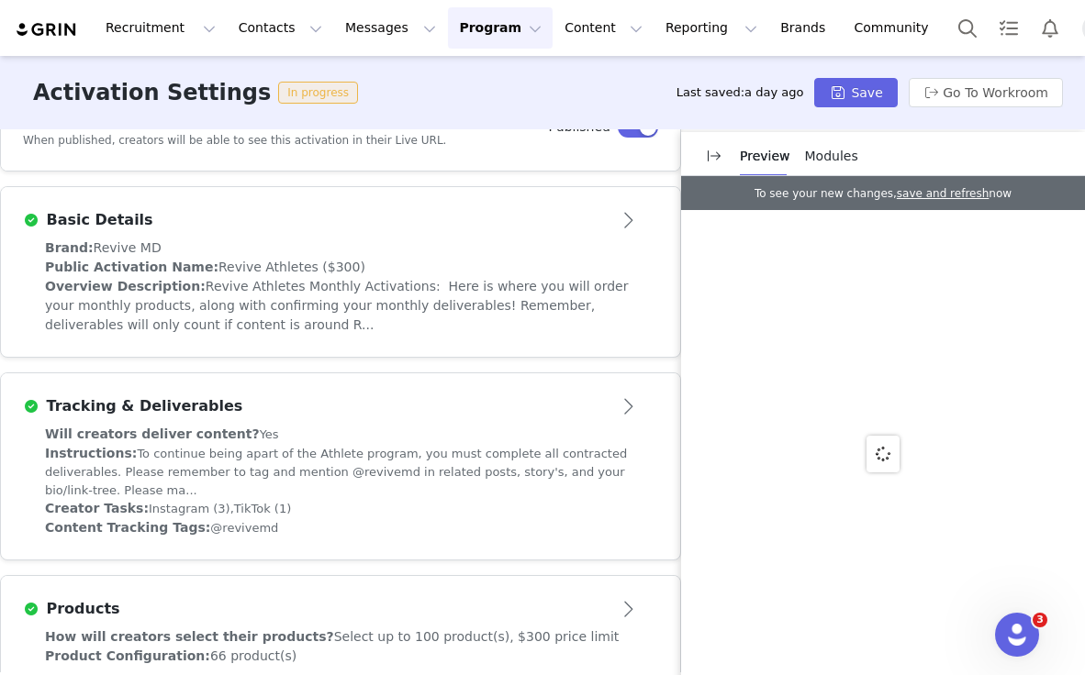
click at [558, 595] on div "Products" at bounding box center [340, 609] width 635 height 29
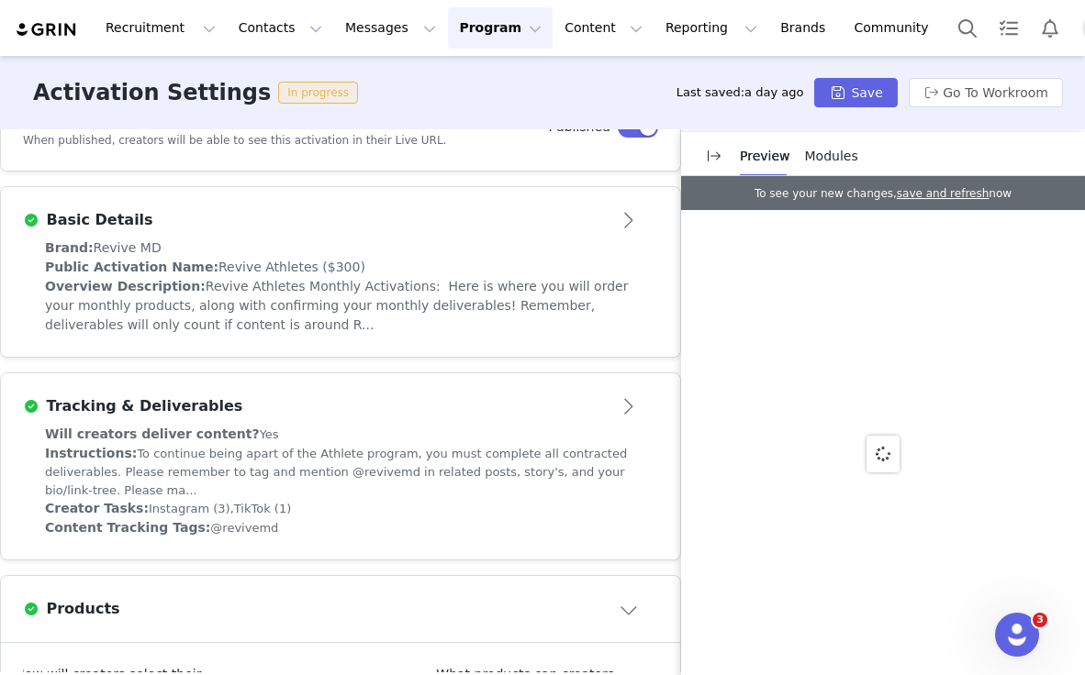
scroll to position [866, 0]
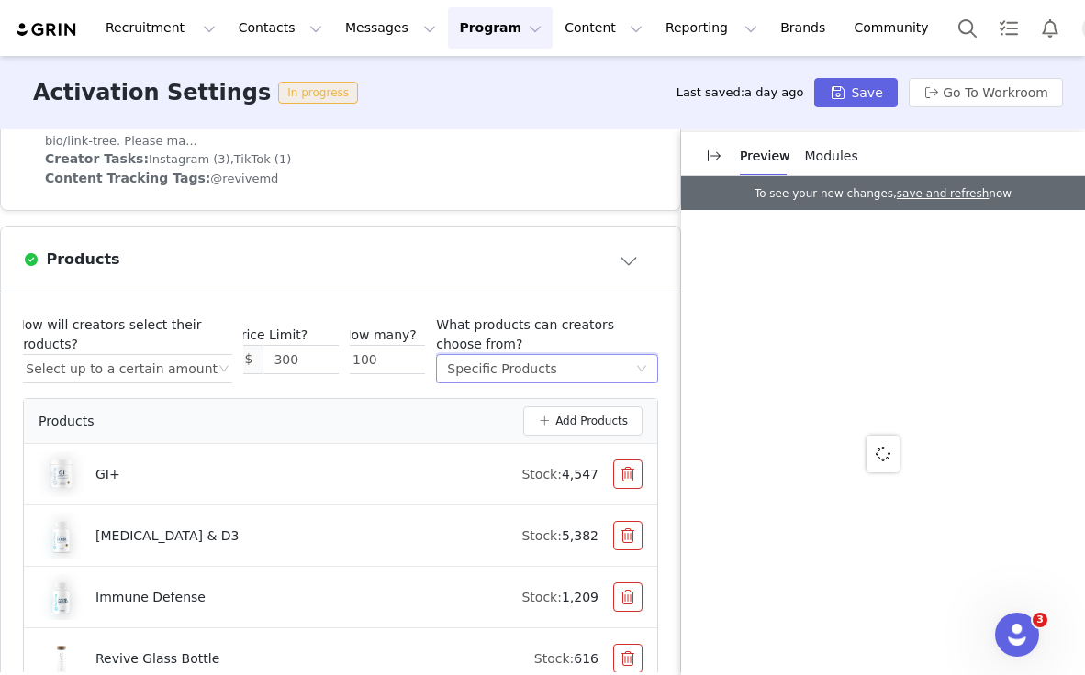
click at [592, 355] on div "Select method Specific Products" at bounding box center [541, 369] width 188 height 28
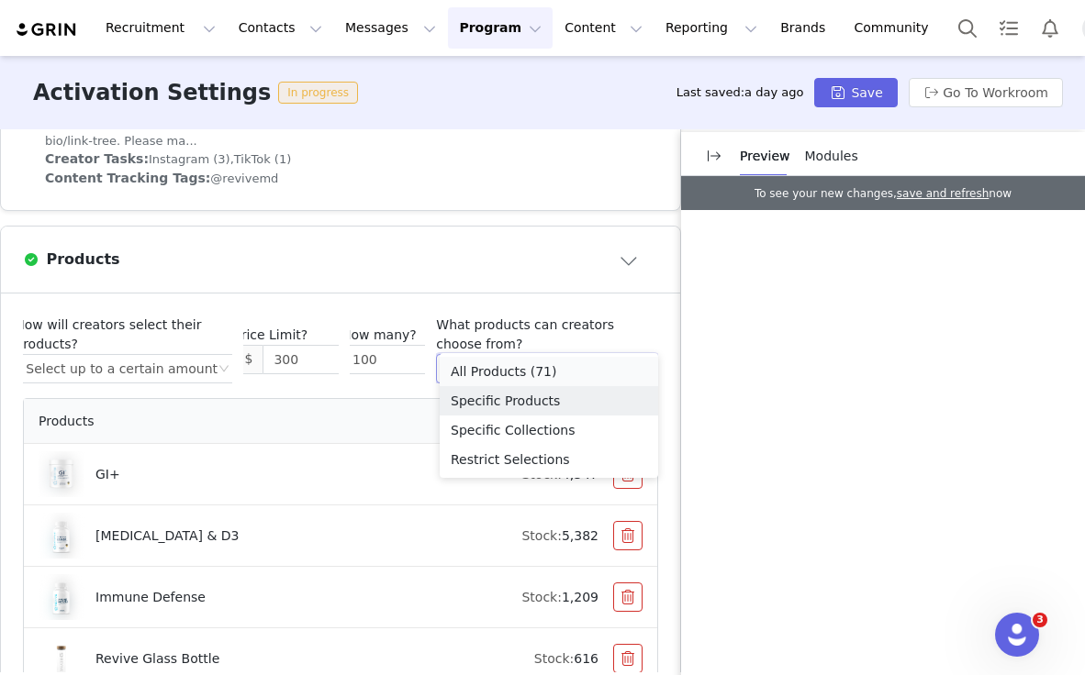
click at [516, 369] on li "All Products (71)" at bounding box center [549, 371] width 218 height 29
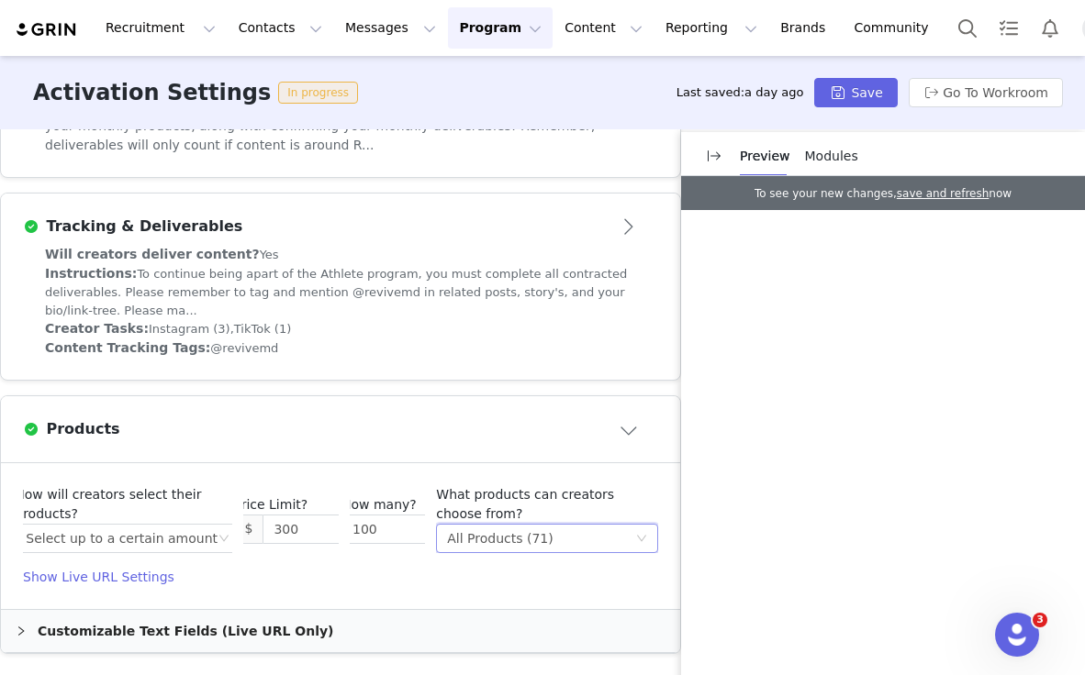
scroll to position [662, 0]
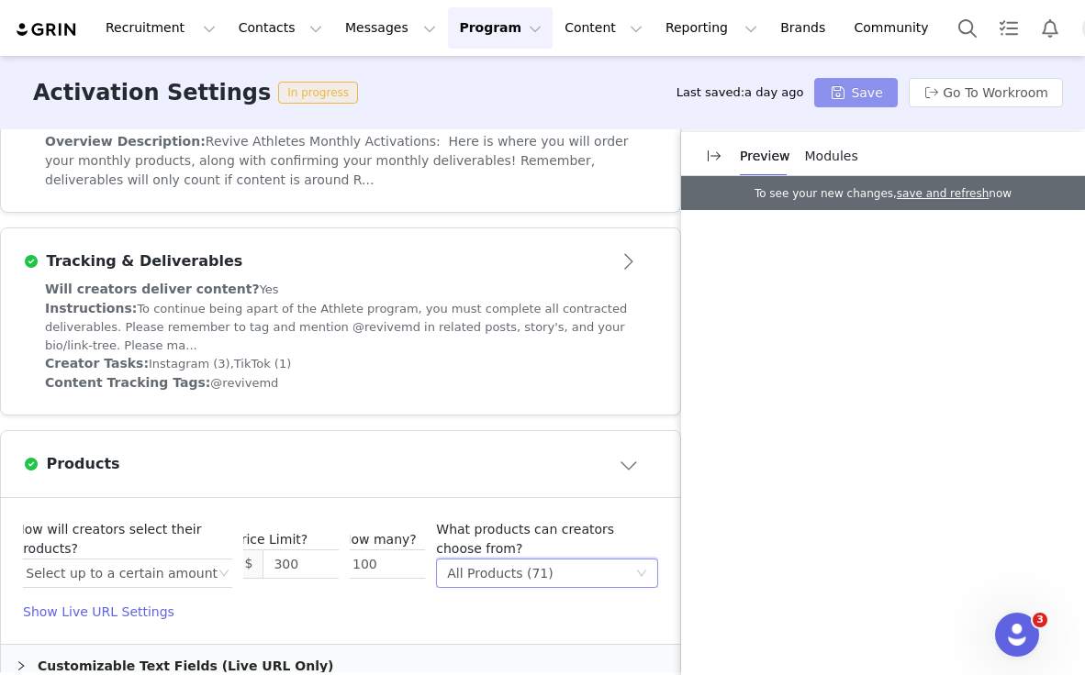
click at [860, 96] on button "Save" at bounding box center [855, 92] width 83 height 29
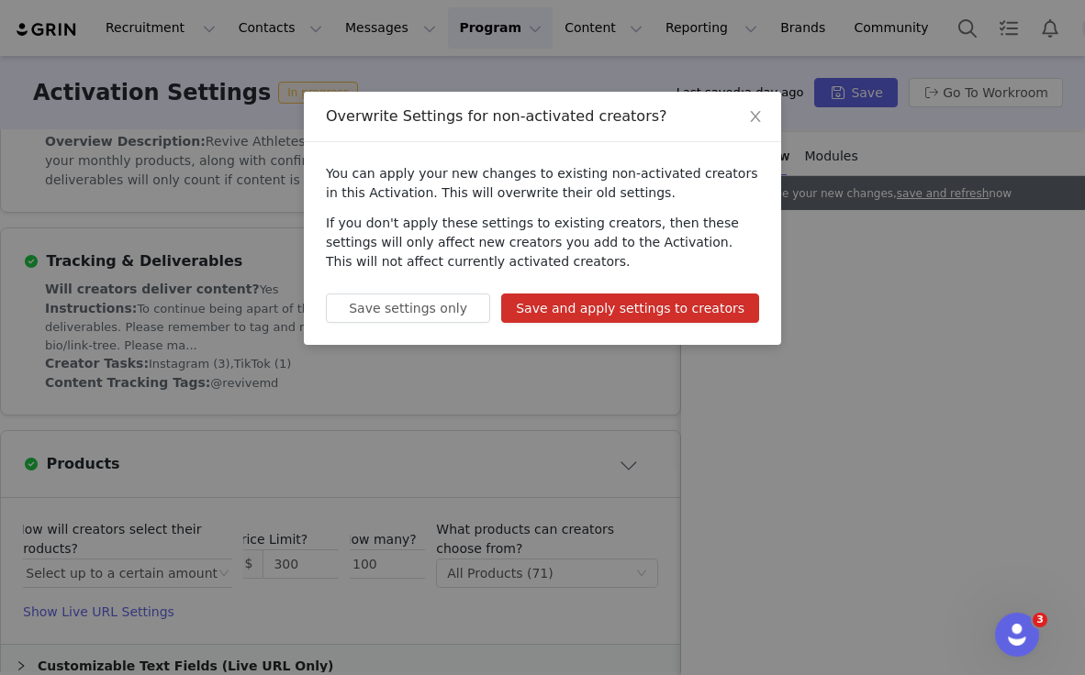
click at [698, 311] on button "Save and apply settings to creators" at bounding box center [630, 308] width 258 height 29
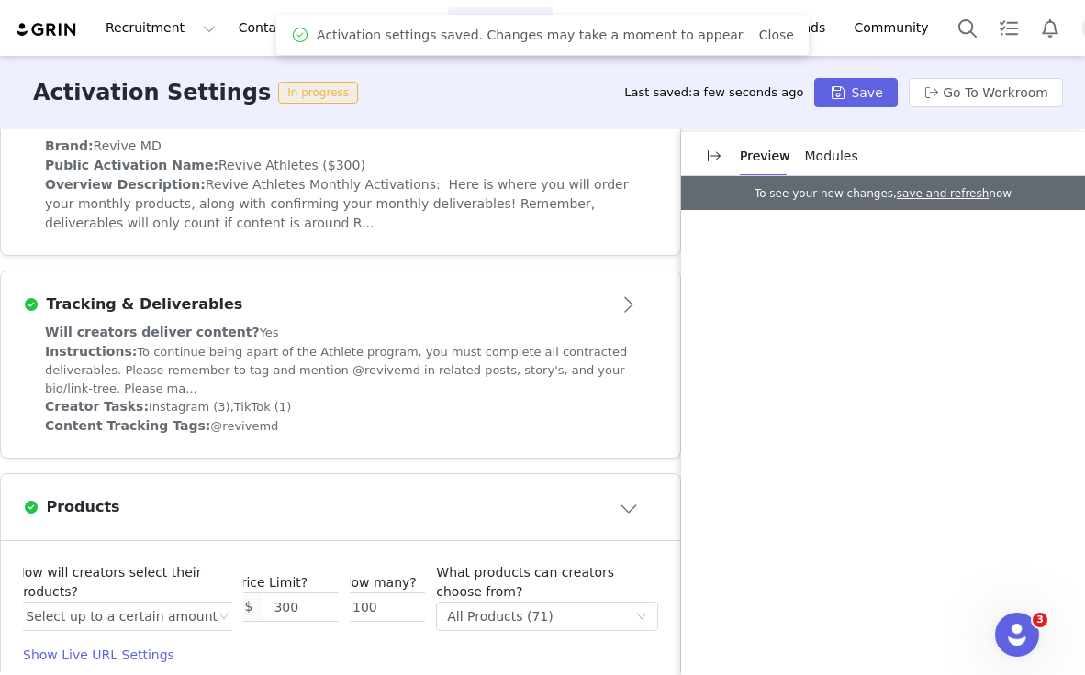
scroll to position [618, 0]
click at [963, 98] on button "Go To Workroom" at bounding box center [985, 92] width 154 height 29
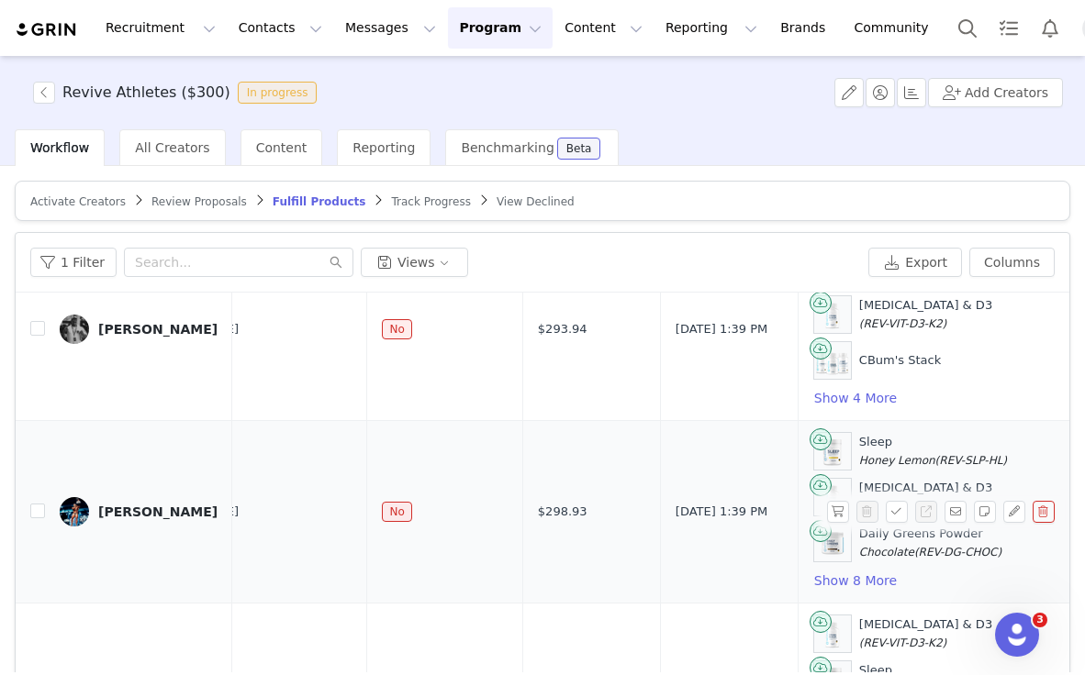
scroll to position [463, 471]
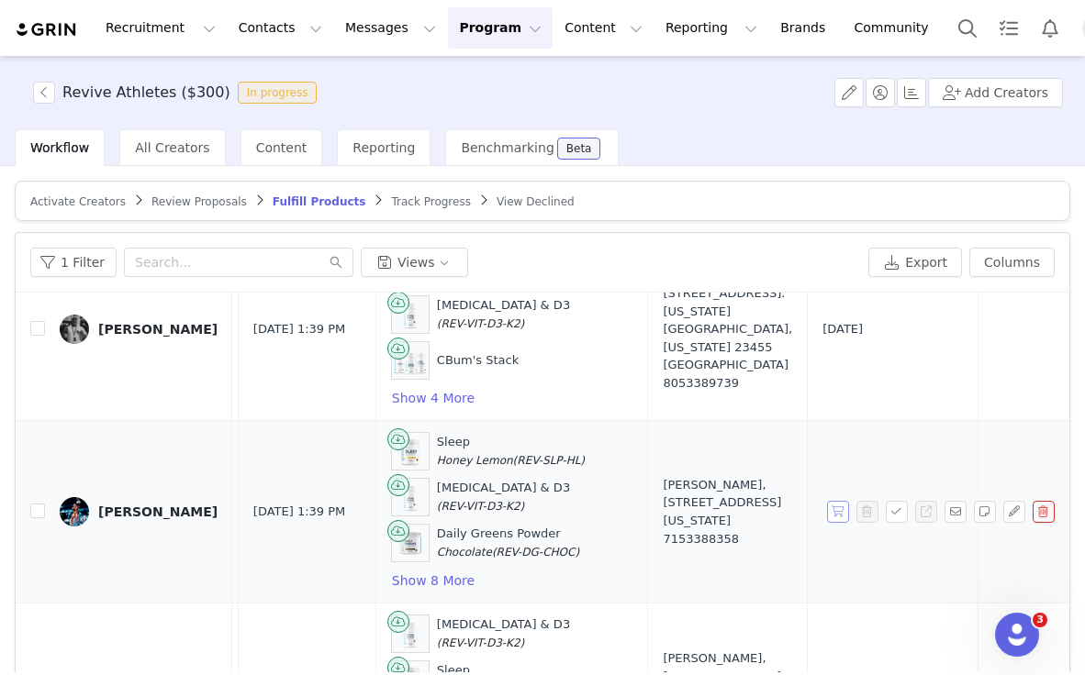
click at [840, 516] on button "button" at bounding box center [838, 512] width 22 height 22
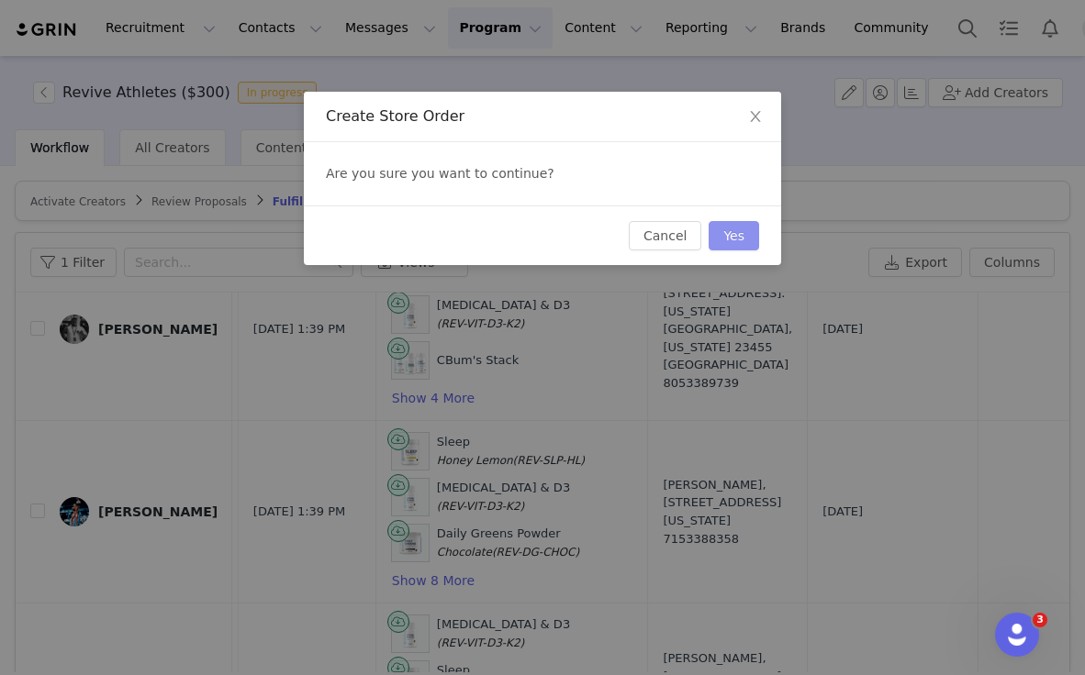
click at [740, 237] on button "Yes" at bounding box center [733, 235] width 50 height 29
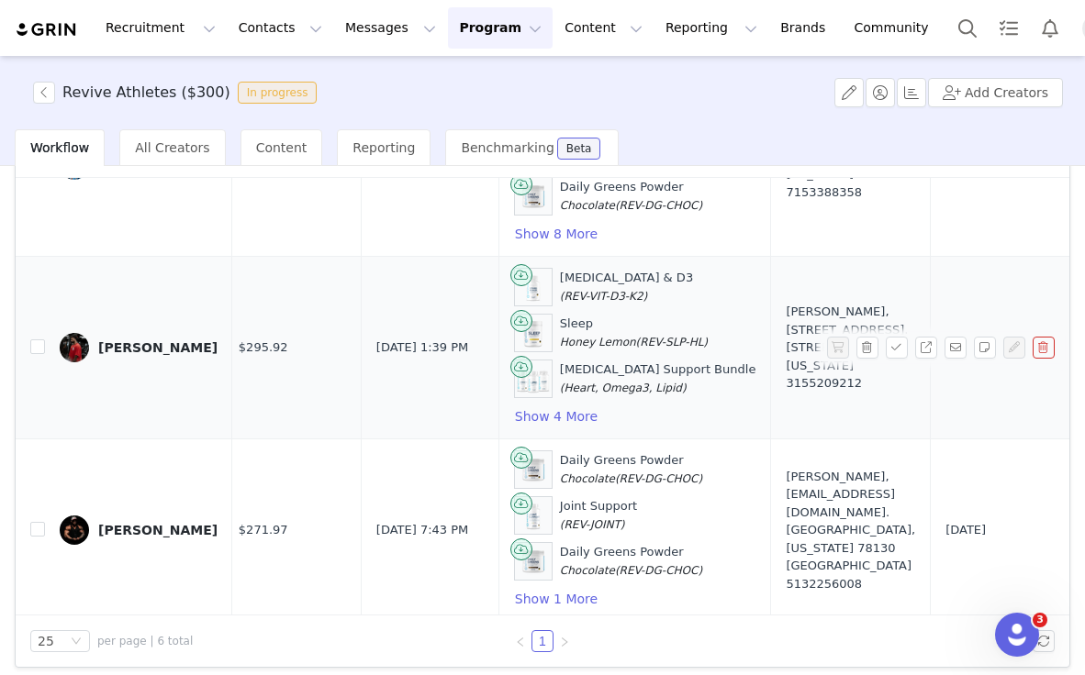
scroll to position [381, 348]
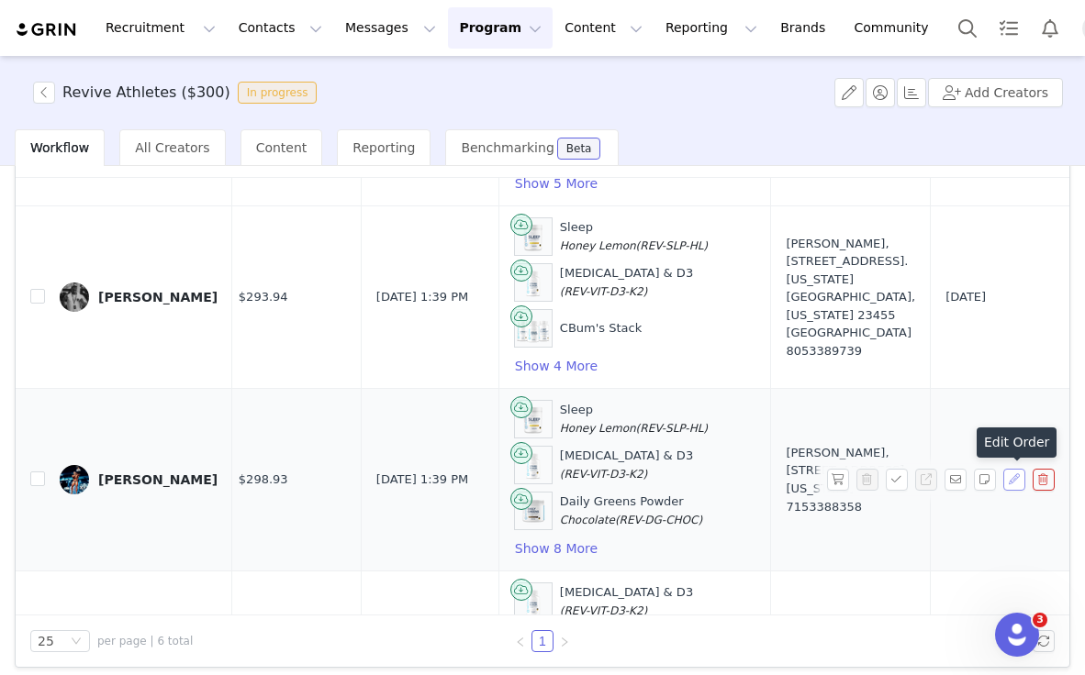
click at [1006, 483] on button "button" at bounding box center [1014, 480] width 22 height 22
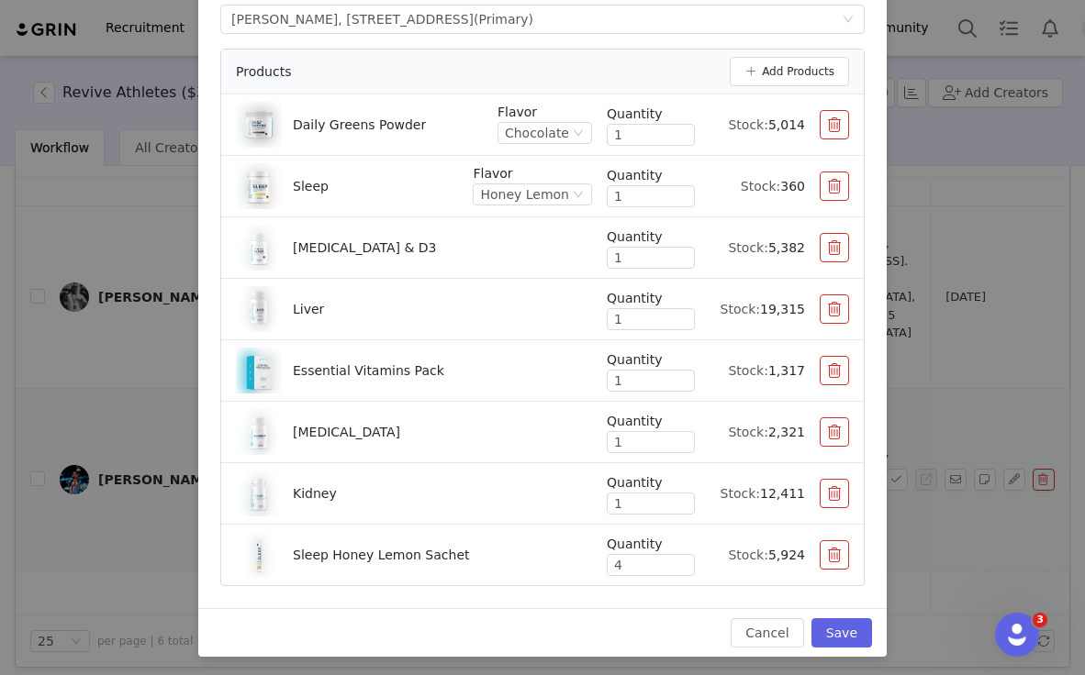
scroll to position [191, 0]
click at [832, 624] on button "Save" at bounding box center [841, 632] width 61 height 29
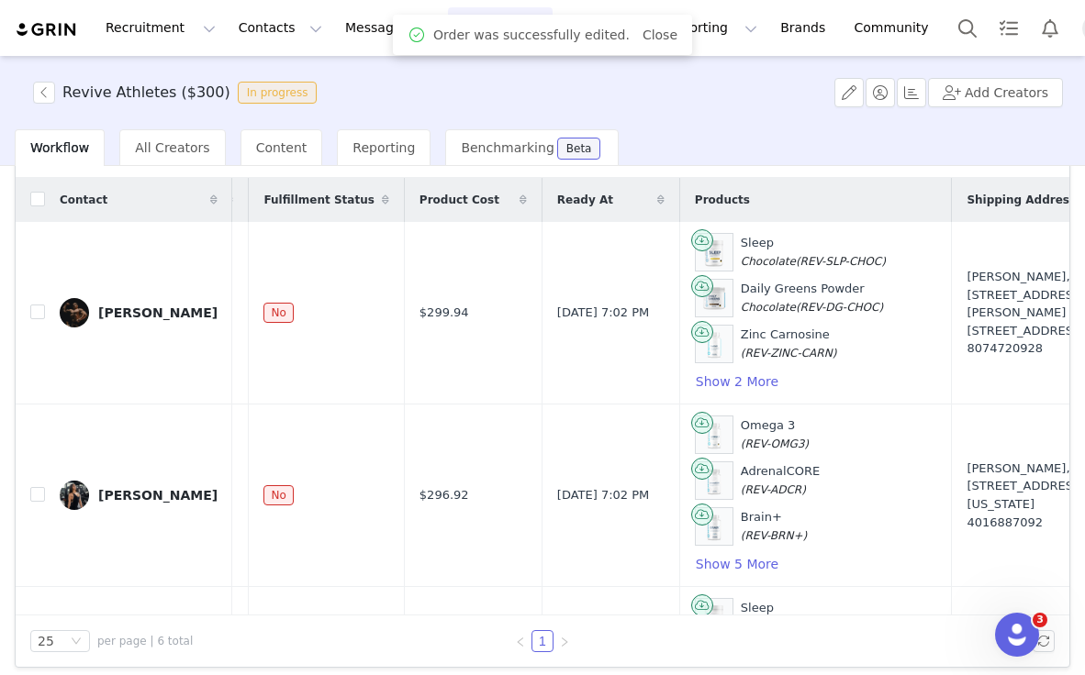
scroll to position [0, 198]
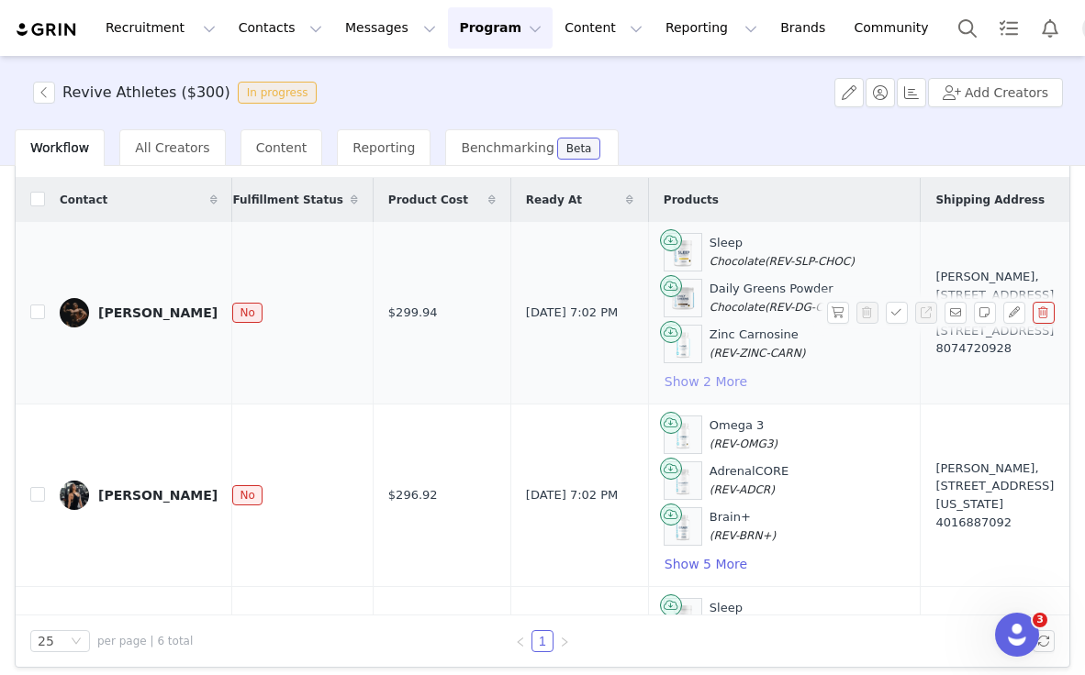
click at [672, 381] on button "Show 2 More" at bounding box center [705, 382] width 84 height 22
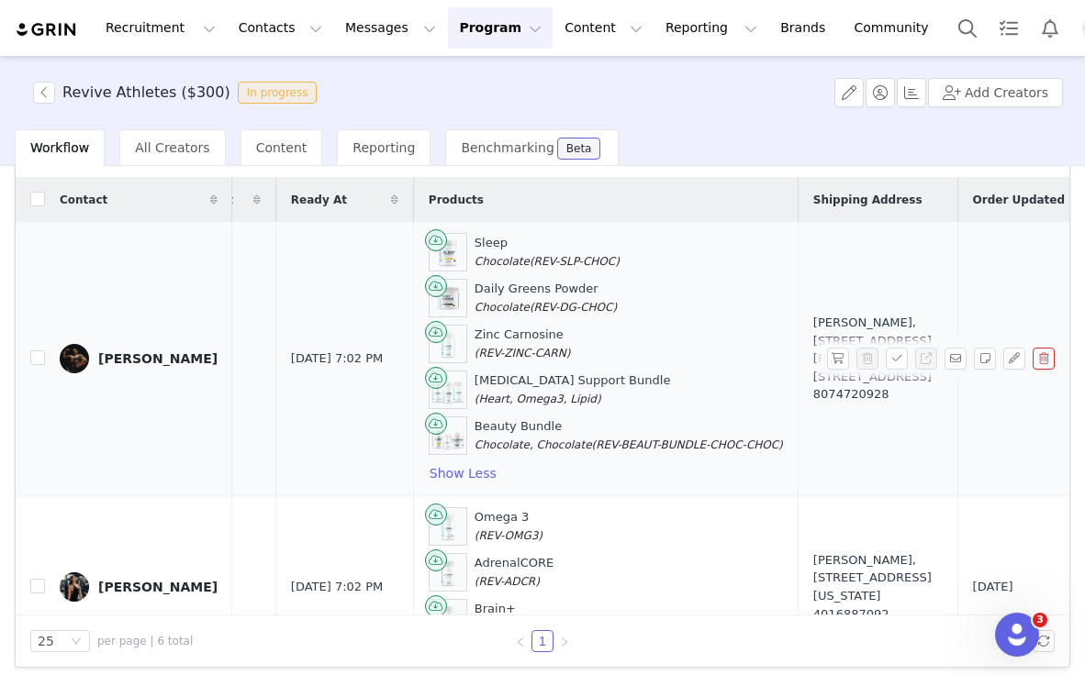
scroll to position [0, 433]
click at [1008, 362] on button "button" at bounding box center [1014, 359] width 22 height 22
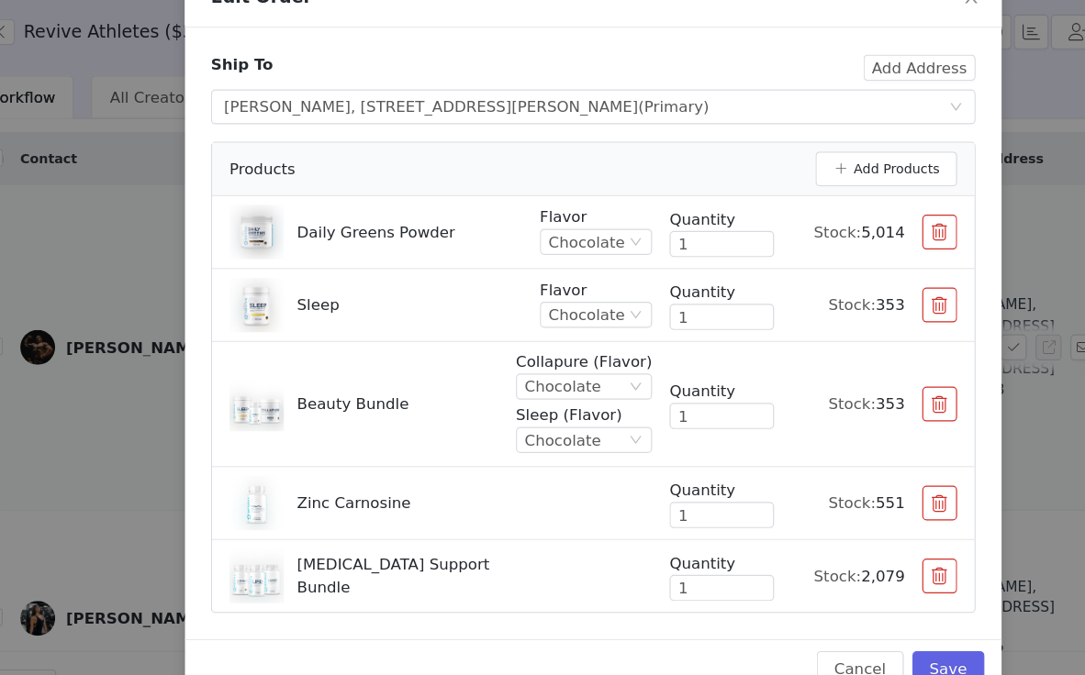
scroll to position [53, 0]
click at [741, 194] on button "Add Products" at bounding box center [788, 208] width 119 height 29
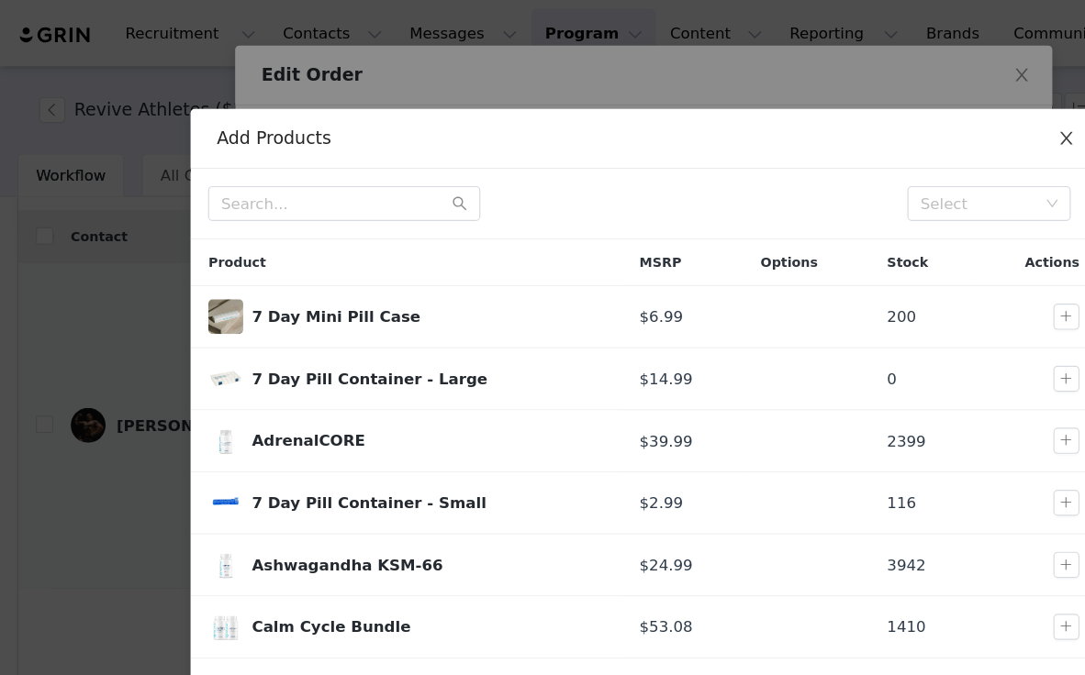
click at [899, 113] on icon "icon: close" at bounding box center [898, 116] width 15 height 15
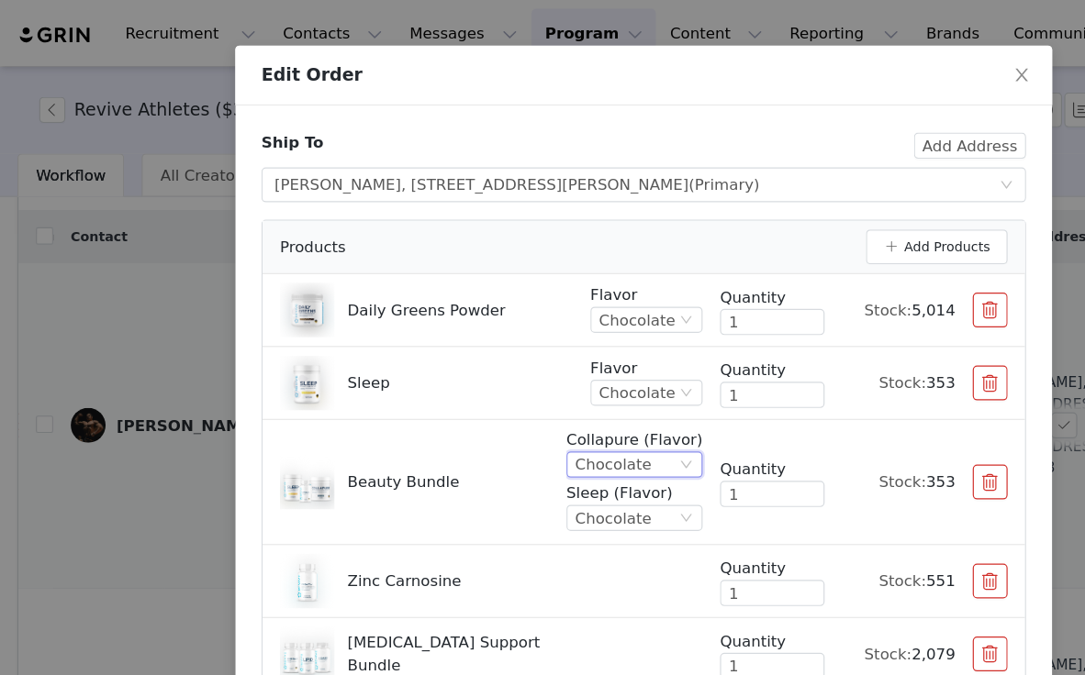
click at [545, 393] on div "Chocolate" at bounding box center [516, 392] width 64 height 20
click at [584, 384] on div "Chocolate" at bounding box center [534, 392] width 115 height 22
click at [801, 207] on button "Add Products" at bounding box center [788, 208] width 119 height 29
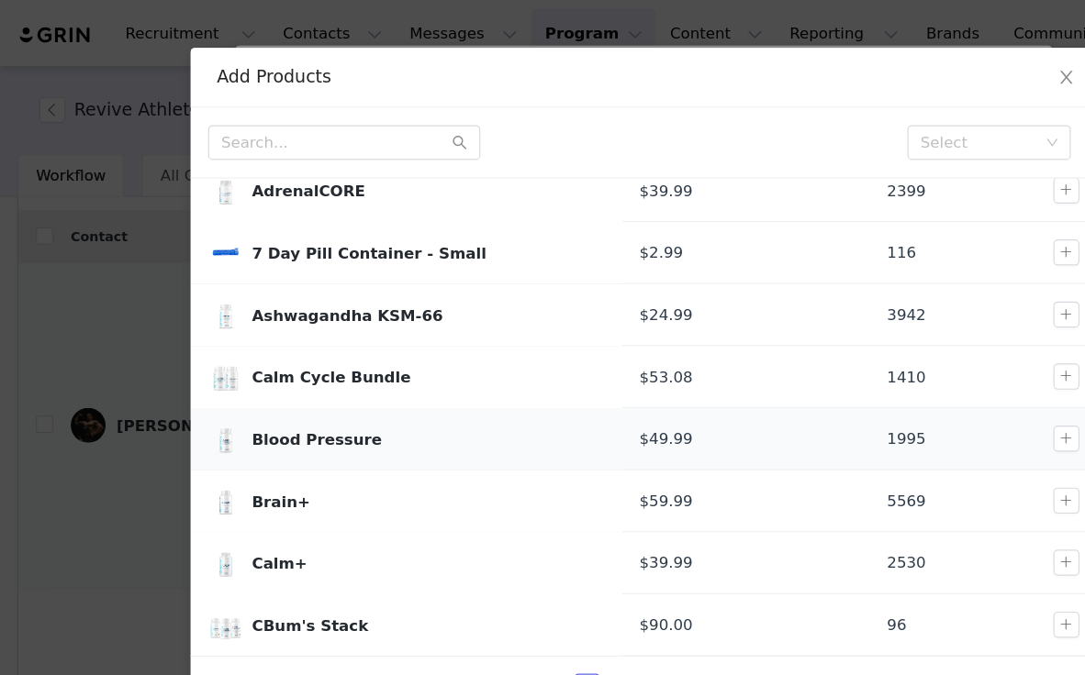
scroll to position [51, 0]
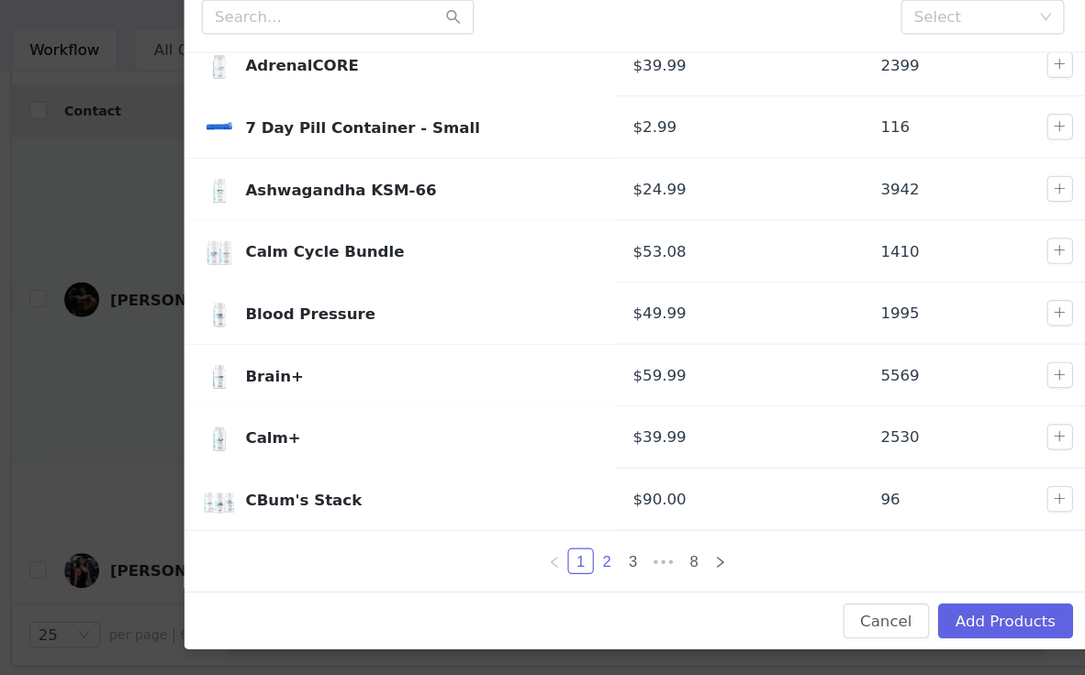
click at [508, 569] on link "2" at bounding box center [516, 579] width 20 height 20
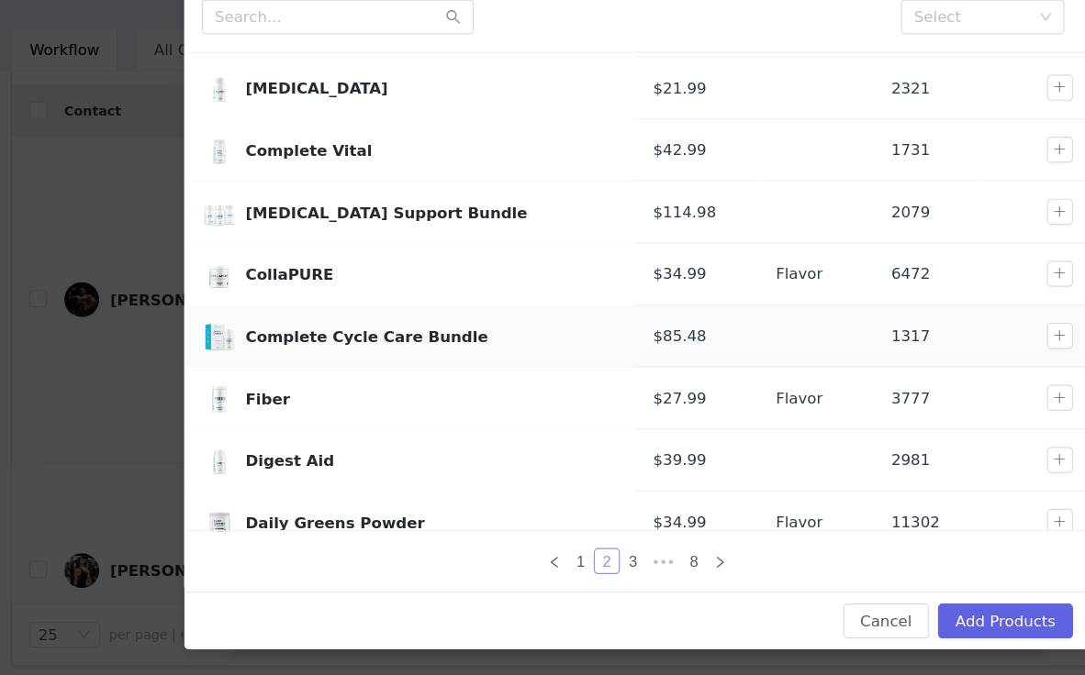
scroll to position [155, 0]
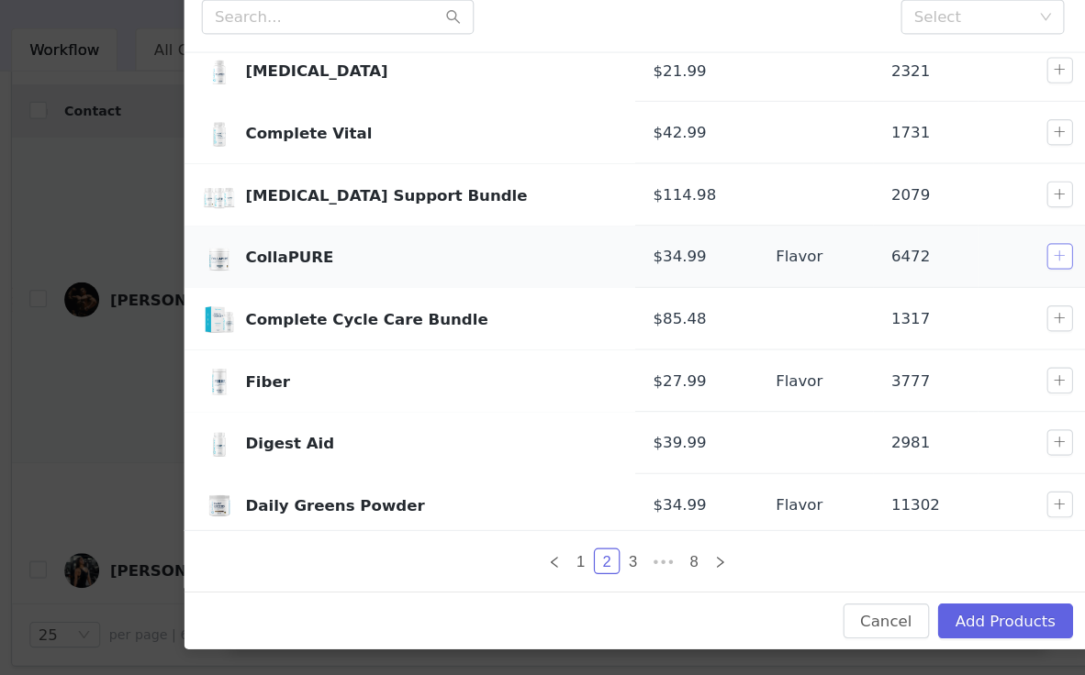
click at [897, 311] on button "button" at bounding box center [898, 322] width 22 height 22
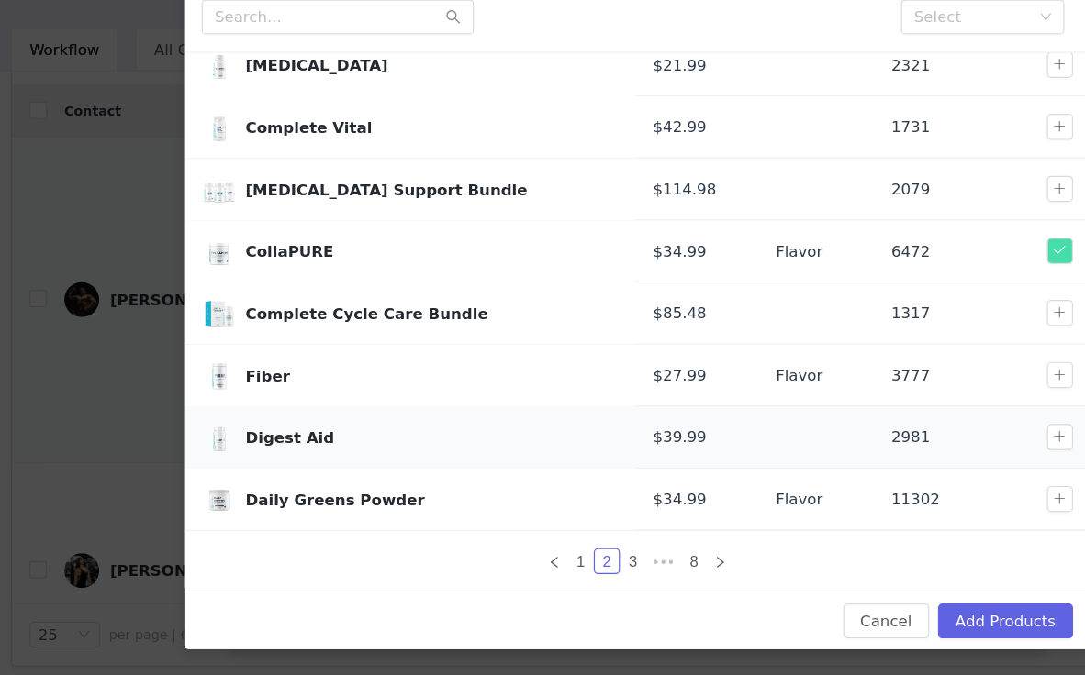
scroll to position [160, 0]
click at [529, 569] on link "3" at bounding box center [539, 579] width 20 height 20
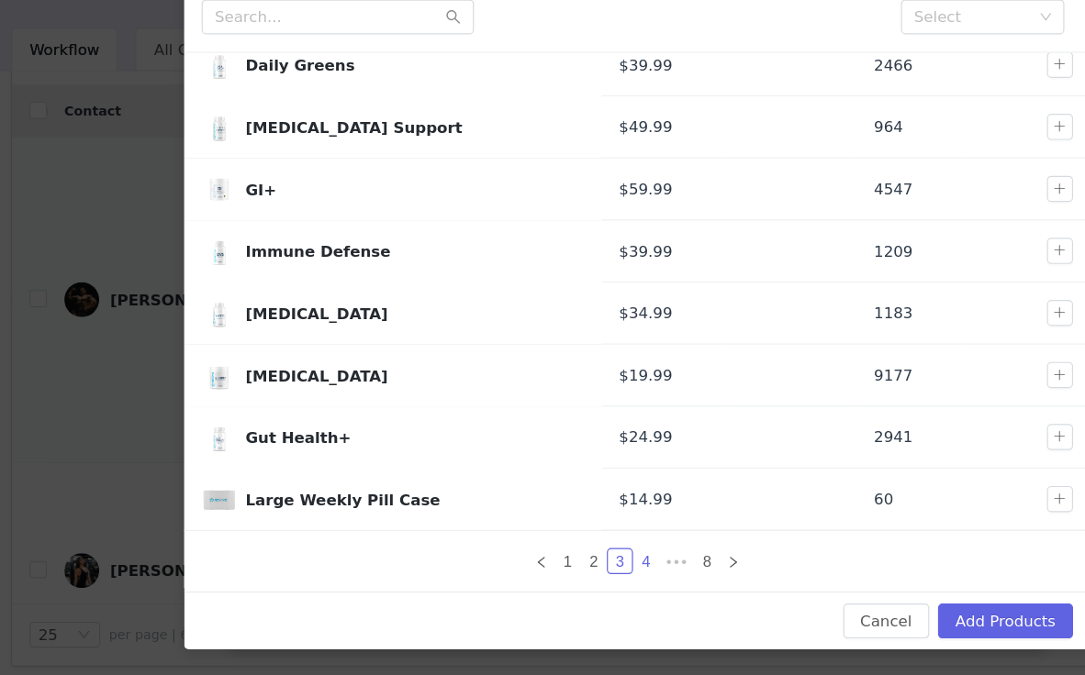
click at [544, 569] on link "4" at bounding box center [550, 579] width 20 height 20
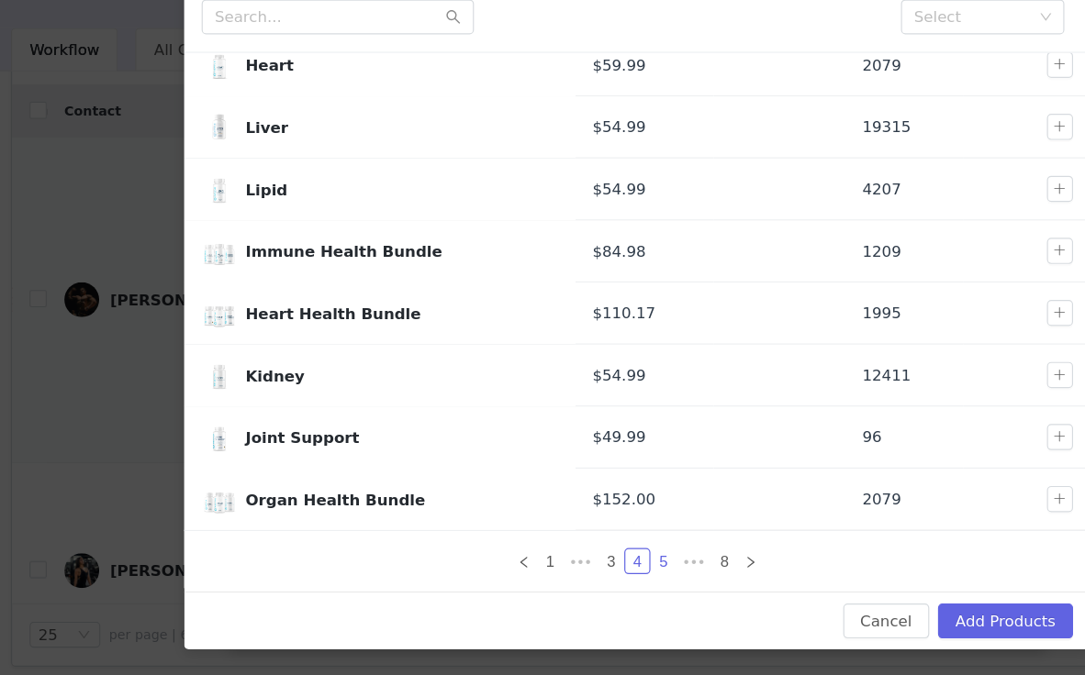
click at [558, 569] on link "5" at bounding box center [564, 579] width 20 height 20
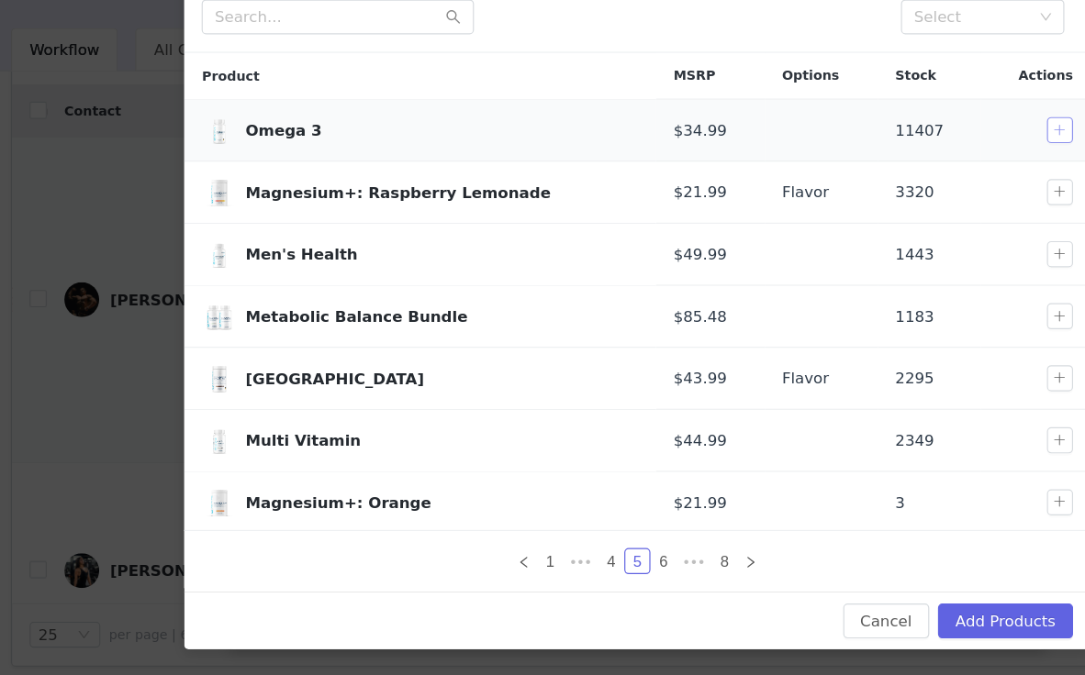
click at [893, 205] on button "button" at bounding box center [898, 216] width 22 height 22
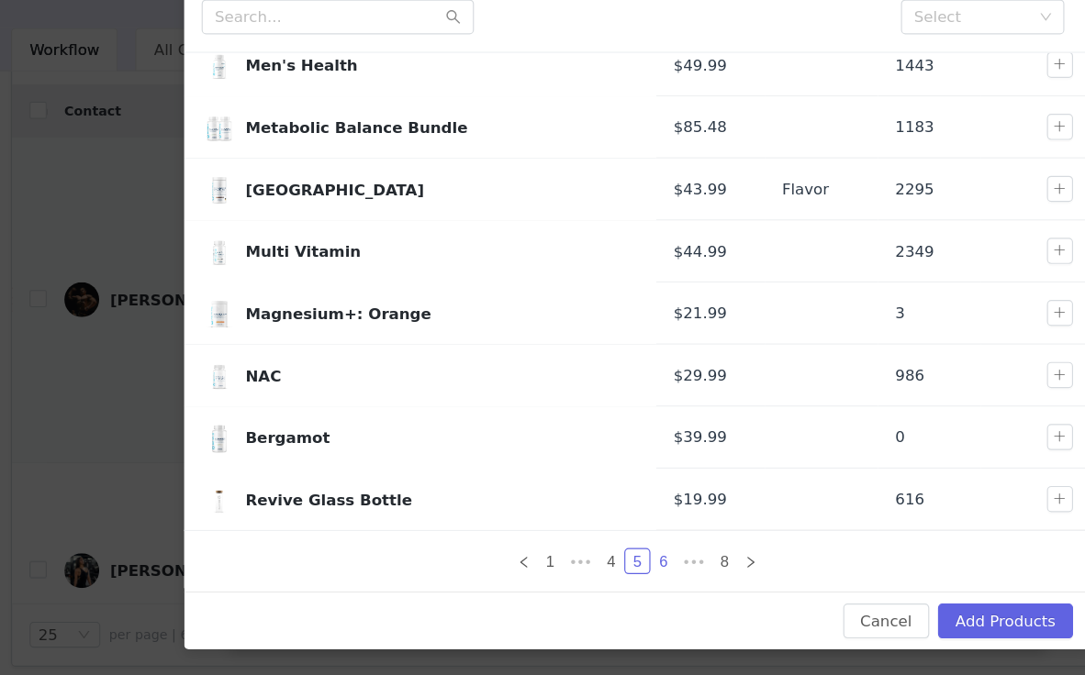
click at [559, 569] on link "6" at bounding box center [564, 579] width 20 height 20
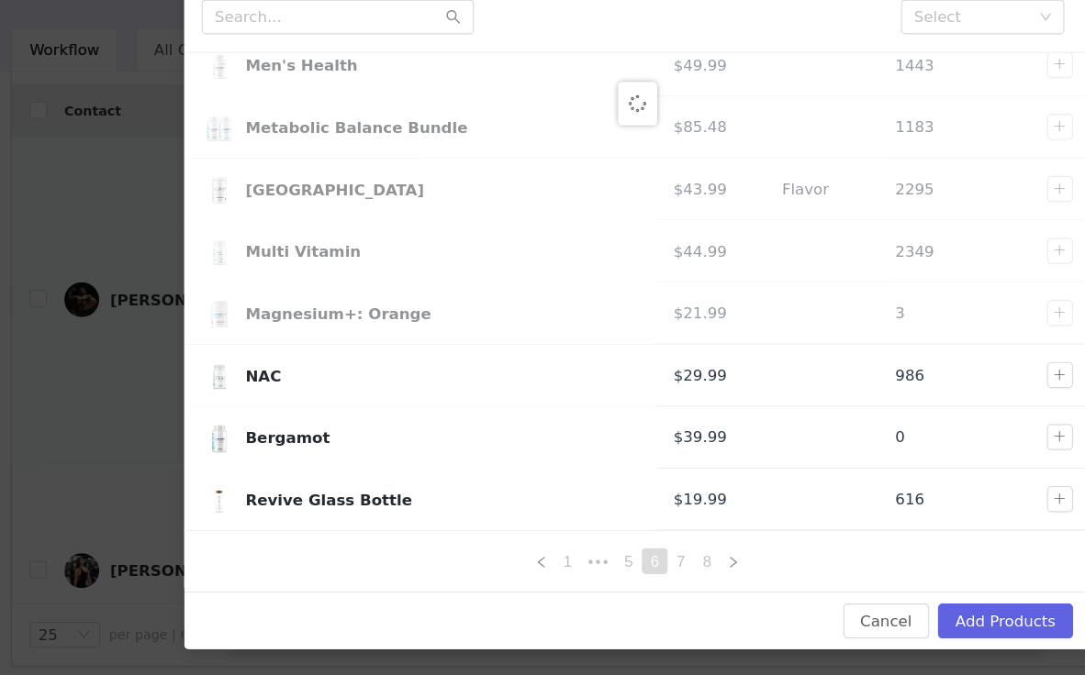
scroll to position [0, 0]
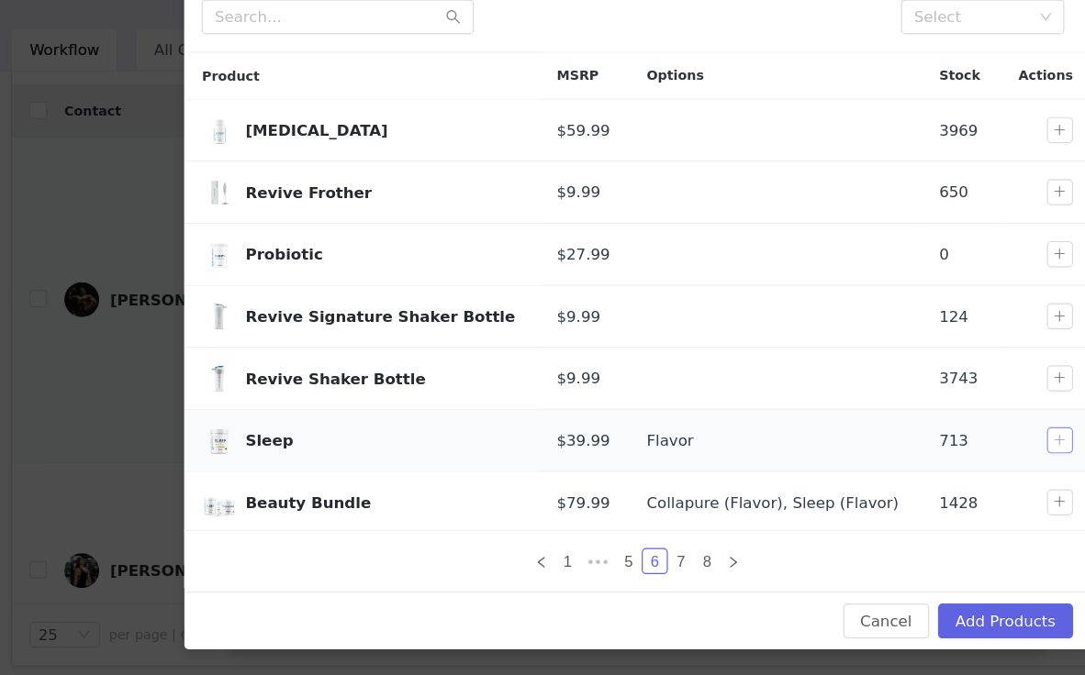
click at [892, 466] on button "button" at bounding box center [898, 477] width 22 height 22
click at [840, 615] on button "Add Products" at bounding box center [853, 629] width 114 height 29
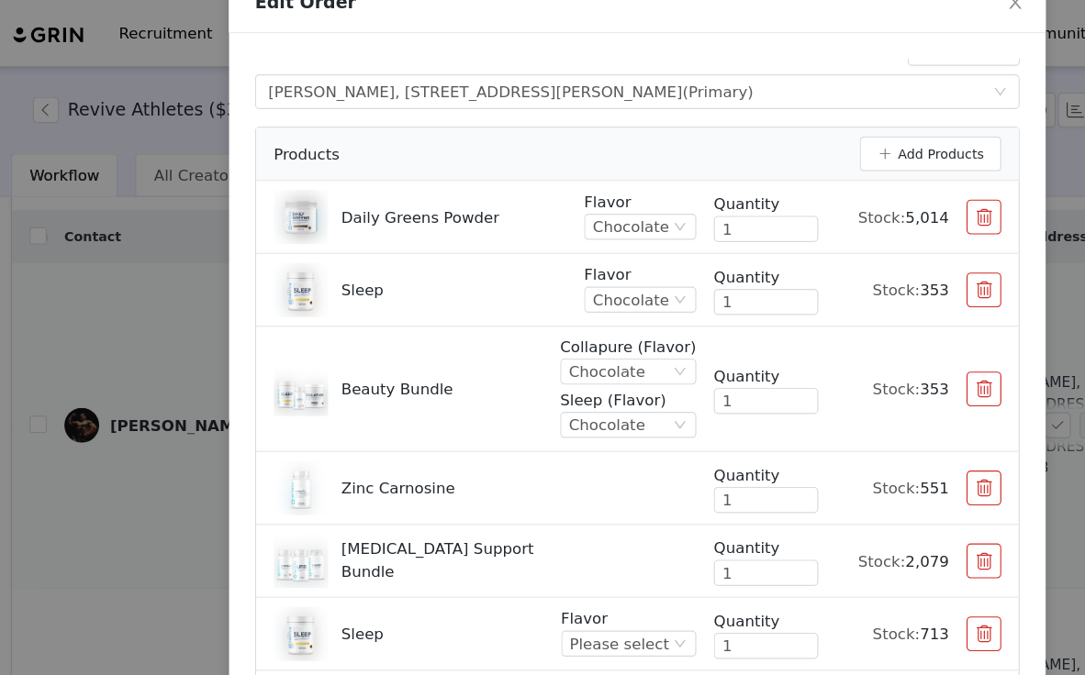
scroll to position [17, 0]
click at [568, 540] on div "Daily Greens Powder Flavor Chocolate Quantity 1 Stock: 5,014 Sleep Flavor Choco…" at bounding box center [542, 419] width 642 height 535
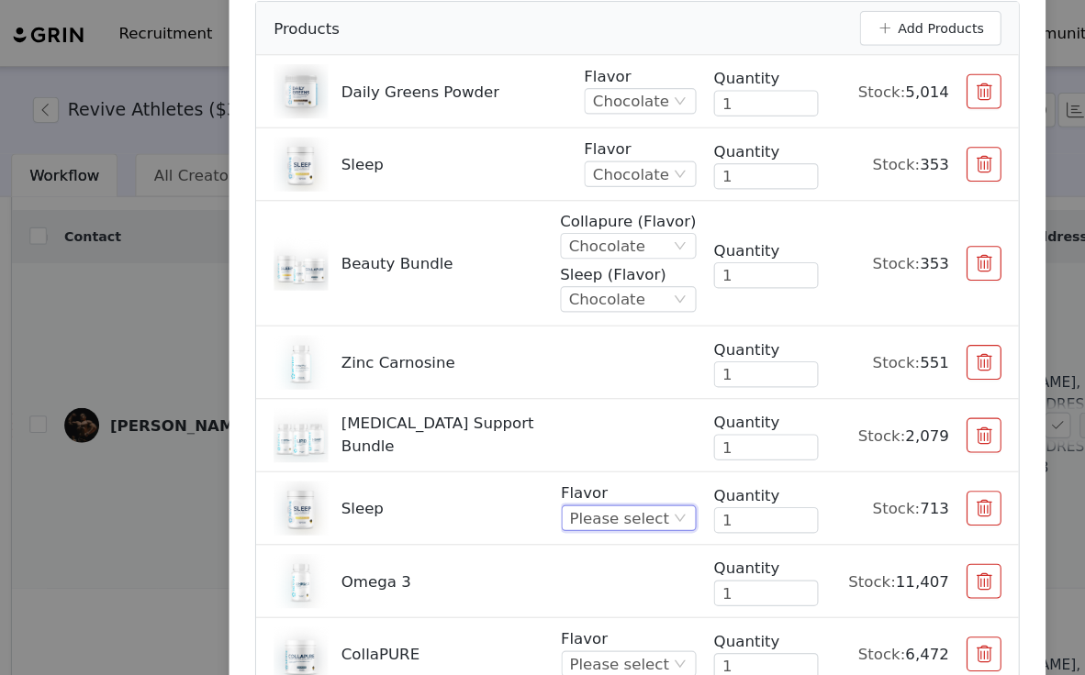
click at [574, 437] on icon "icon: down" at bounding box center [578, 436] width 11 height 11
click at [546, 525] on li "Chocolate" at bounding box center [538, 528] width 108 height 29
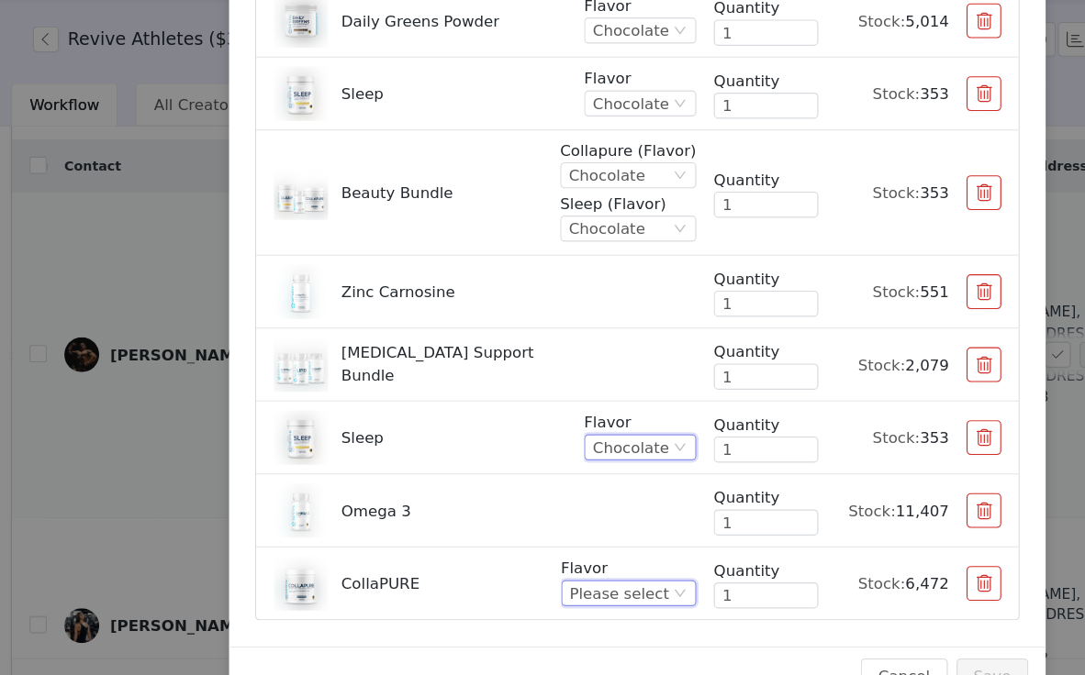
click at [529, 550] on div "Please select" at bounding box center [526, 560] width 83 height 20
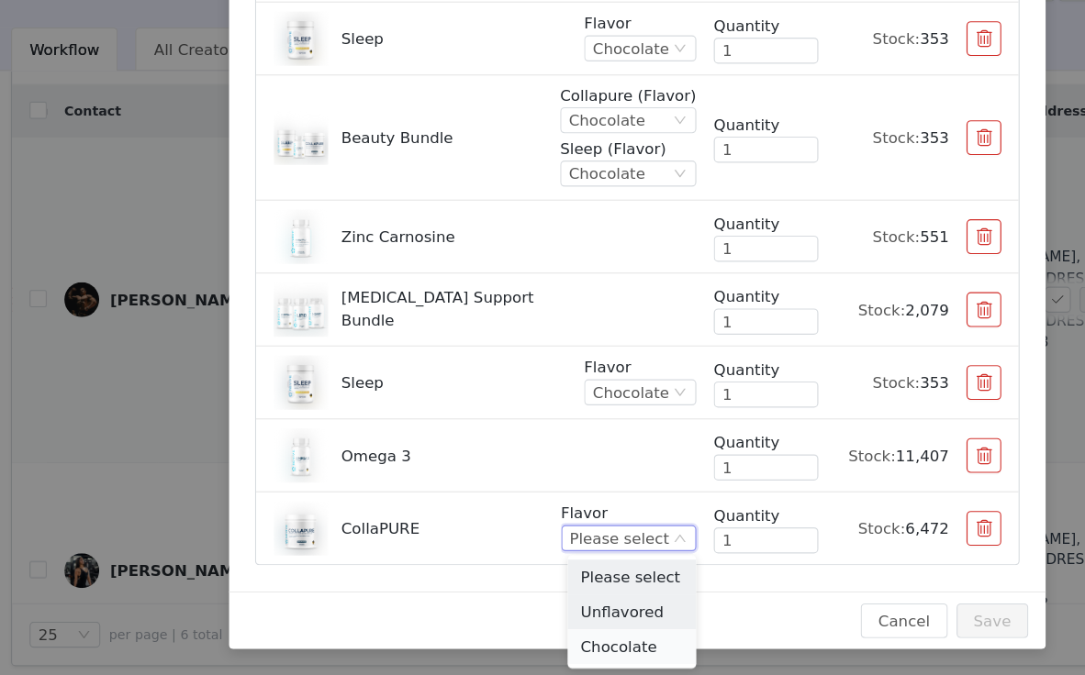
scroll to position [0, 0]
click at [531, 637] on li "Chocolate" at bounding box center [538, 651] width 108 height 29
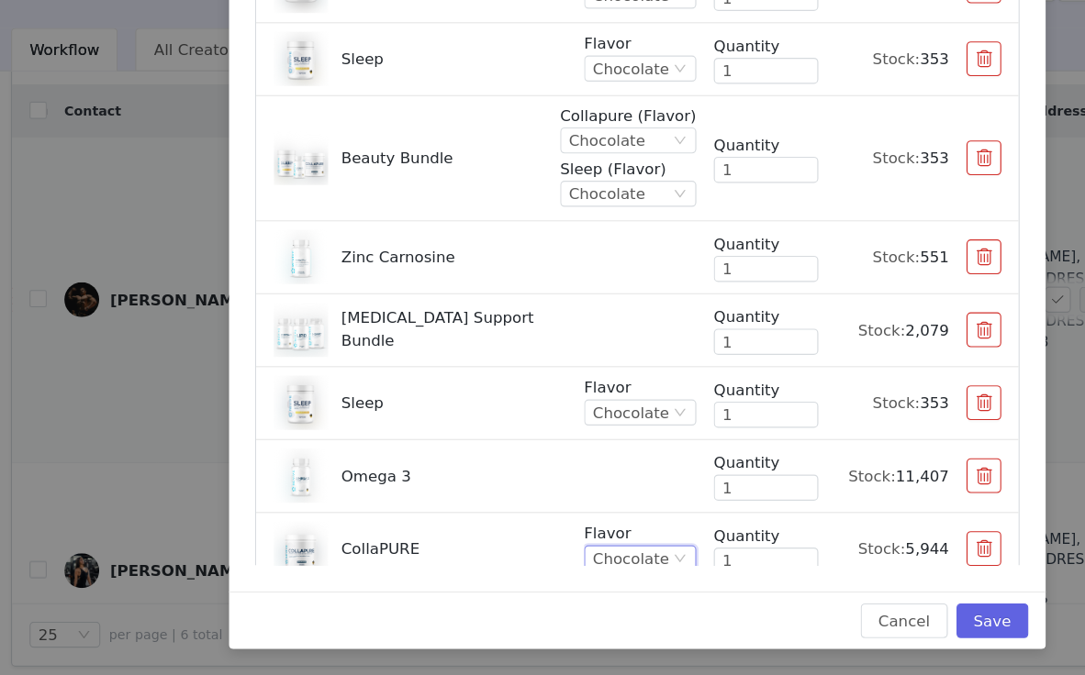
click at [832, 225] on button "button" at bounding box center [833, 239] width 29 height 29
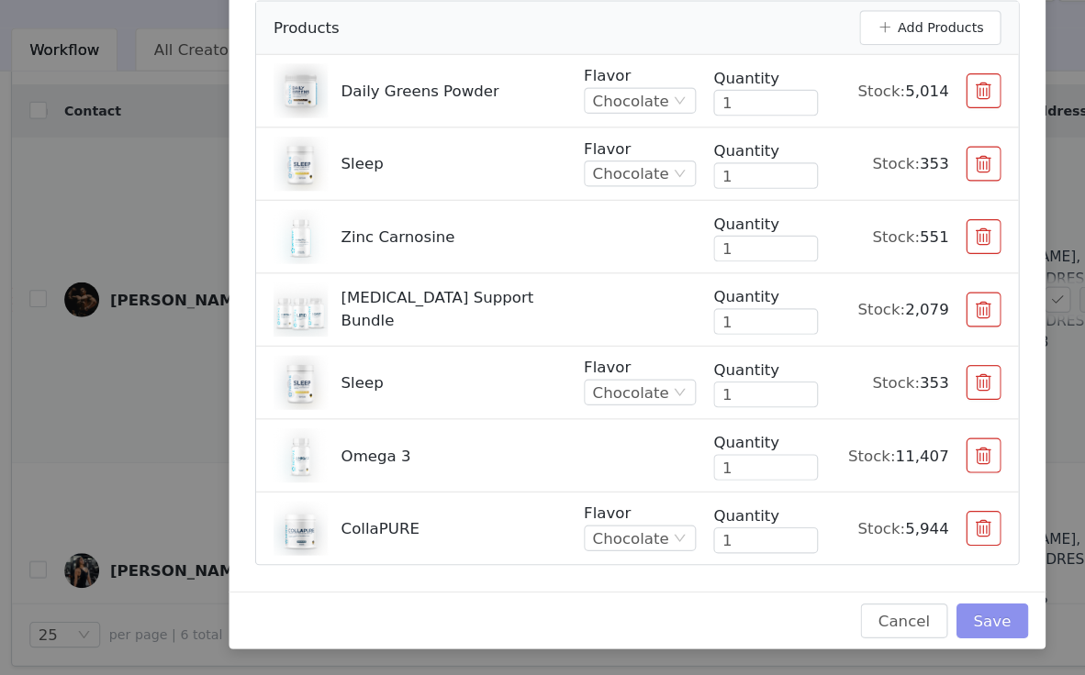
click at [831, 615] on button "Save" at bounding box center [841, 629] width 61 height 29
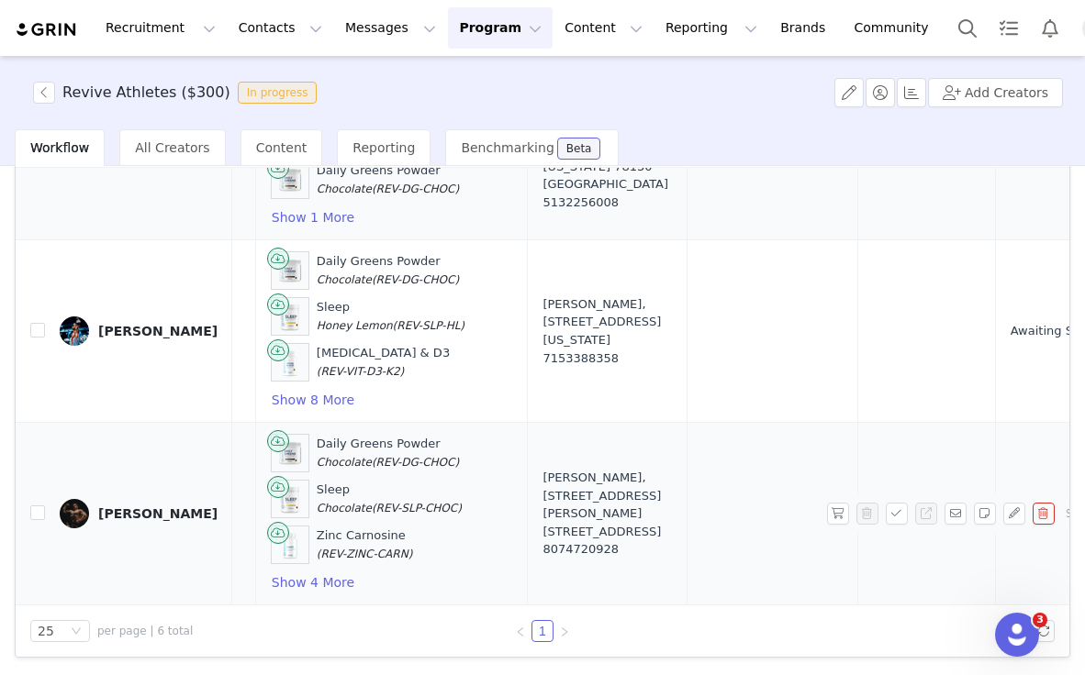
scroll to position [931, 763]
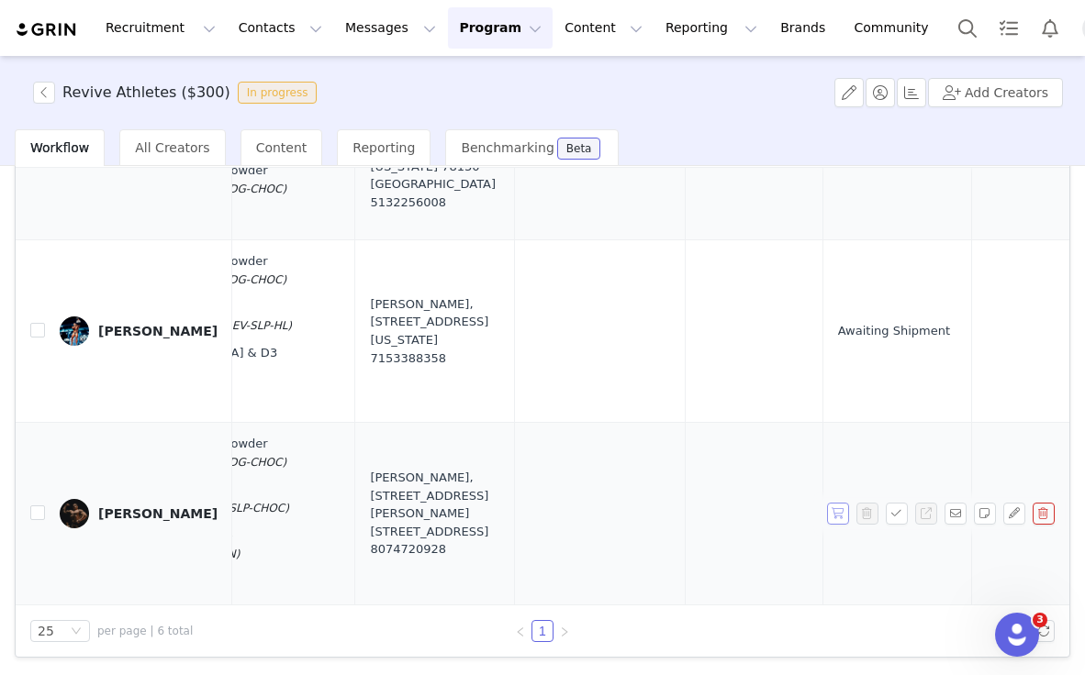
click at [839, 514] on button "button" at bounding box center [838, 514] width 22 height 22
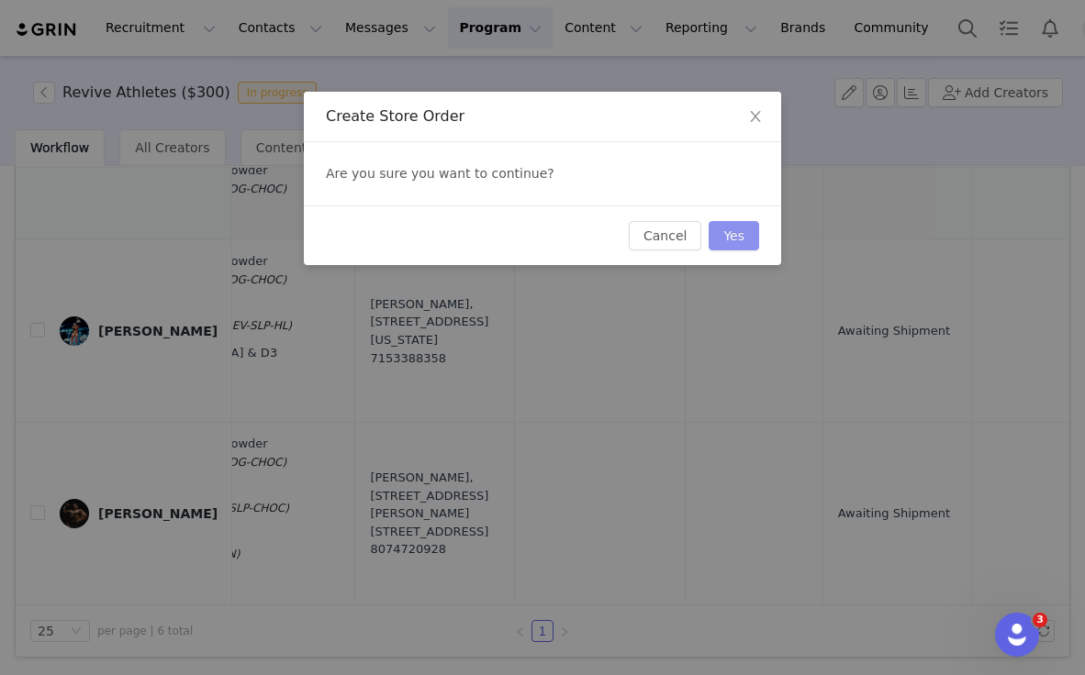
click at [719, 234] on button "Yes" at bounding box center [733, 235] width 50 height 29
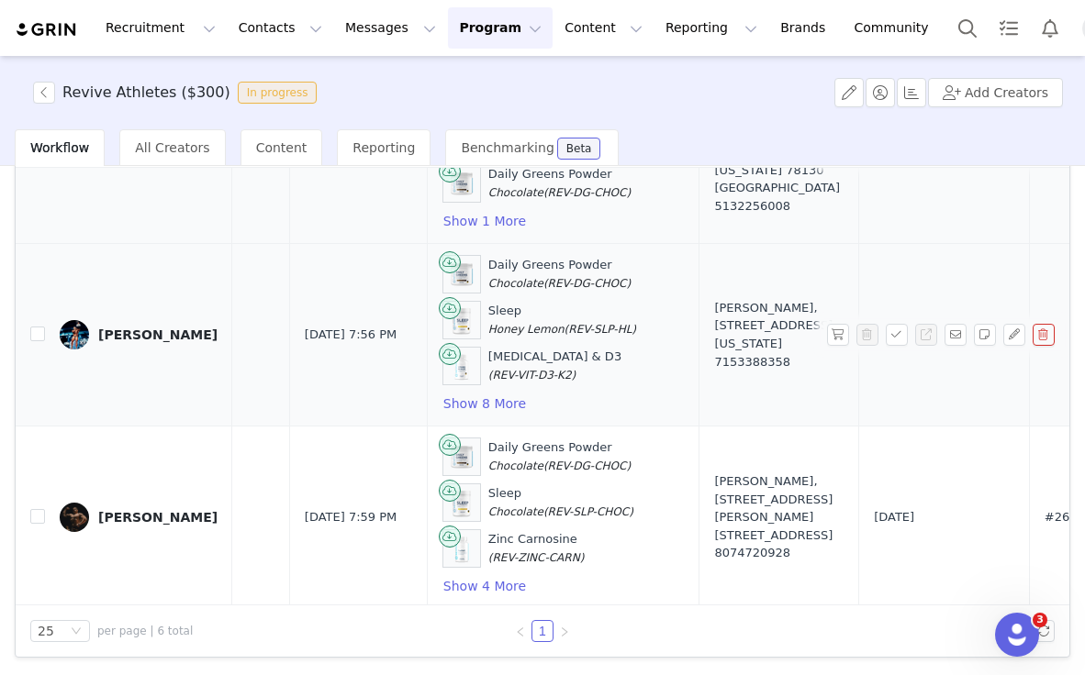
scroll to position [928, 407]
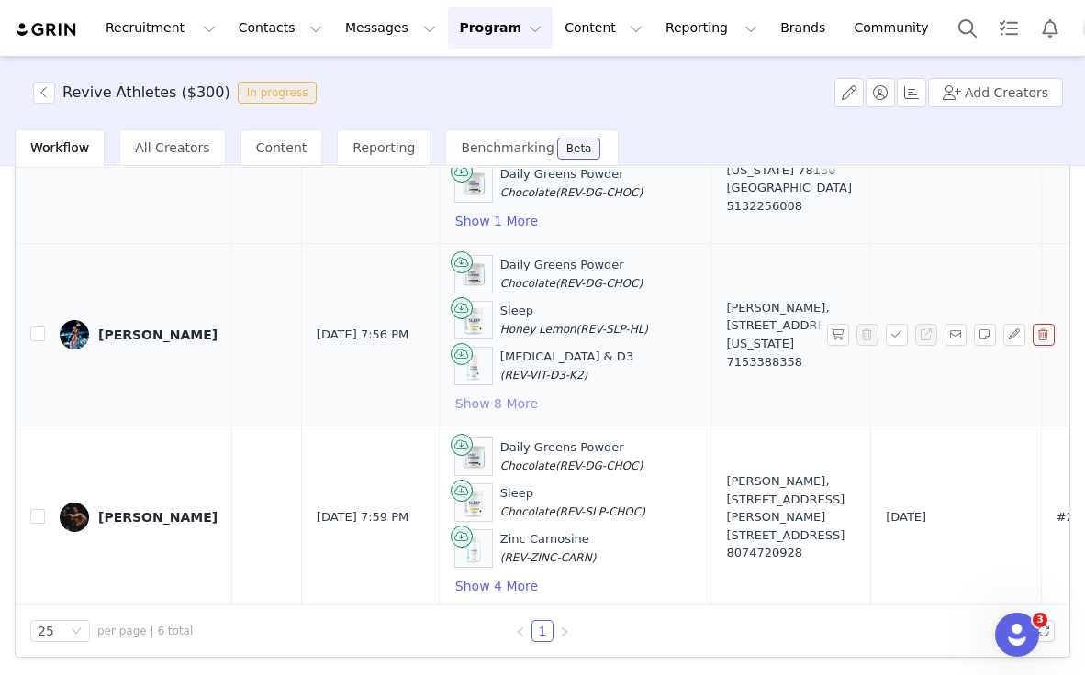
click at [454, 403] on button "Show 8 More" at bounding box center [496, 404] width 84 height 22
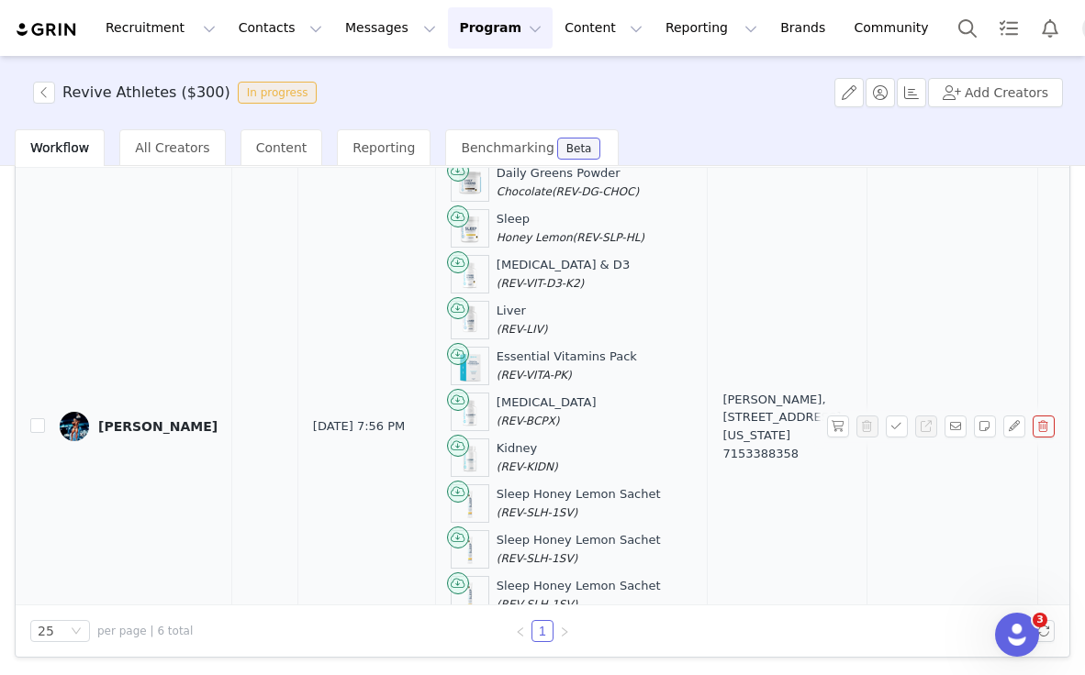
scroll to position [1017, 411]
